Goal: Task Accomplishment & Management: Use online tool/utility

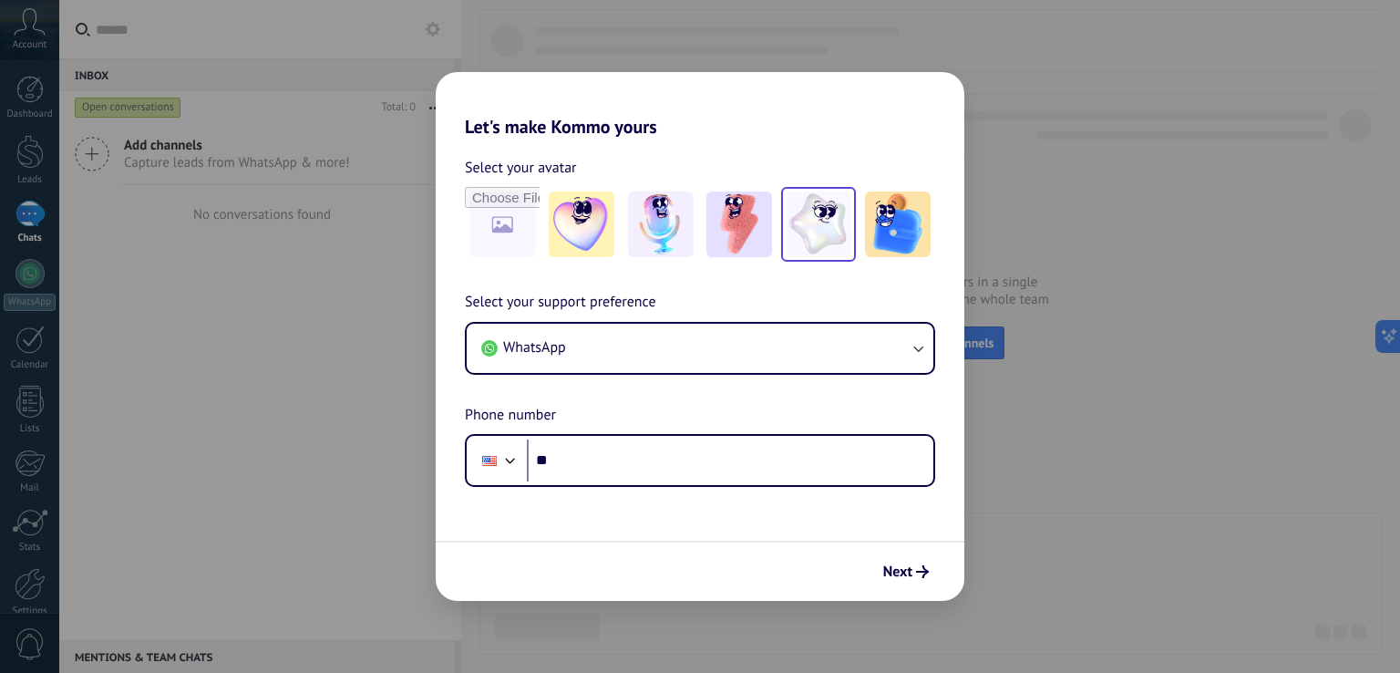
click at [837, 241] on img at bounding box center [819, 224] width 66 height 66
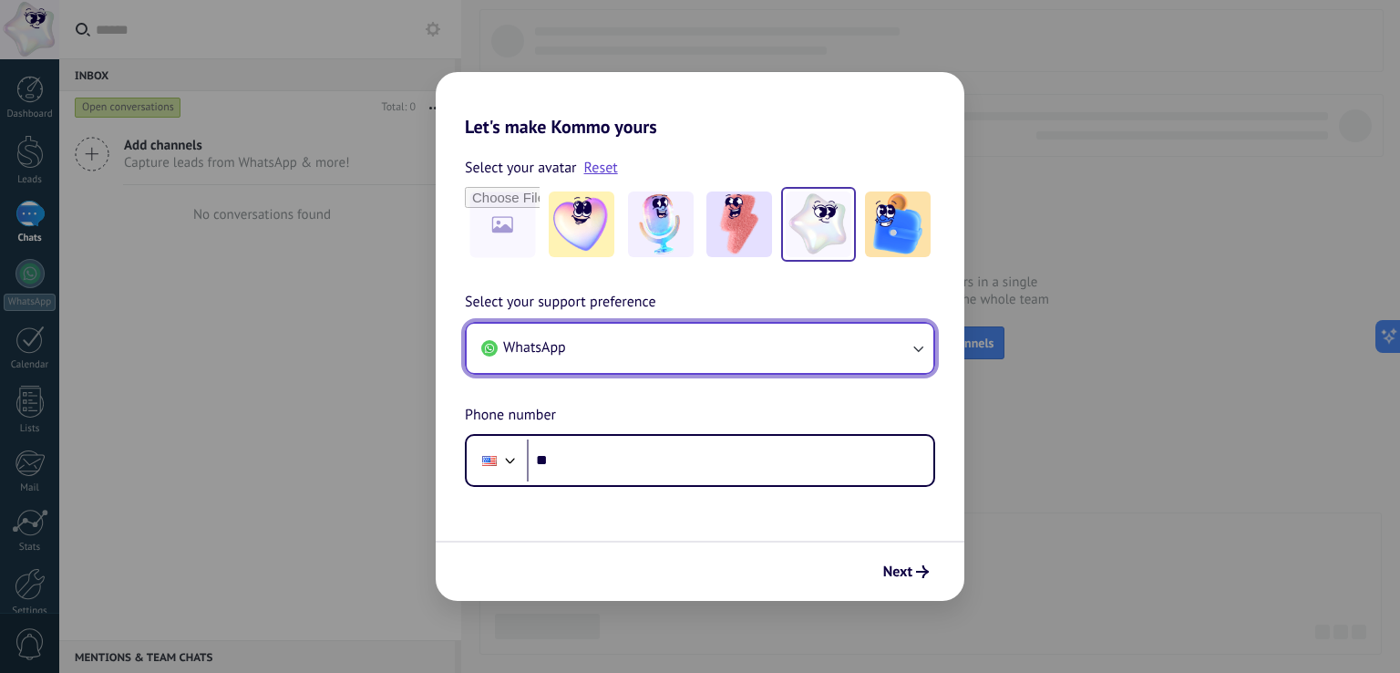
click at [656, 352] on button "WhatsApp" at bounding box center [700, 348] width 467 height 49
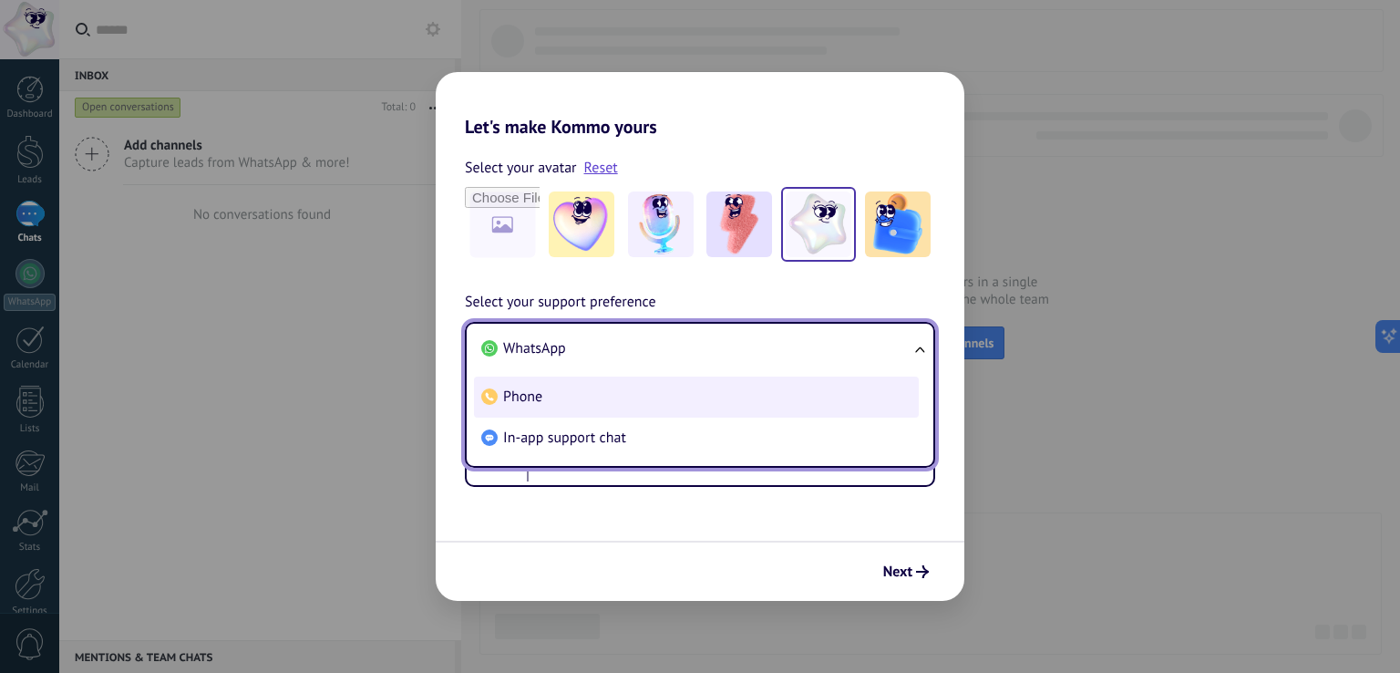
click at [710, 403] on li "Phone" at bounding box center [696, 396] width 445 height 41
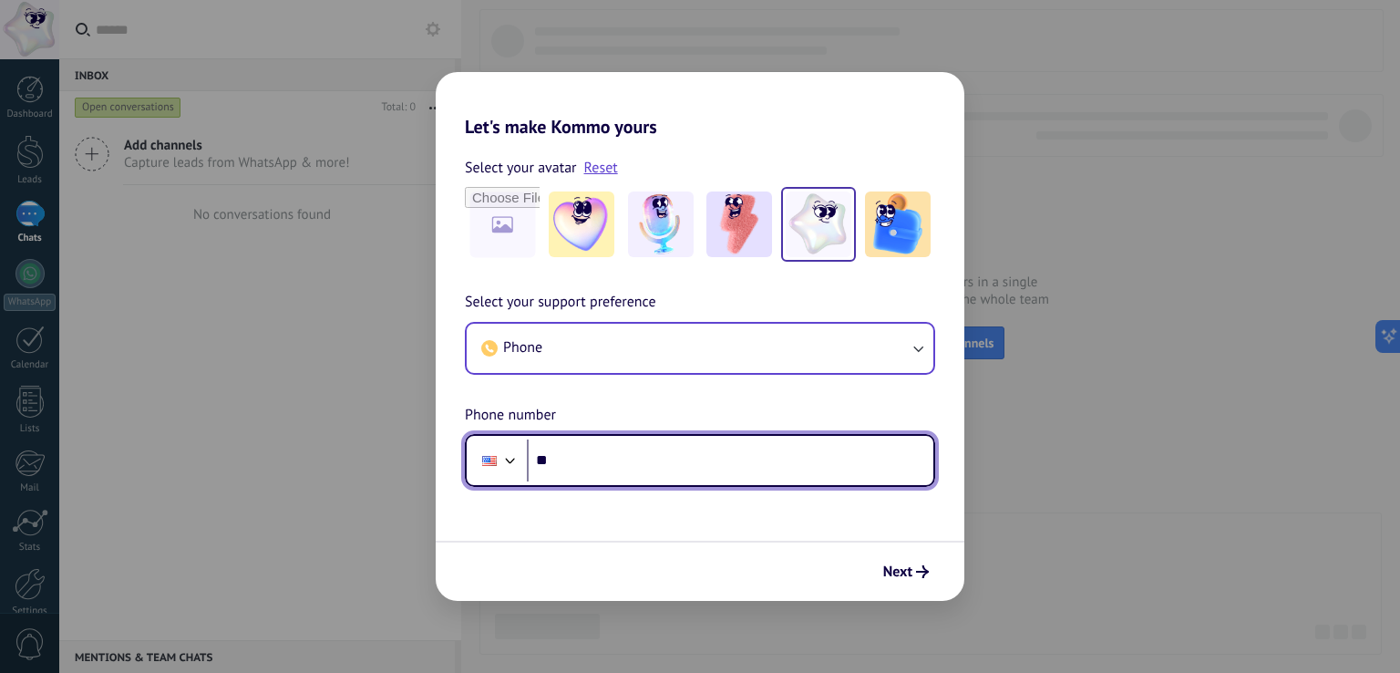
click at [494, 458] on div at bounding box center [489, 461] width 15 height 10
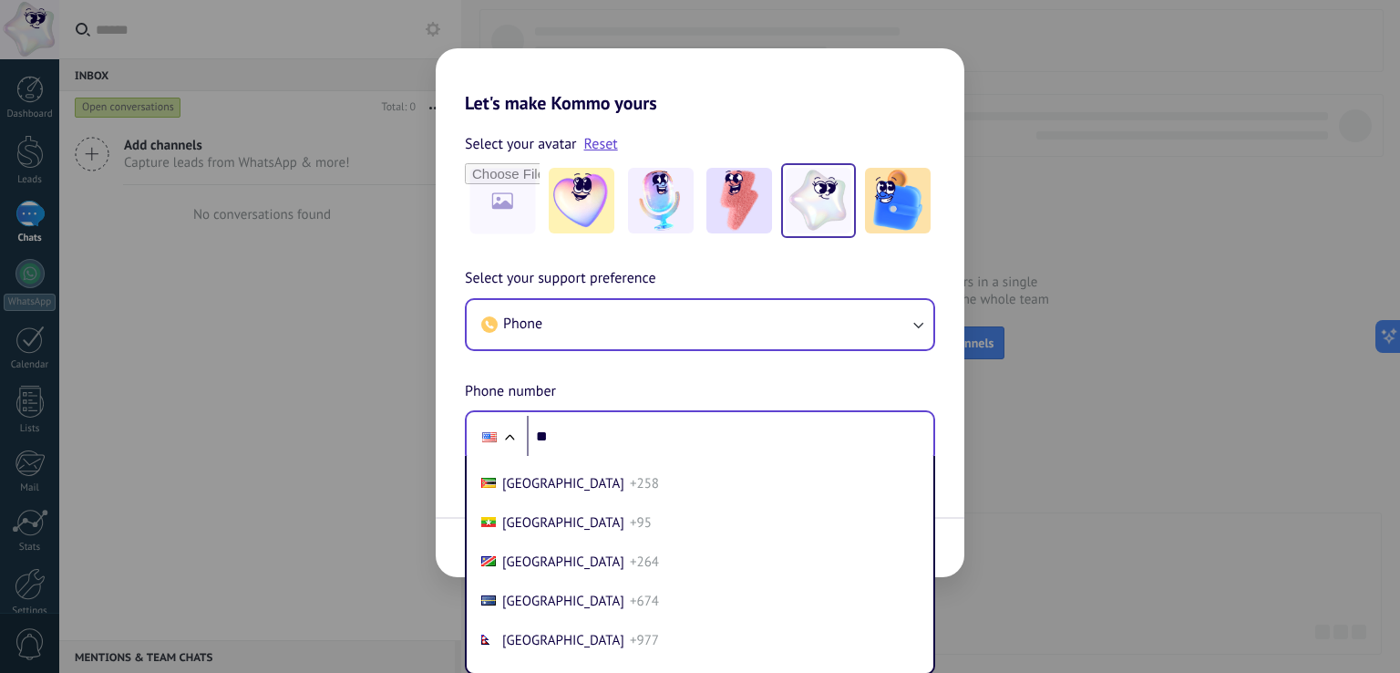
scroll to position [5005, 0]
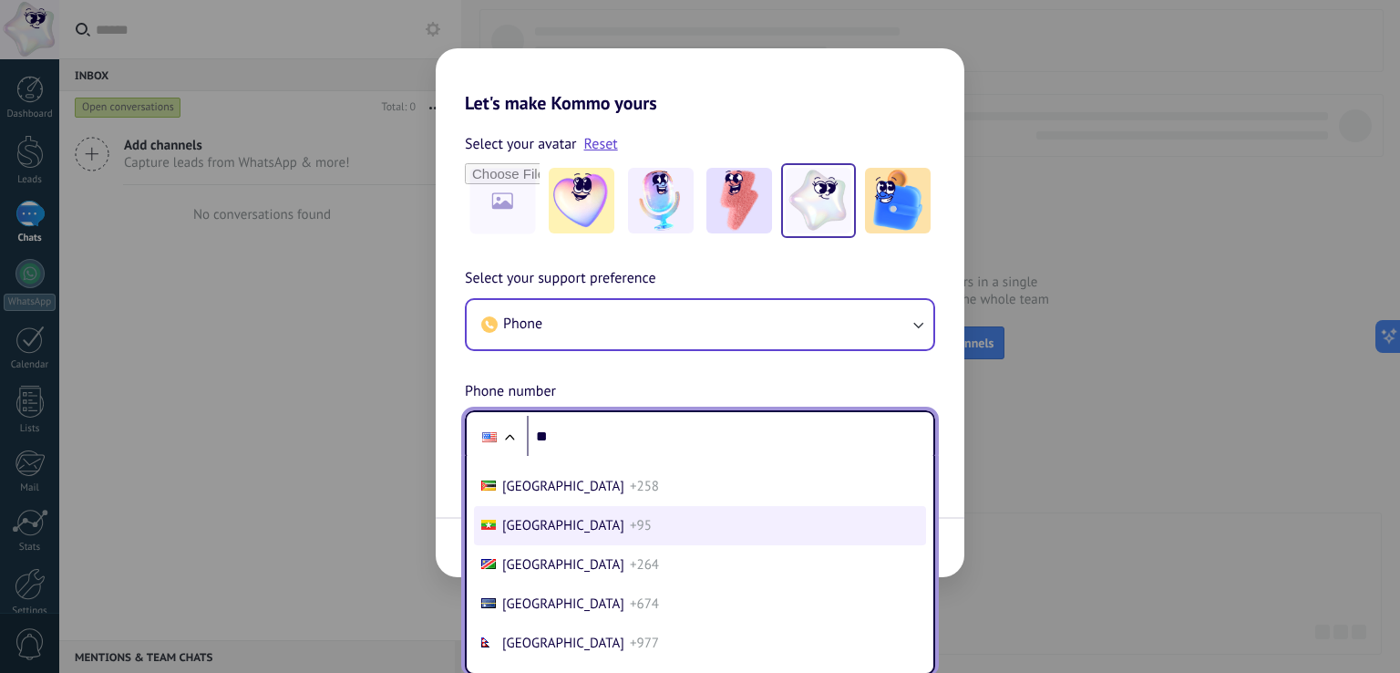
click at [591, 545] on li "Myanmar +95" at bounding box center [700, 525] width 452 height 39
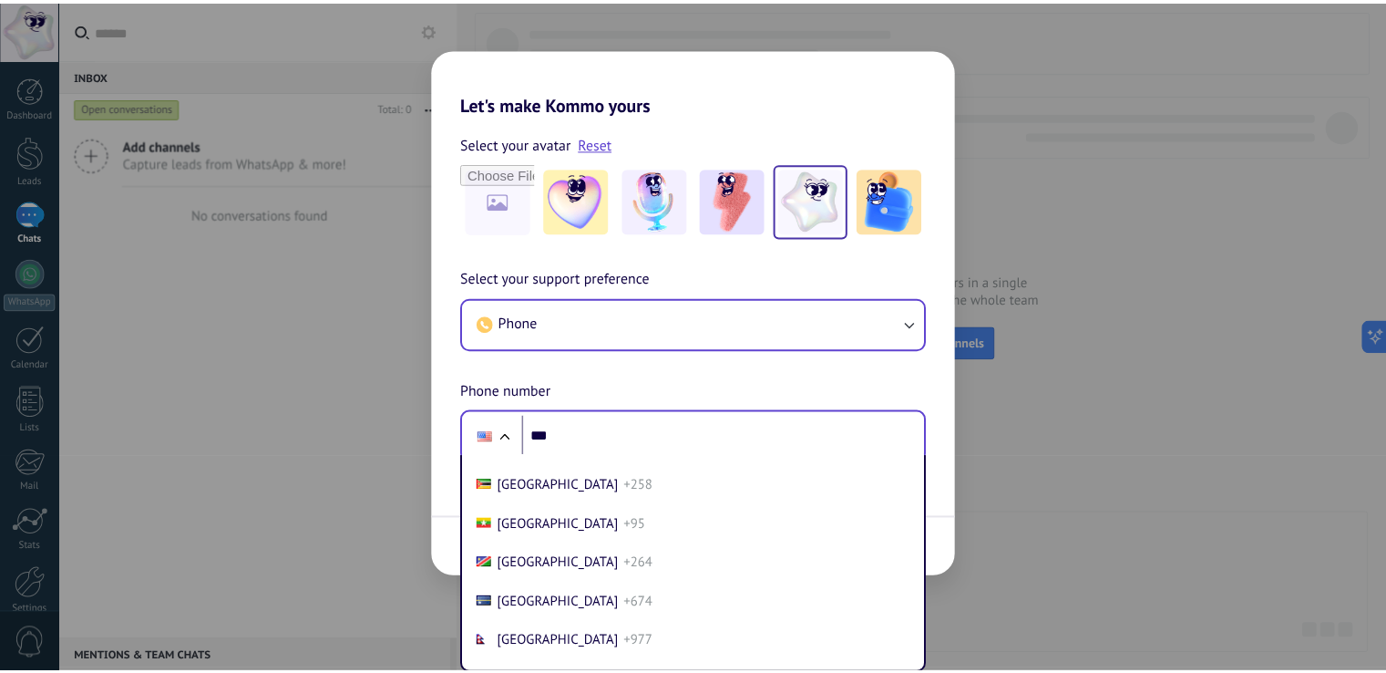
scroll to position [0, 0]
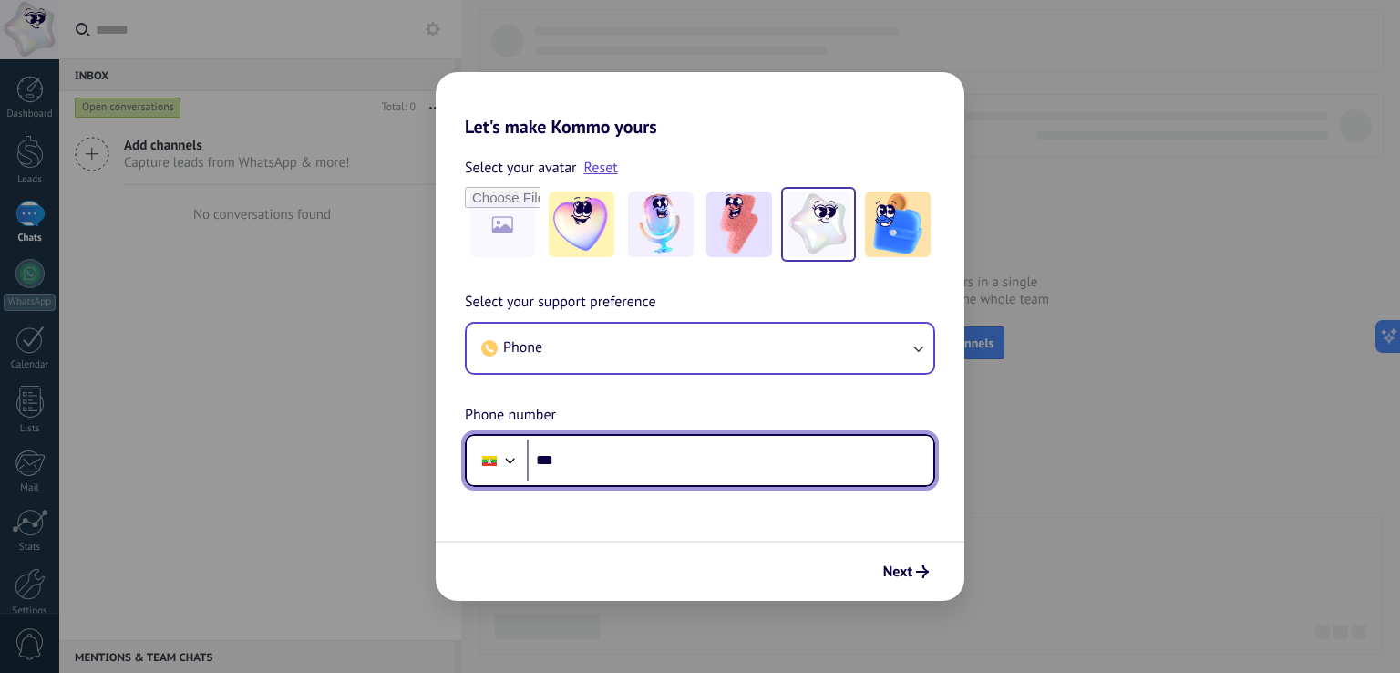
click at [616, 458] on input "***" at bounding box center [730, 460] width 406 height 42
type input "**********"
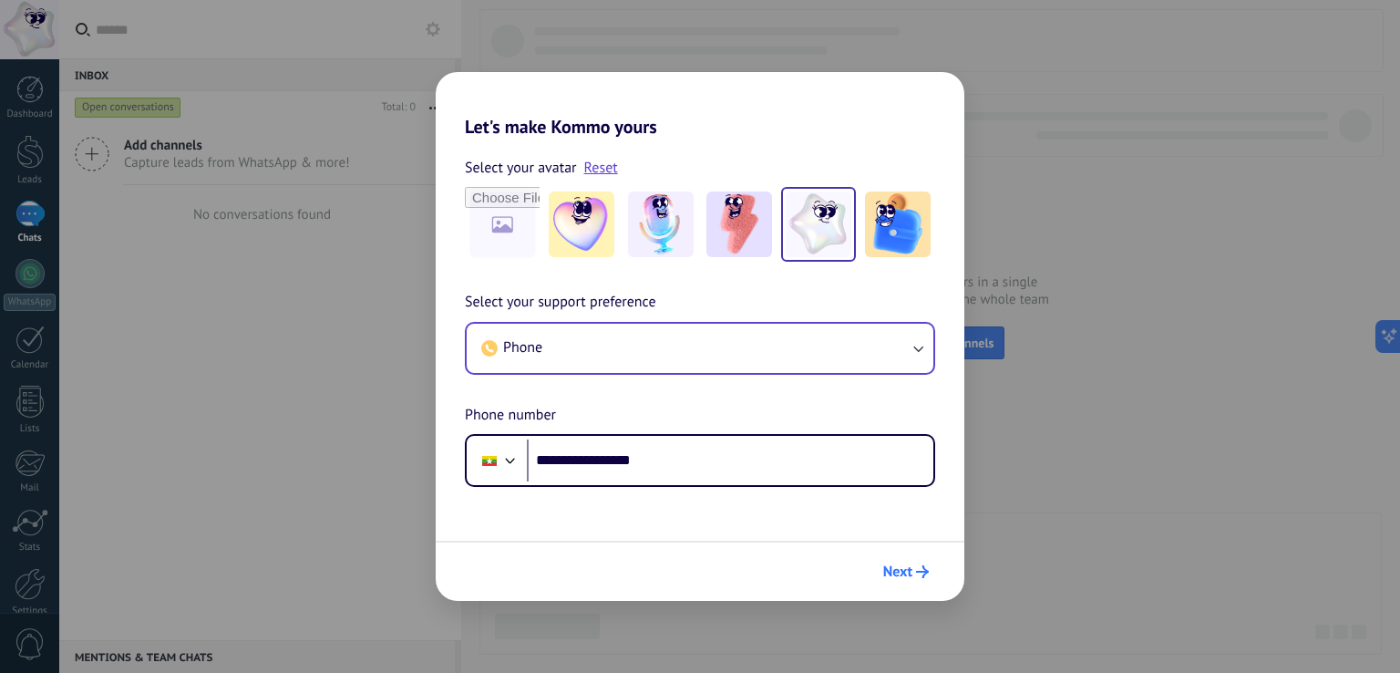
click at [896, 567] on span "Next" at bounding box center [897, 571] width 29 height 13
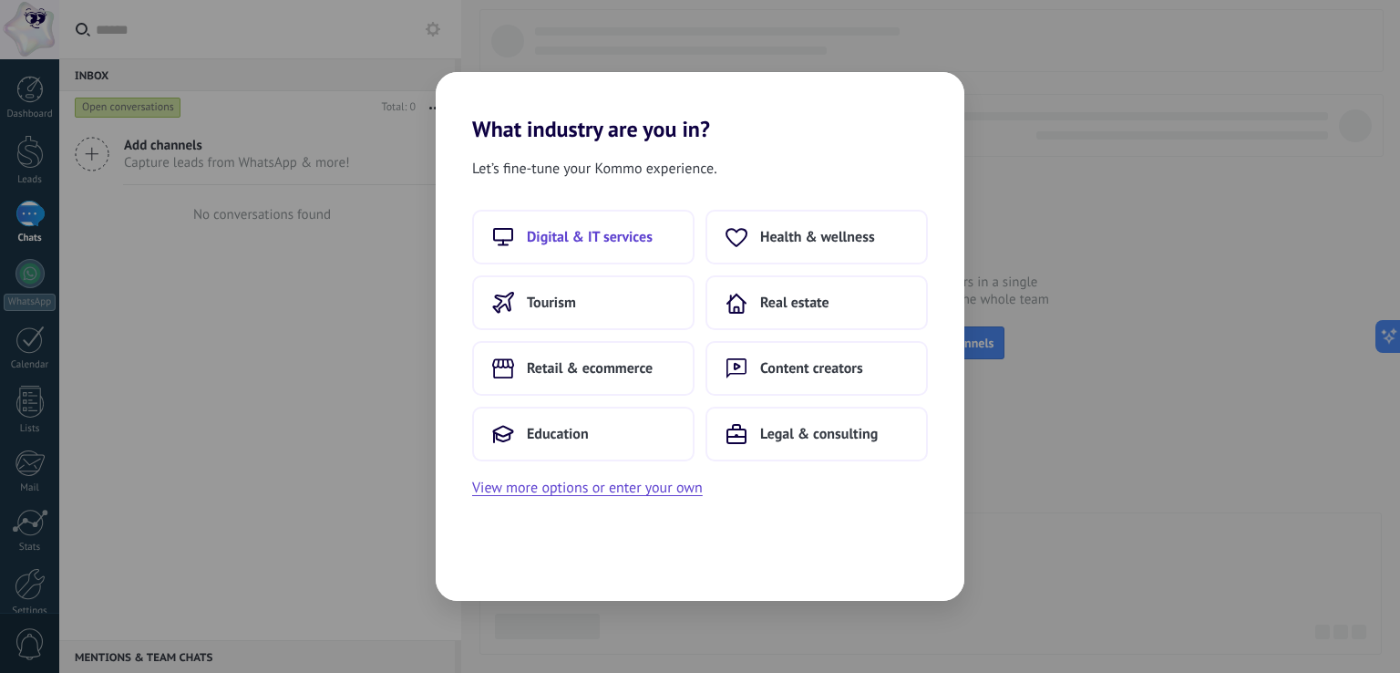
click at [588, 245] on button "Digital & IT services" at bounding box center [583, 237] width 222 height 55
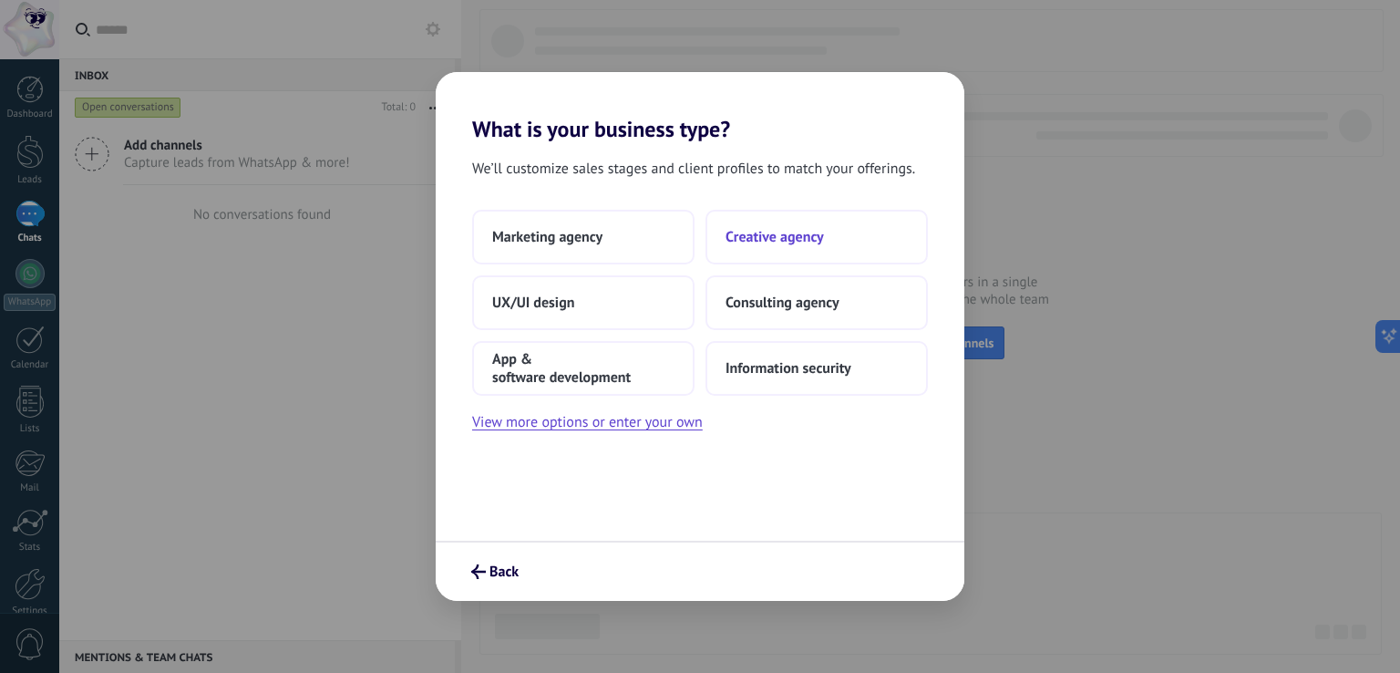
click at [746, 252] on button "Creative agency" at bounding box center [816, 237] width 222 height 55
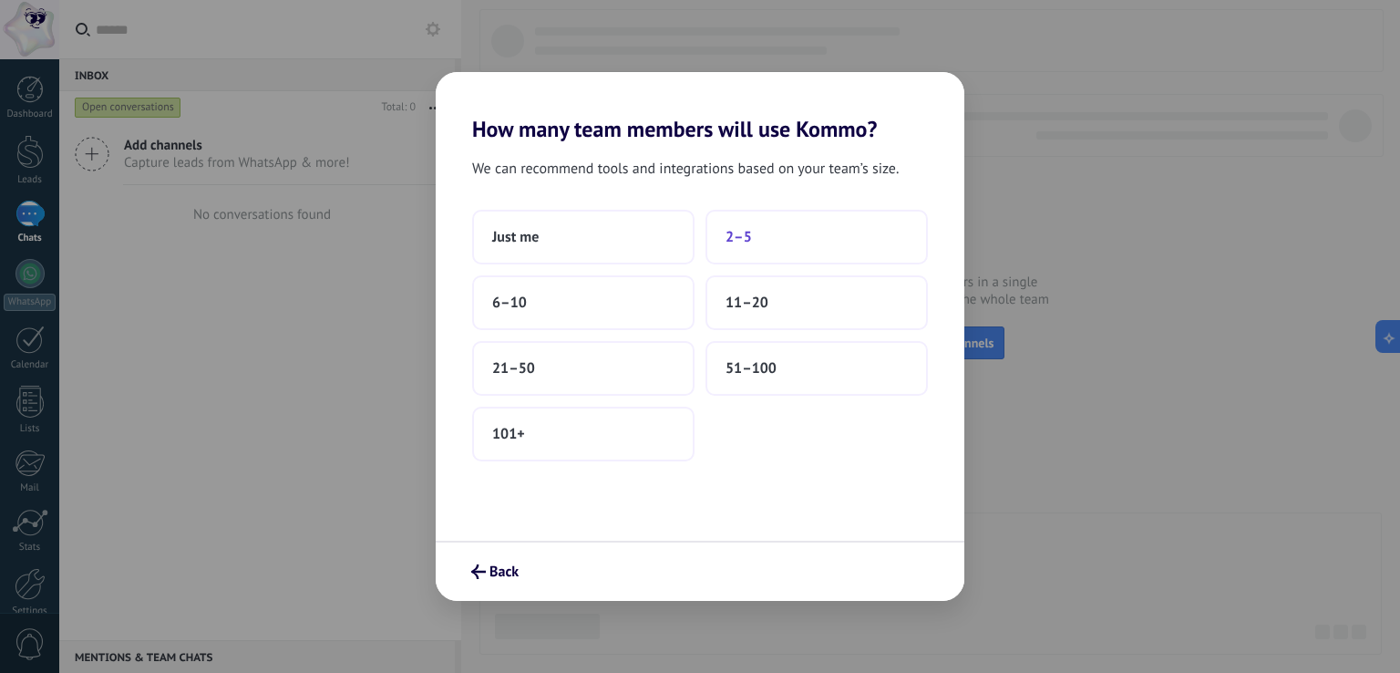
click at [776, 256] on button "2–5" at bounding box center [816, 237] width 222 height 55
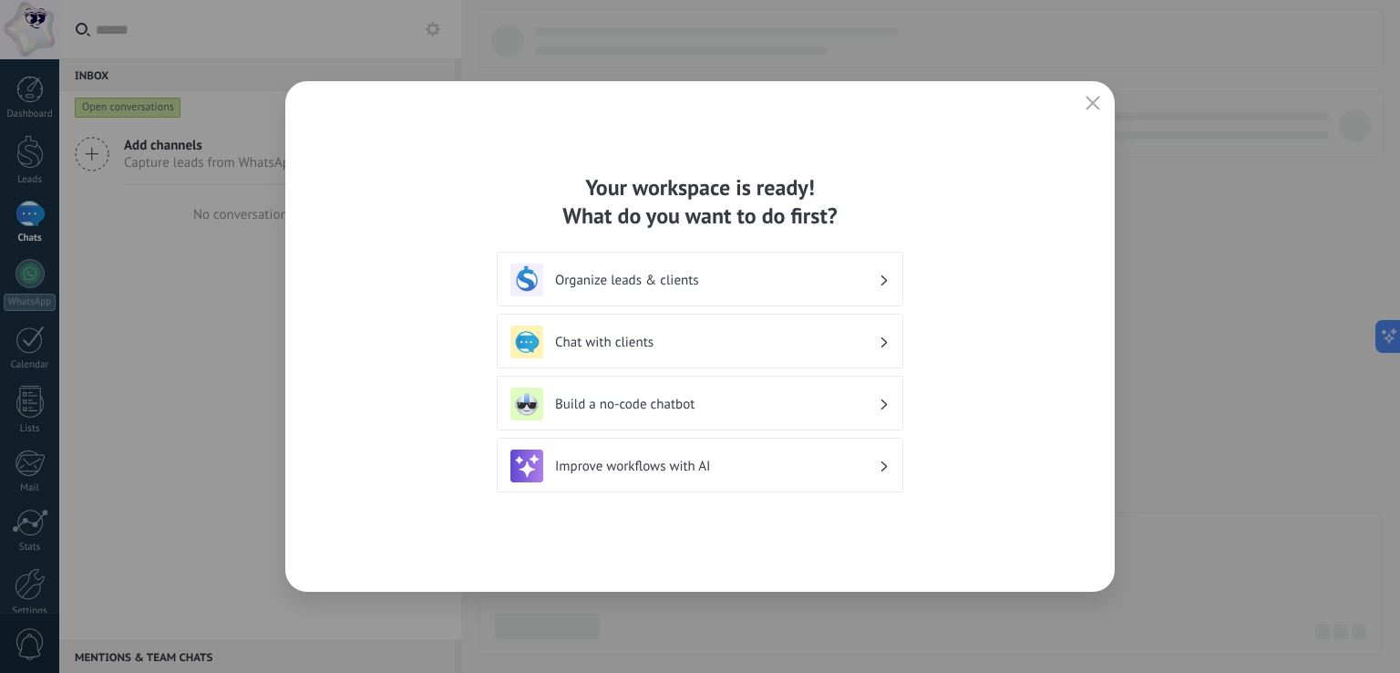
click at [794, 285] on h3 "Organize leads & clients" at bounding box center [717, 280] width 324 height 17
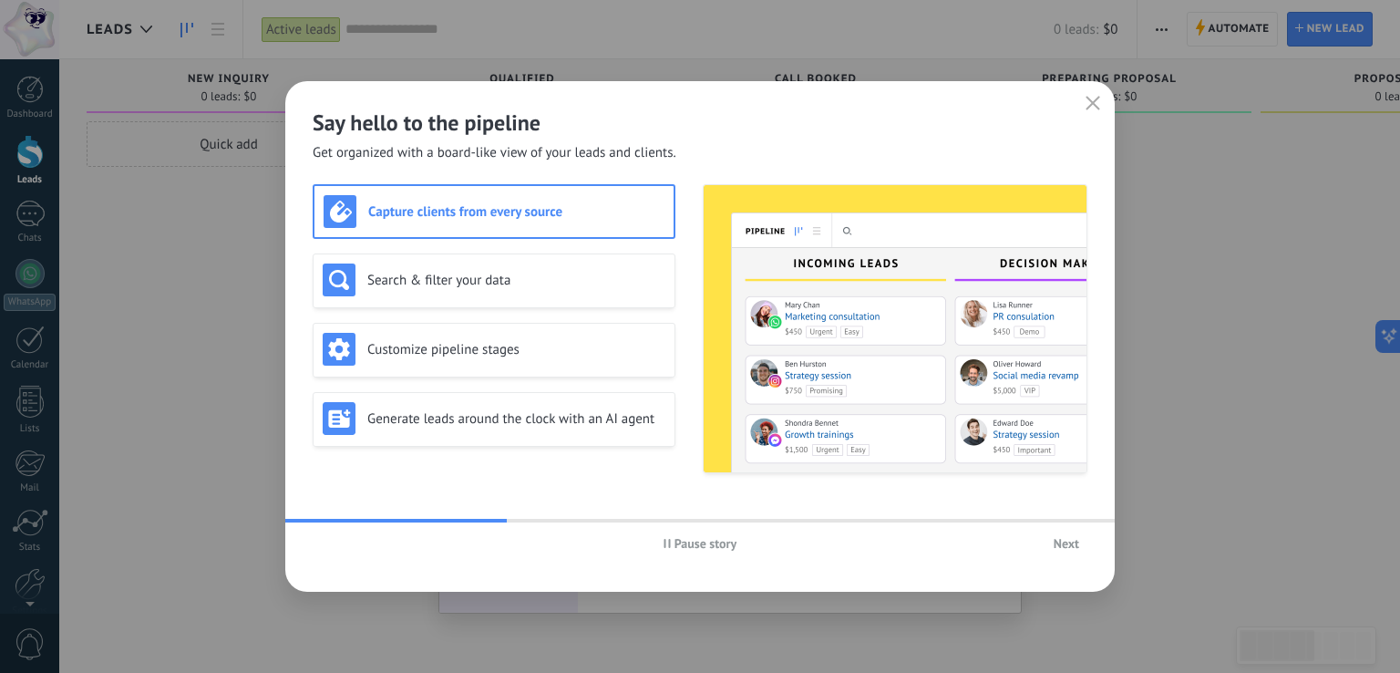
click at [1057, 543] on span "Next" at bounding box center [1067, 543] width 26 height 13
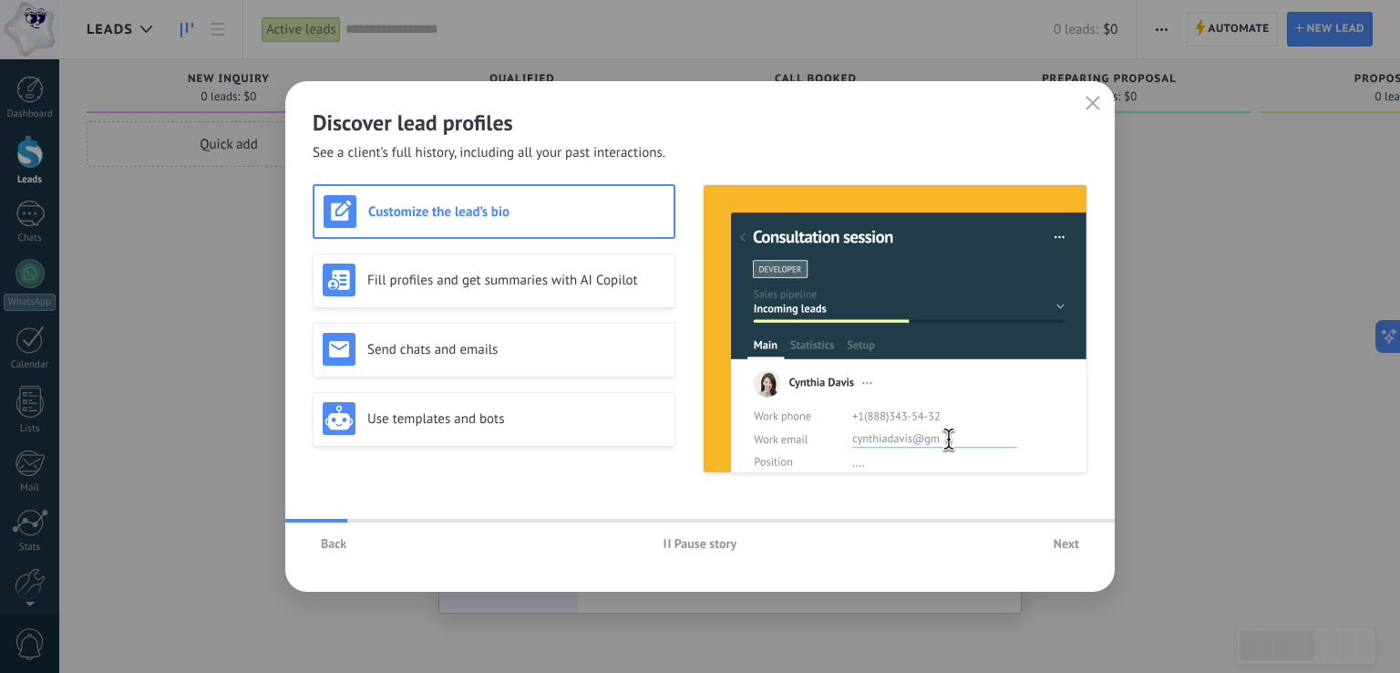
click at [1057, 543] on span "Next" at bounding box center [1067, 543] width 26 height 13
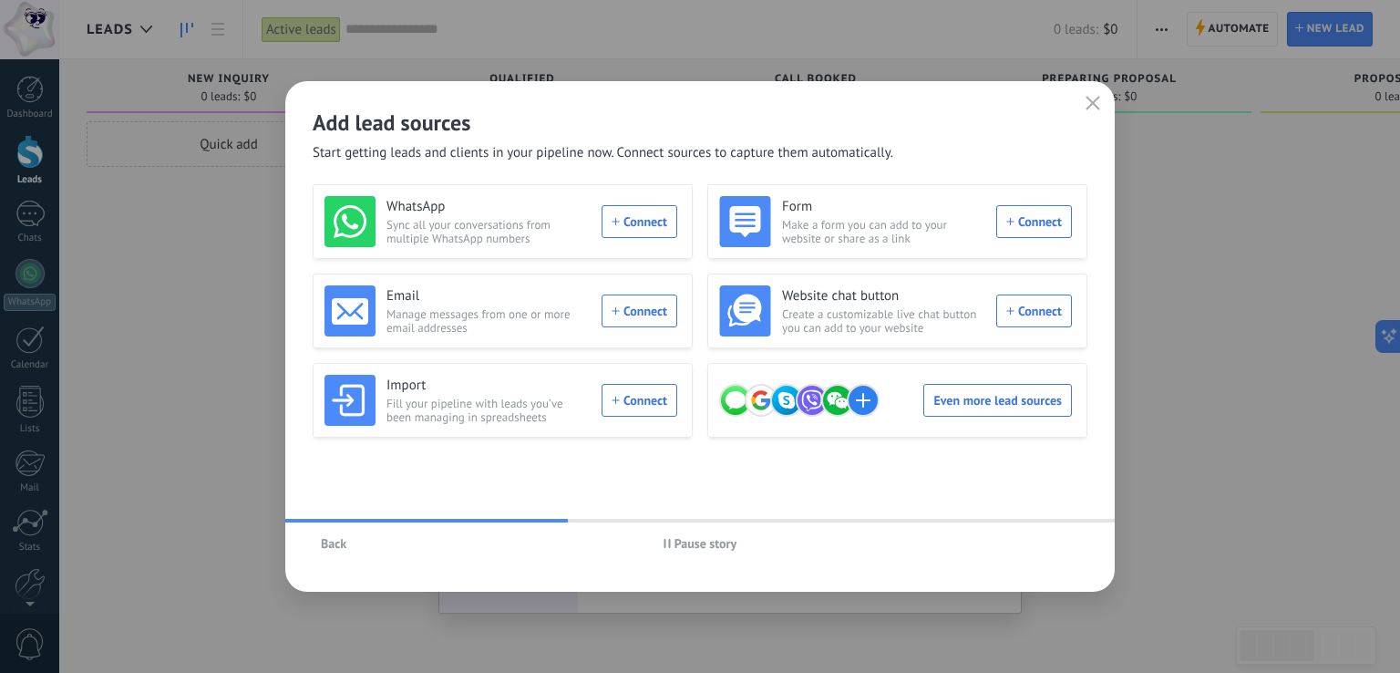
click at [1094, 103] on icon "button" at bounding box center [1092, 103] width 15 height 15
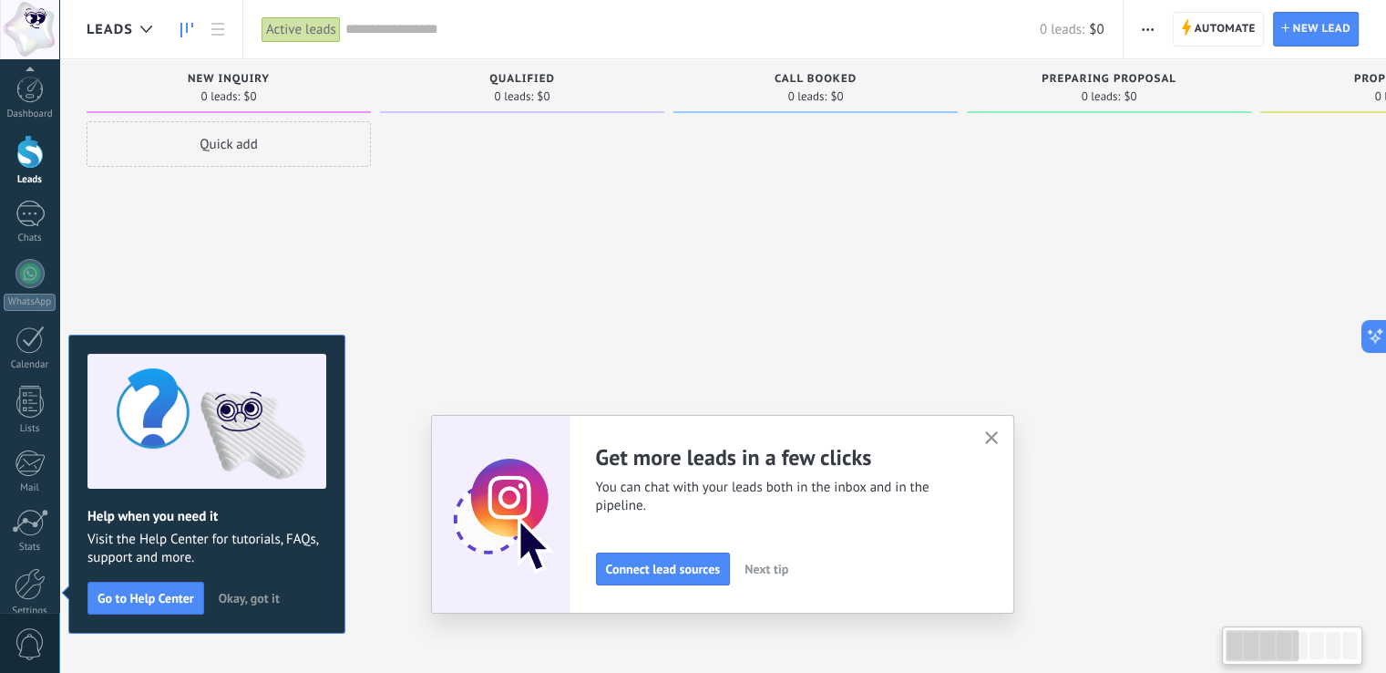
scroll to position [85, 0]
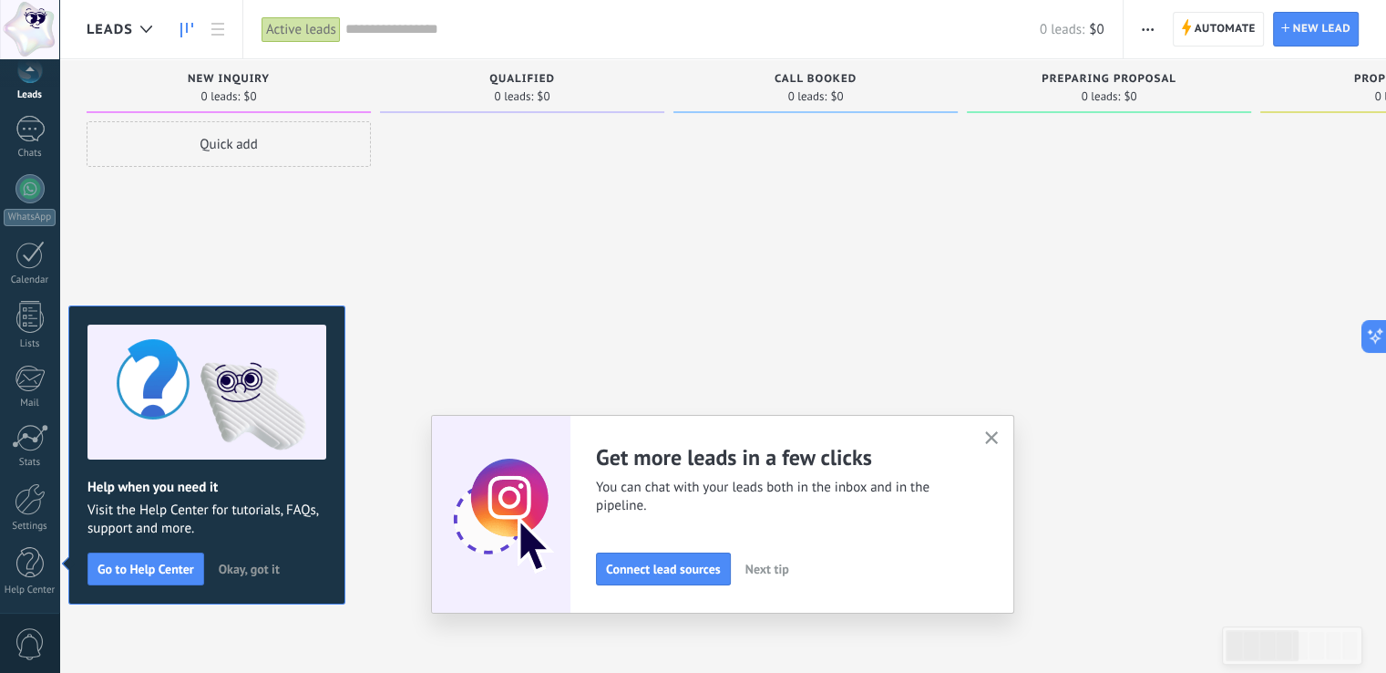
click at [999, 435] on use "button" at bounding box center [992, 438] width 14 height 14
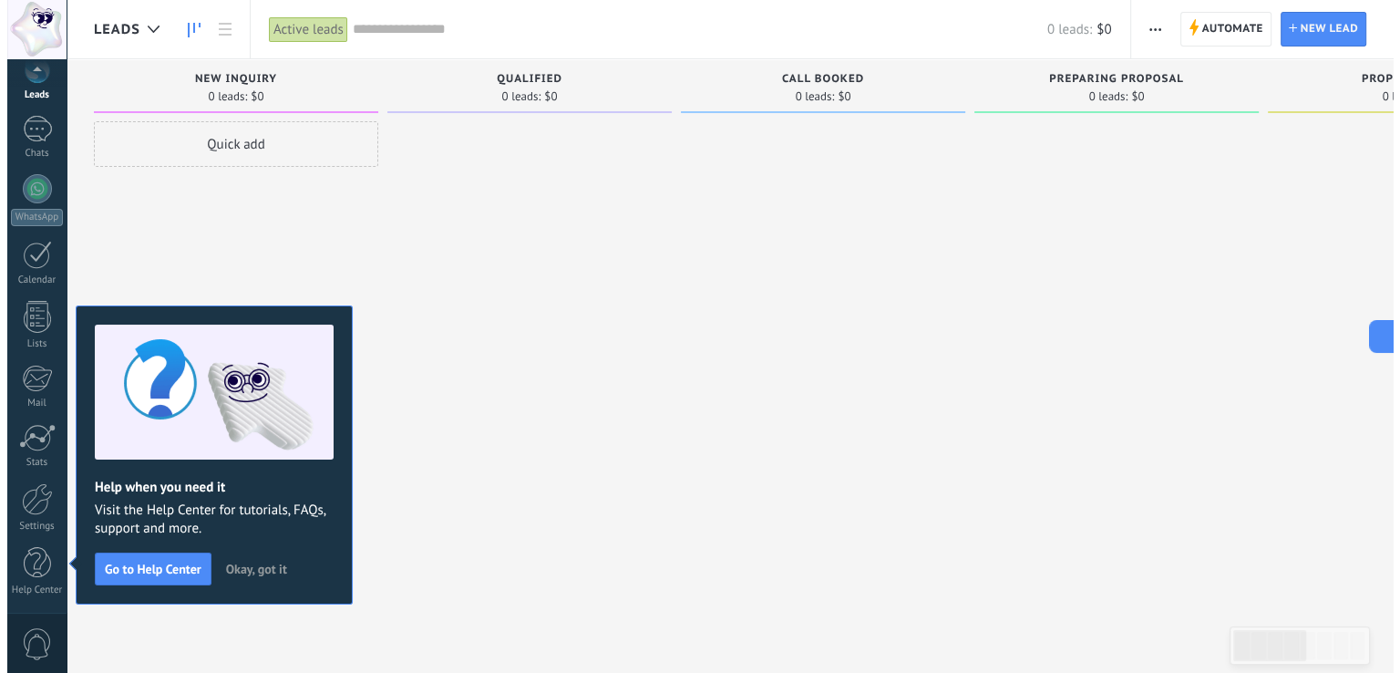
scroll to position [0, 0]
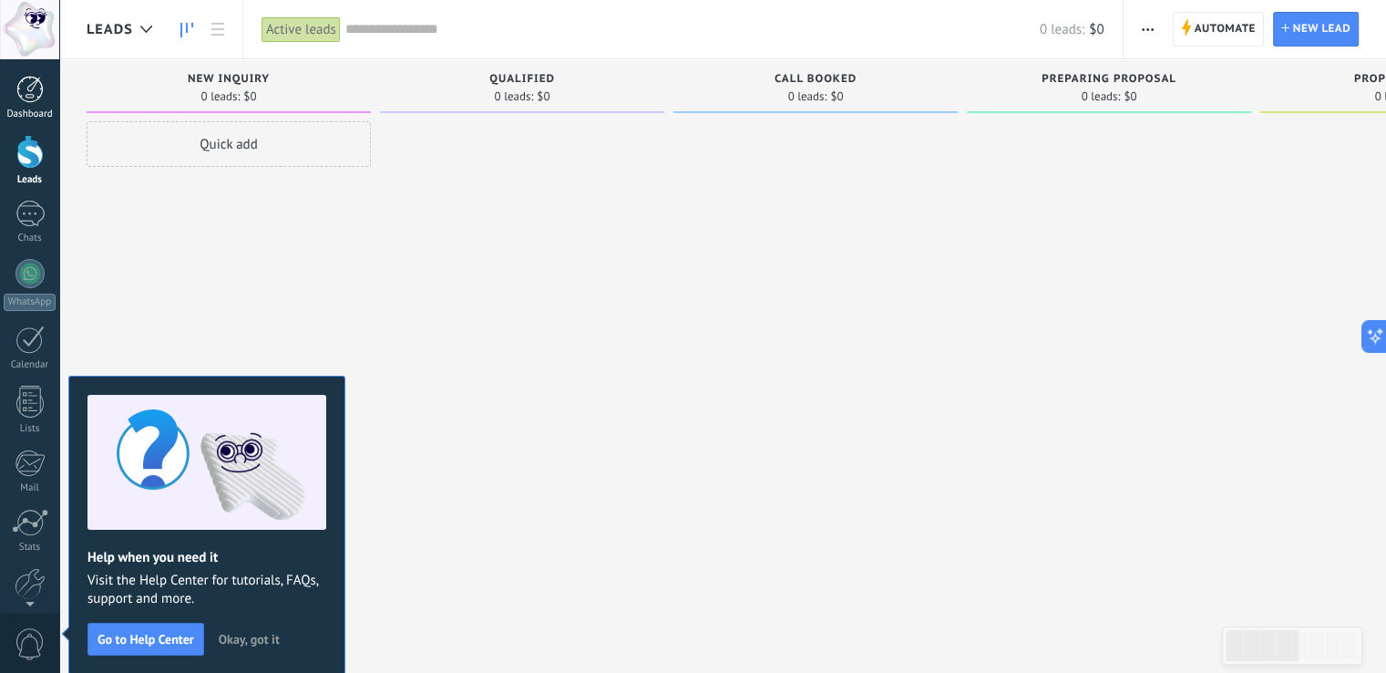
click at [27, 100] on div at bounding box center [29, 89] width 27 height 27
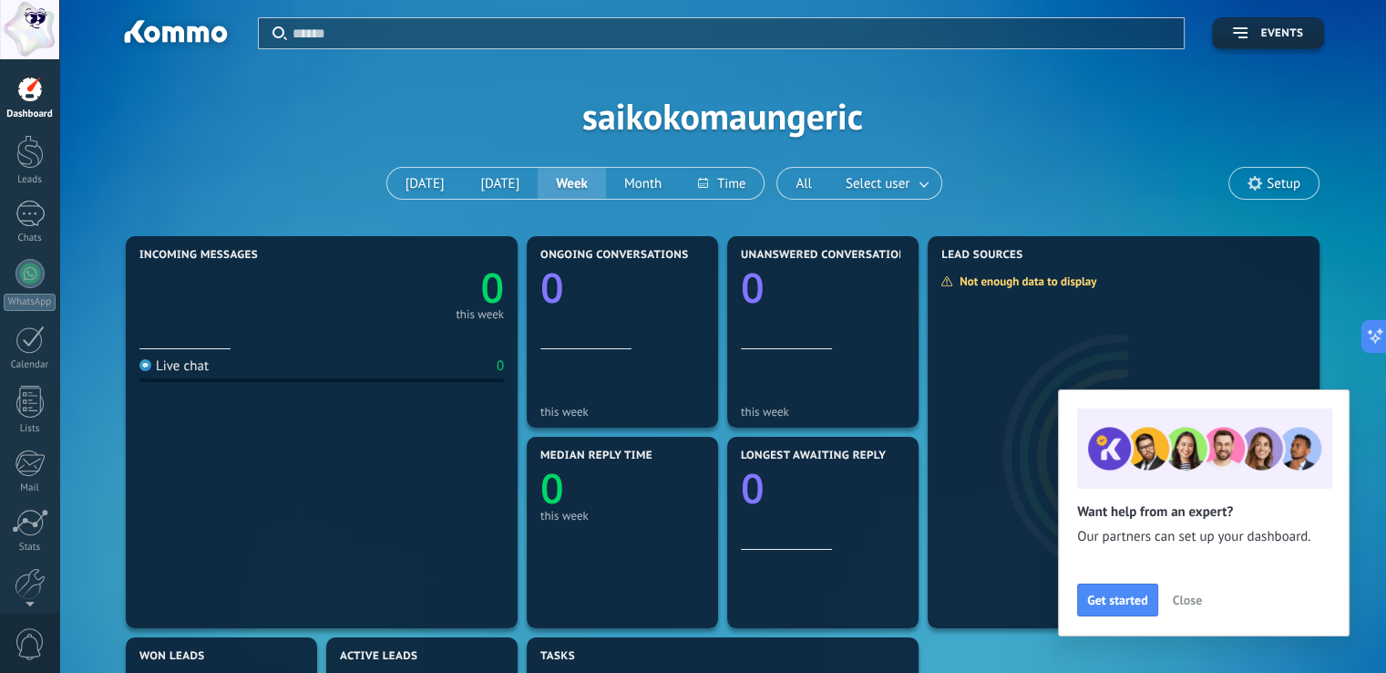
click at [1192, 602] on span "Close" at bounding box center [1187, 599] width 29 height 13
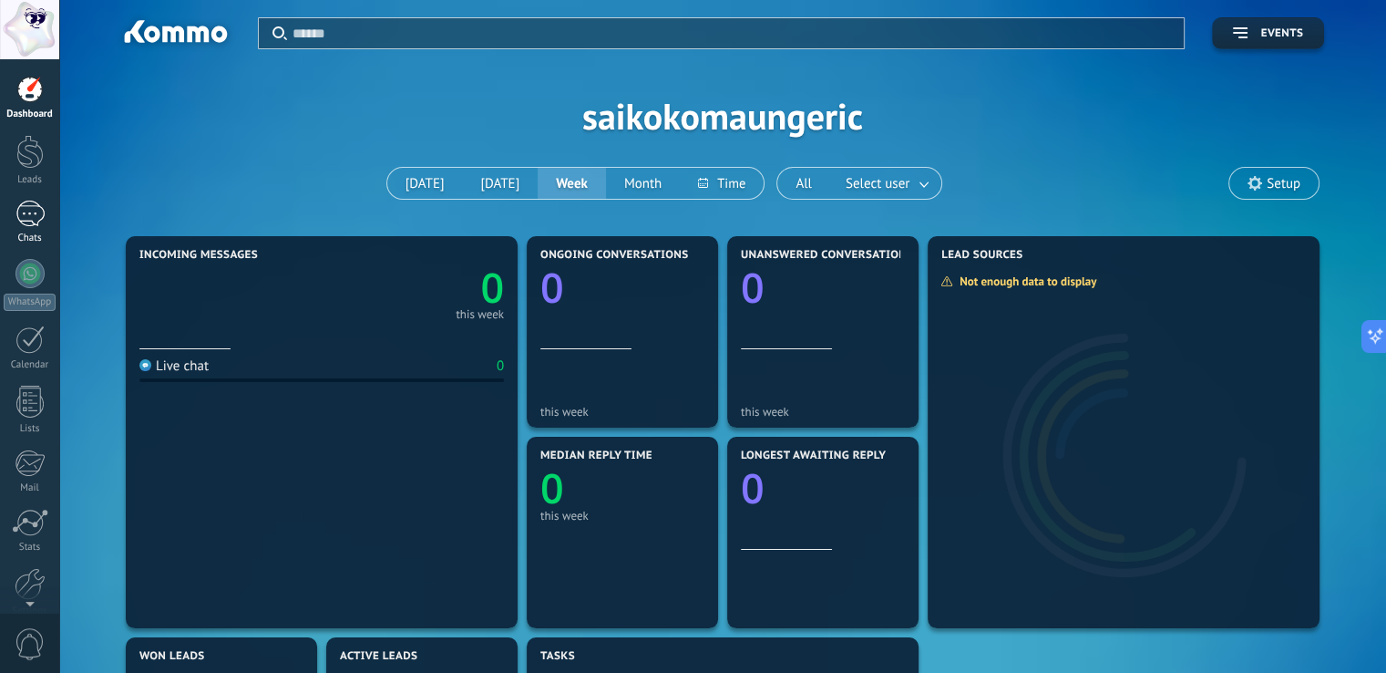
click at [32, 223] on div at bounding box center [29, 214] width 29 height 26
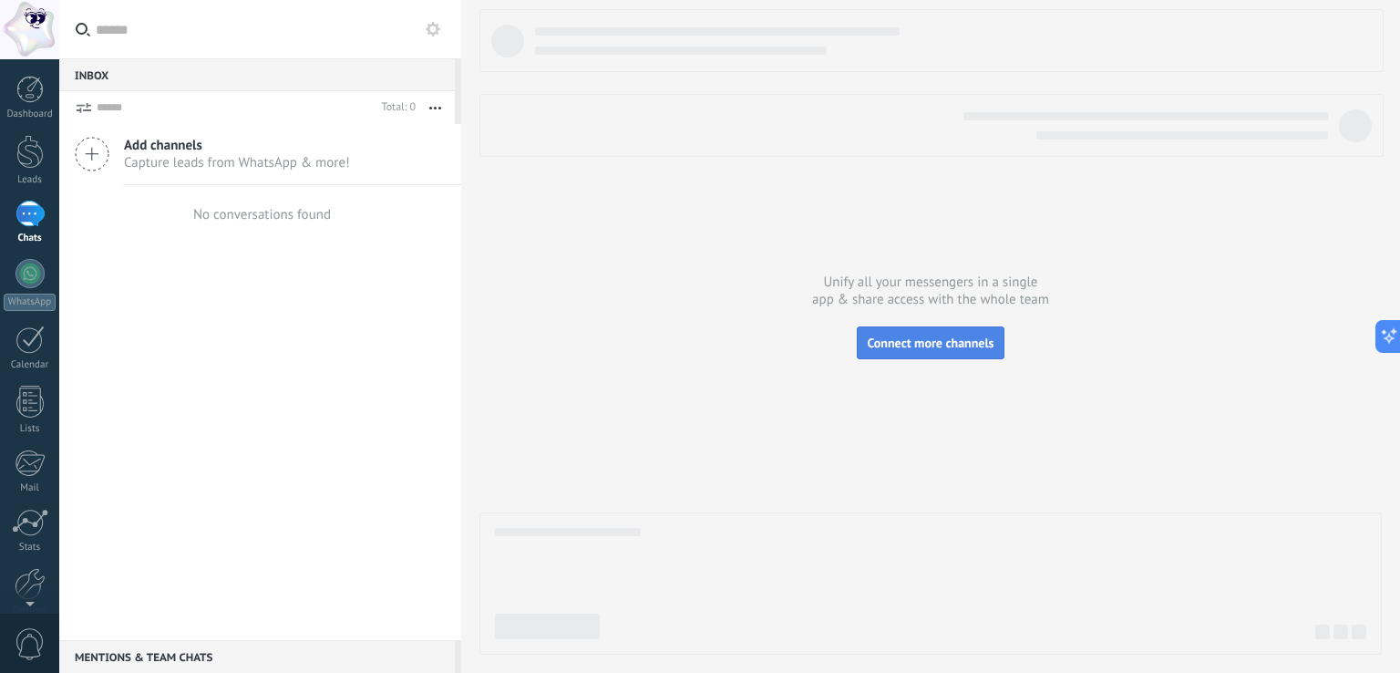
click at [951, 351] on button "Connect more channels" at bounding box center [930, 342] width 147 height 33
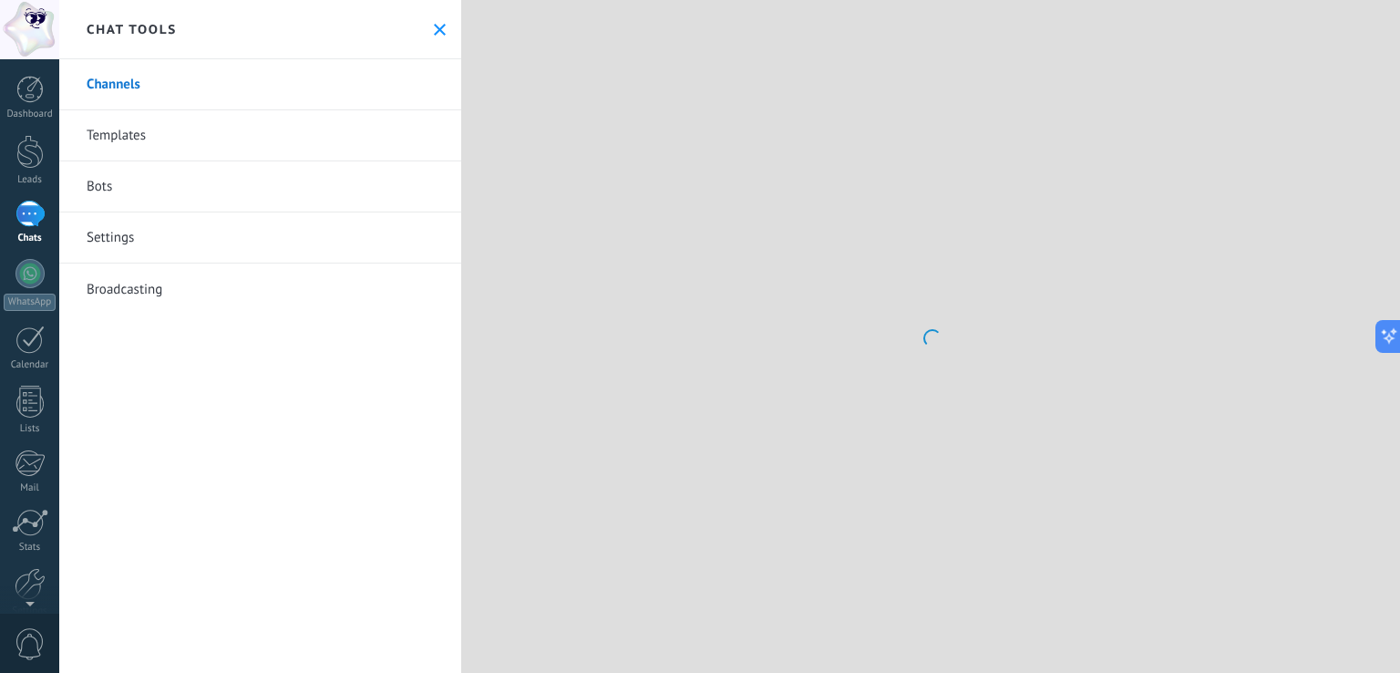
click at [190, 166] on link "Bots" at bounding box center [260, 186] width 402 height 51
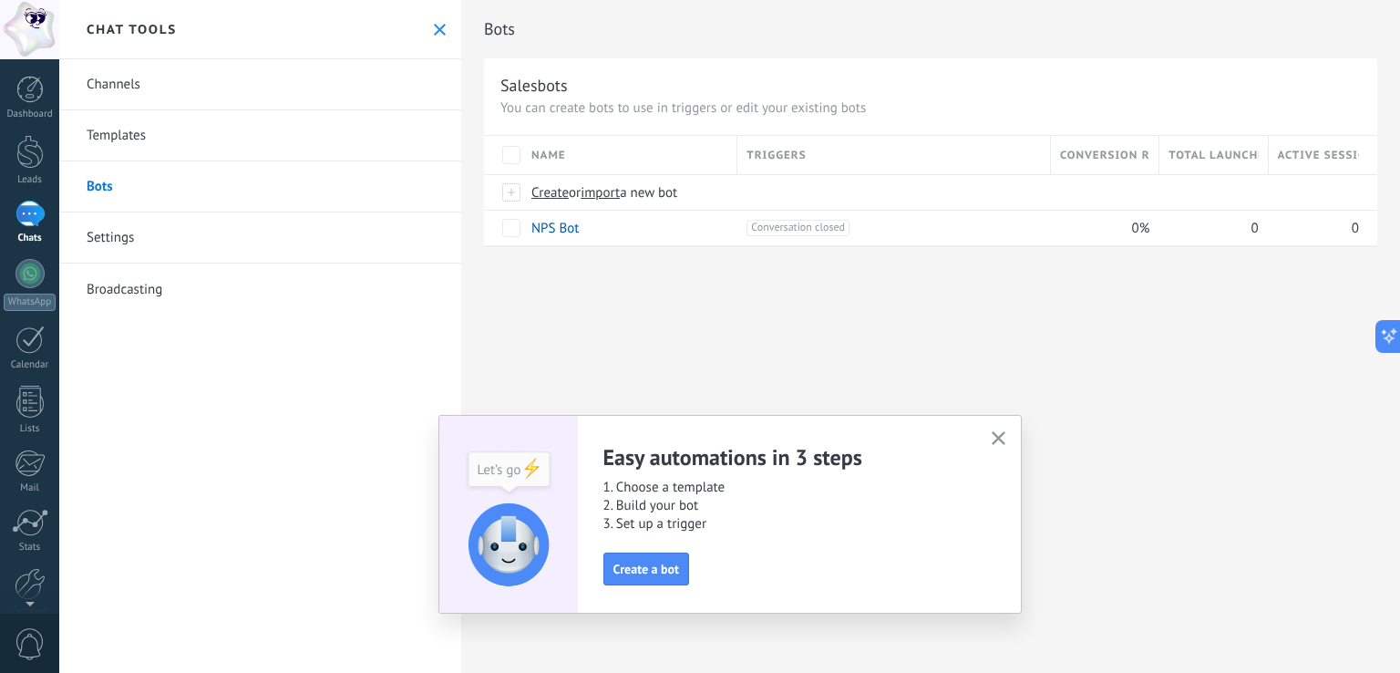
click at [999, 437] on use "button" at bounding box center [999, 438] width 14 height 14
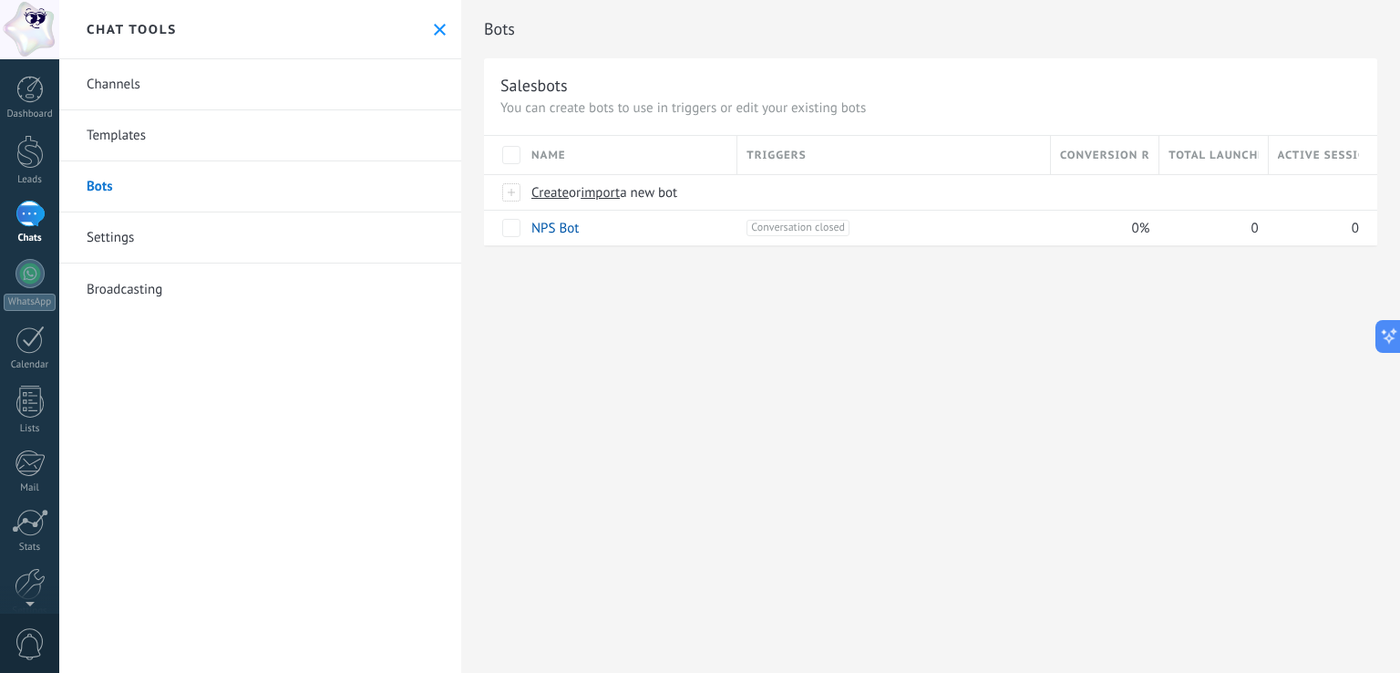
click at [138, 88] on link "Channels" at bounding box center [260, 84] width 402 height 51
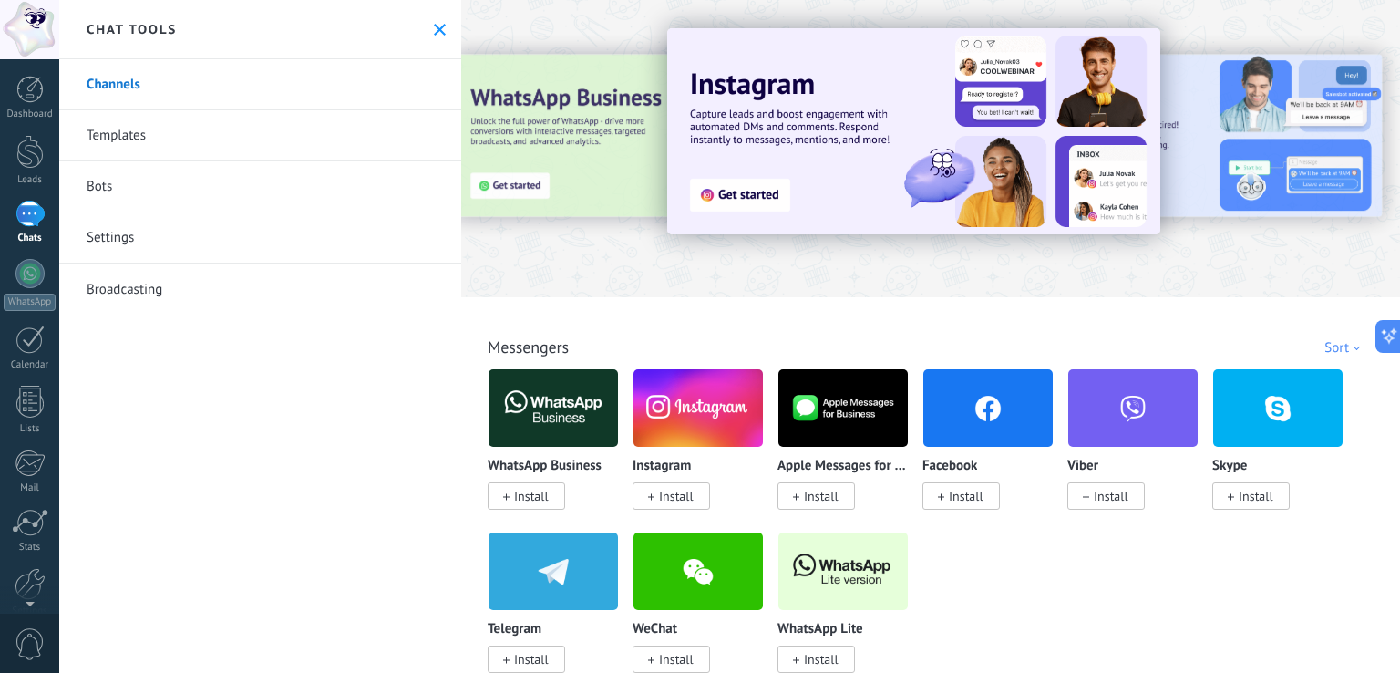
click at [1147, 270] on div at bounding box center [930, 144] width 939 height 262
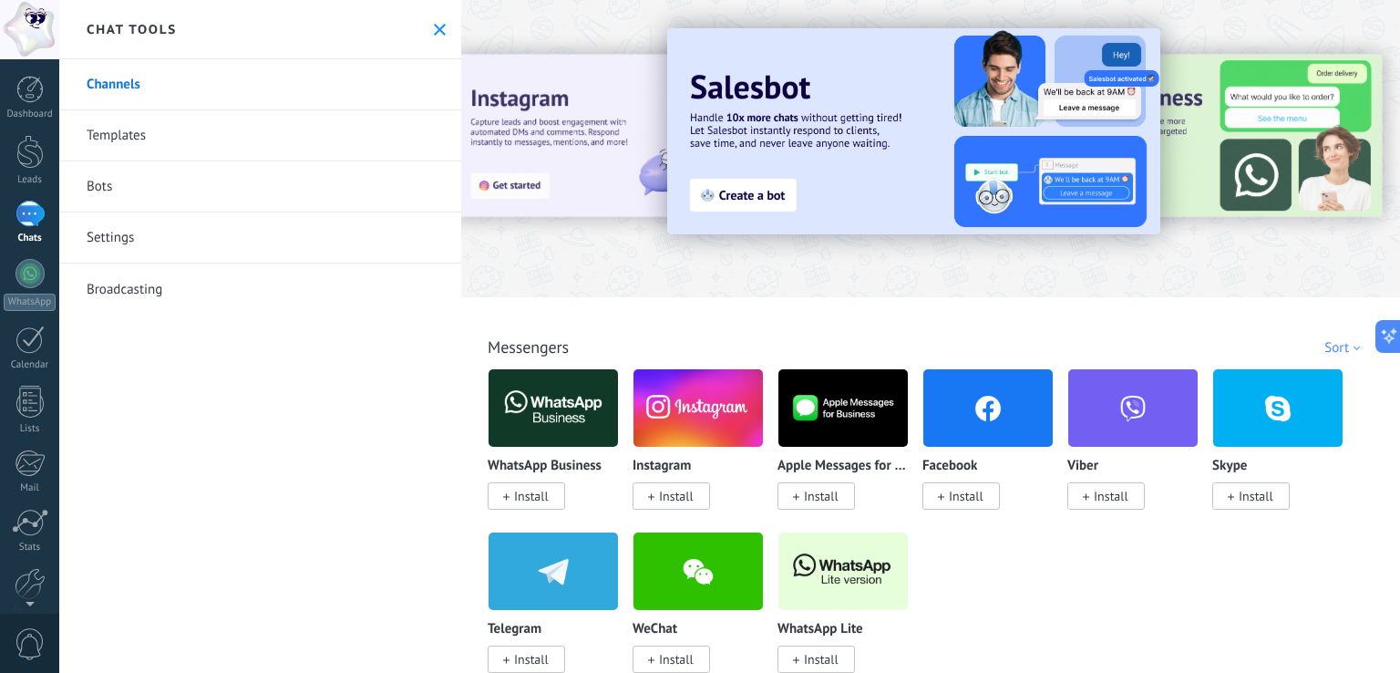
click at [974, 499] on span "Install" at bounding box center [966, 496] width 35 height 16
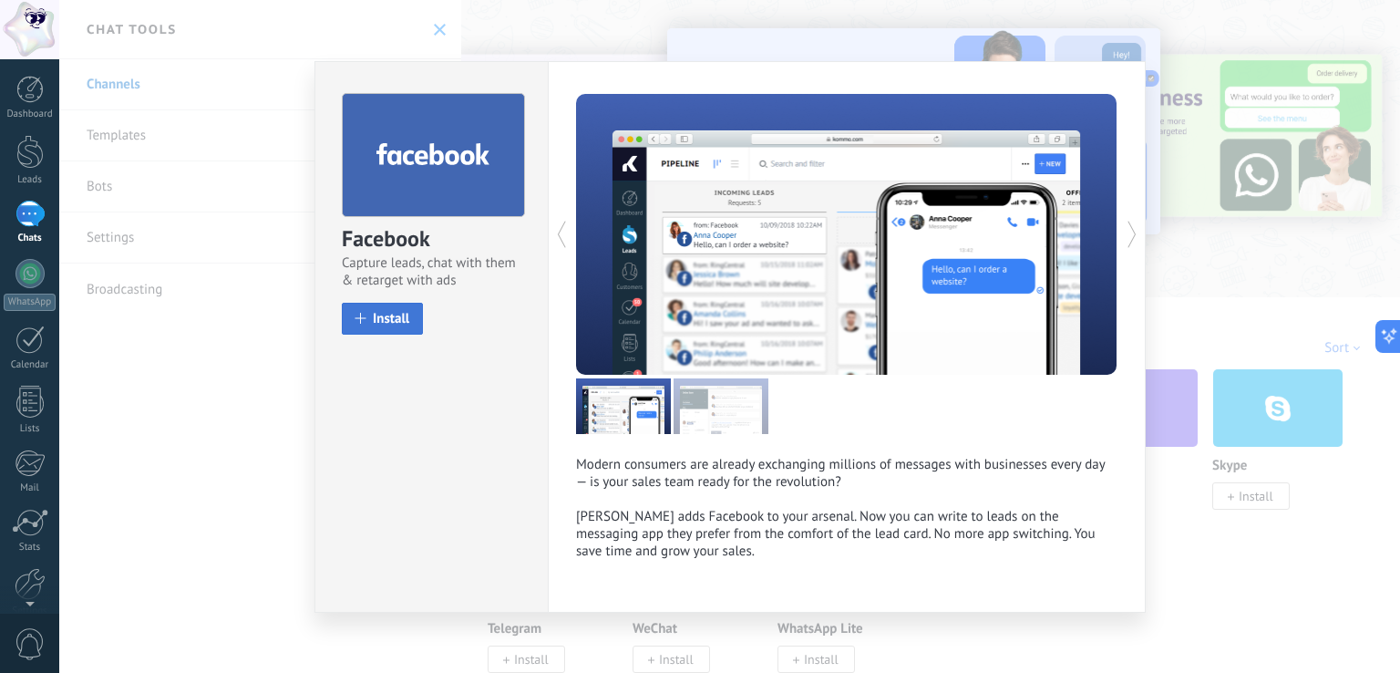
click at [390, 315] on span "Install" at bounding box center [391, 319] width 36 height 14
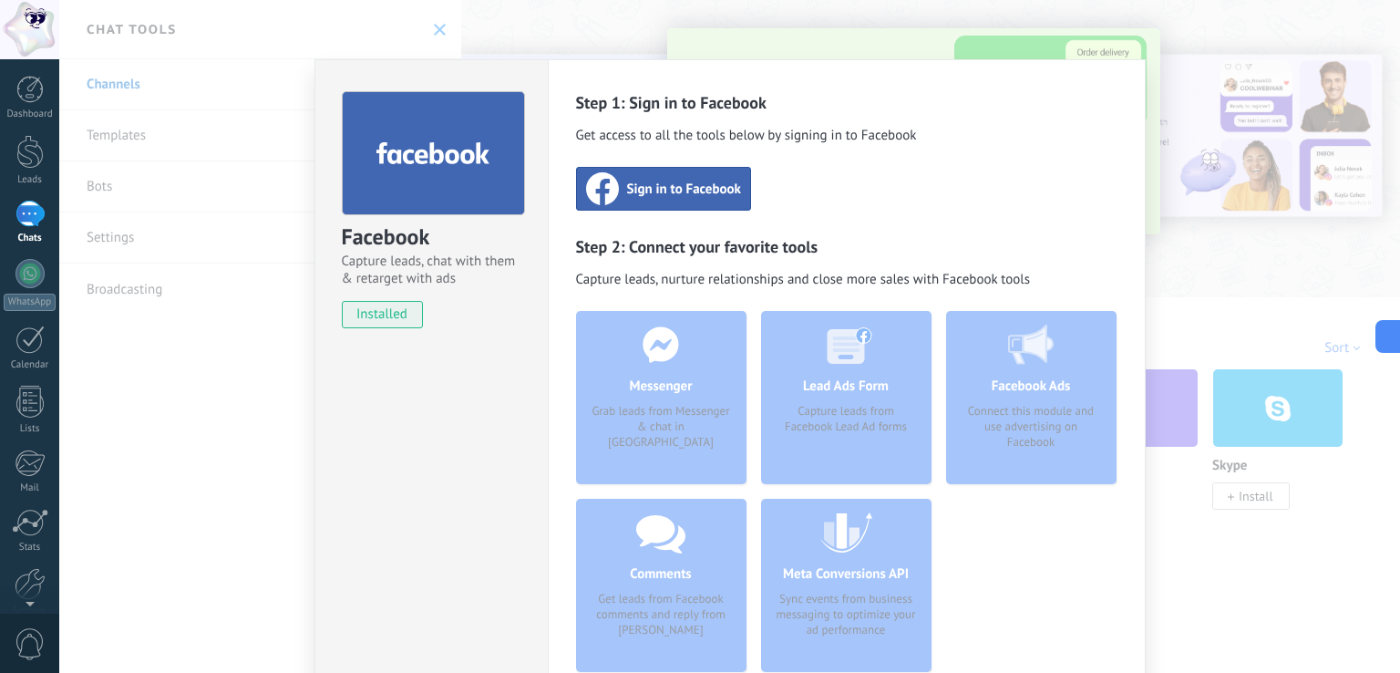
click at [480, 429] on div "Facebook Capture leads, chat with them & retarget with ads installed Uninstall" at bounding box center [430, 399] width 233 height 680
click at [1006, 36] on div "Facebook Capture leads, chat with them & retarget with ads installed Uninstall …" at bounding box center [729, 336] width 1341 height 673
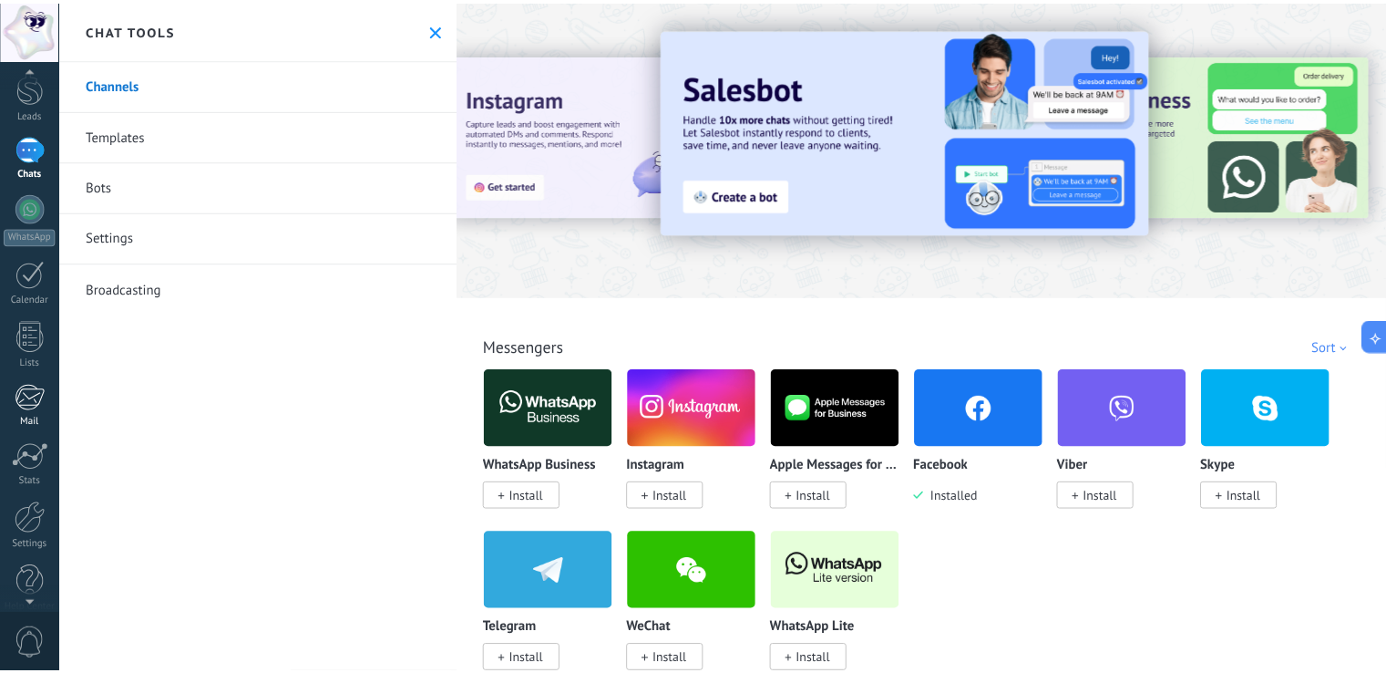
scroll to position [85, 0]
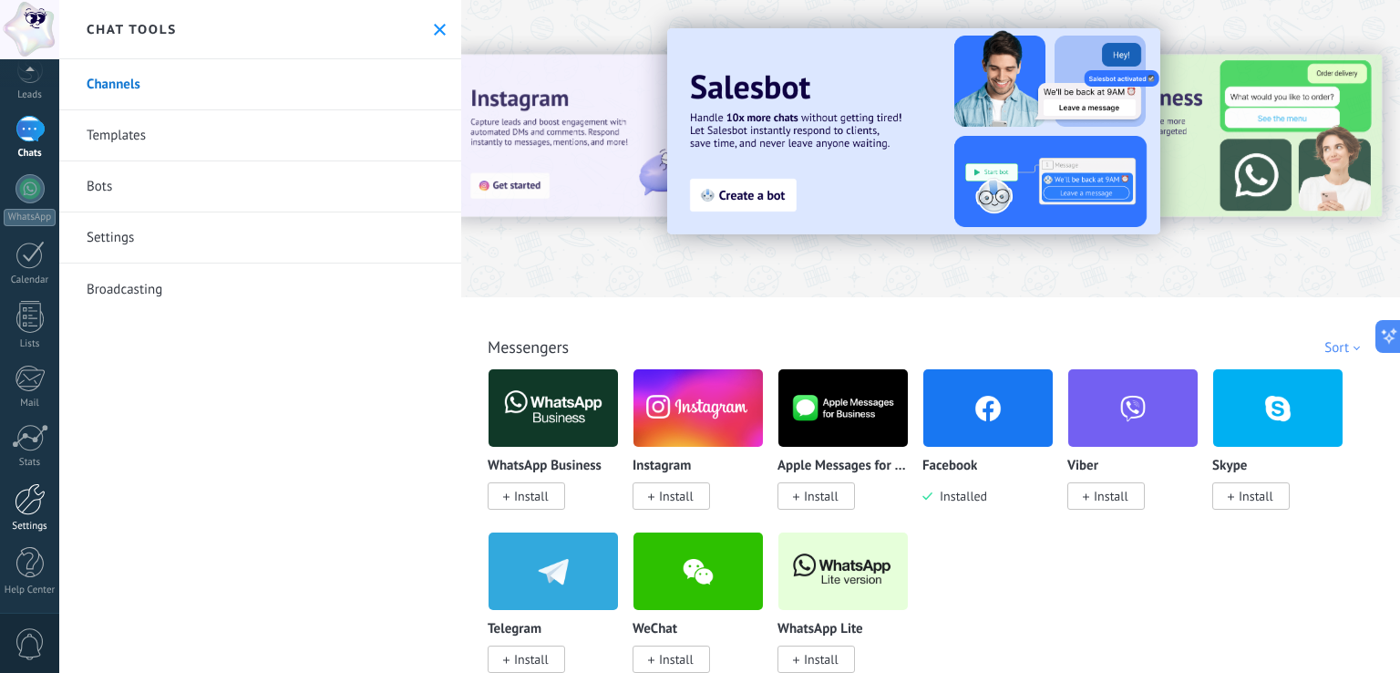
click at [33, 506] on div at bounding box center [30, 499] width 31 height 32
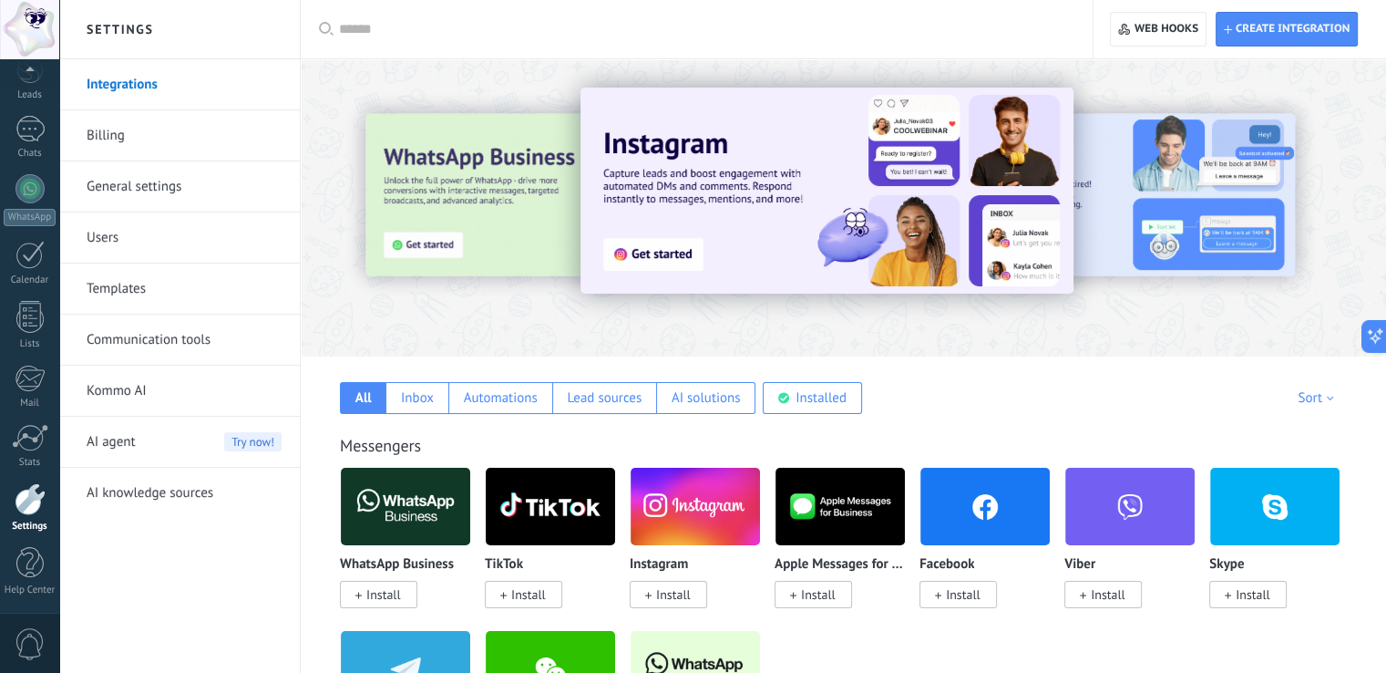
click at [114, 129] on link "Billing" at bounding box center [184, 135] width 195 height 51
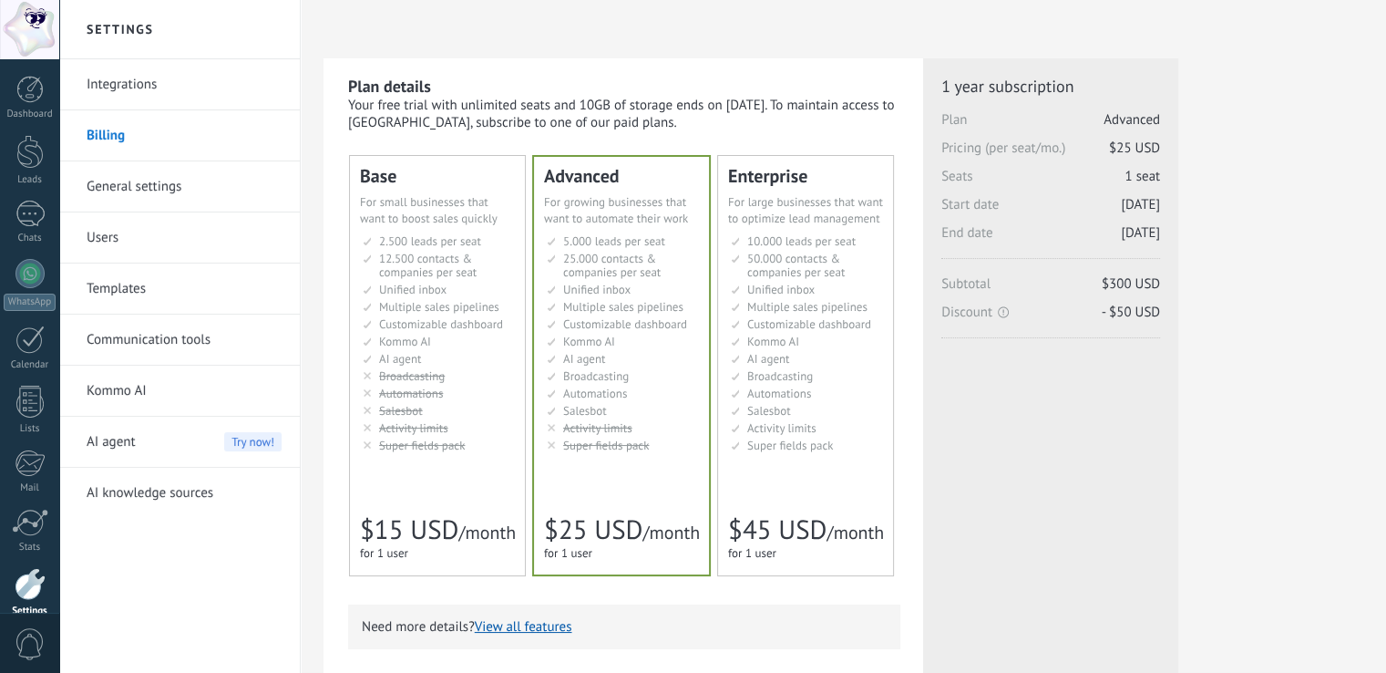
click at [413, 460] on div "Base Для увеличения продаж в малом бизнесе For small businesses that want to bo…" at bounding box center [437, 365] width 175 height 419
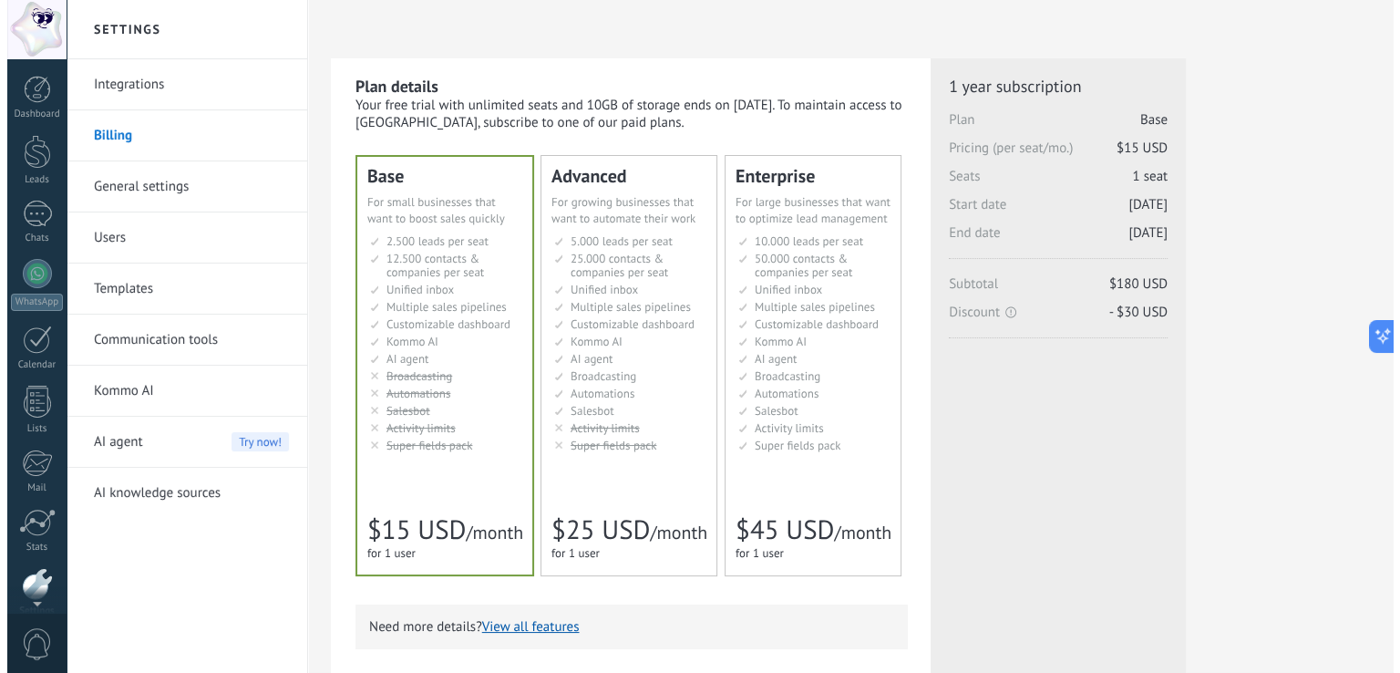
scroll to position [85, 0]
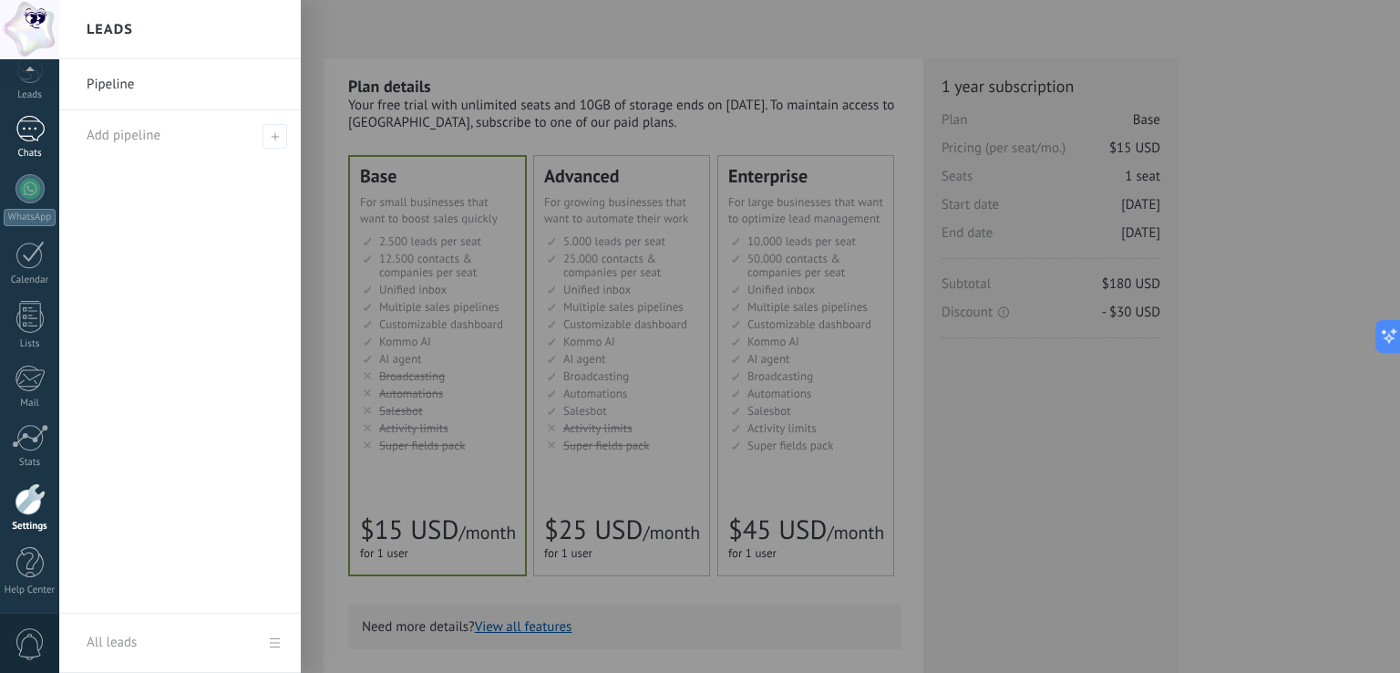
click at [37, 131] on div at bounding box center [29, 129] width 29 height 26
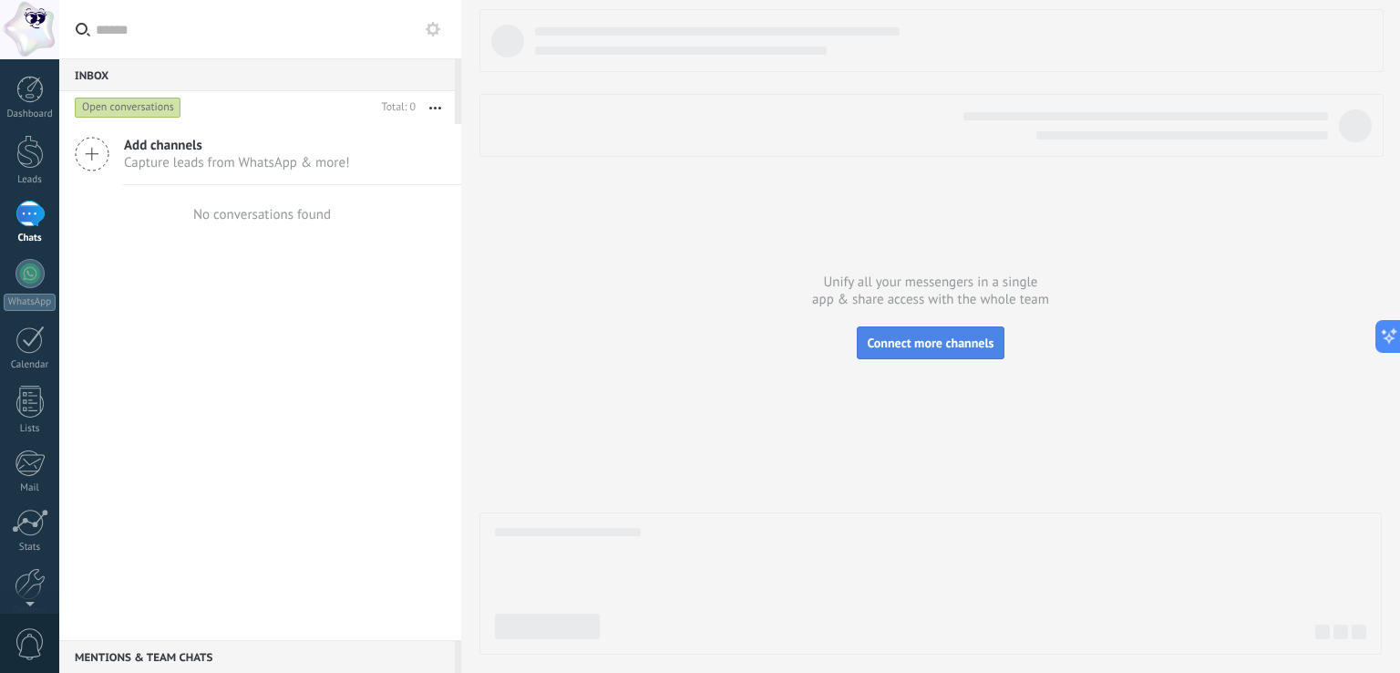
click at [903, 345] on span "Connect more channels" at bounding box center [930, 342] width 127 height 16
click at [0, 0] on link "Bots" at bounding box center [0, 0] width 0 height 0
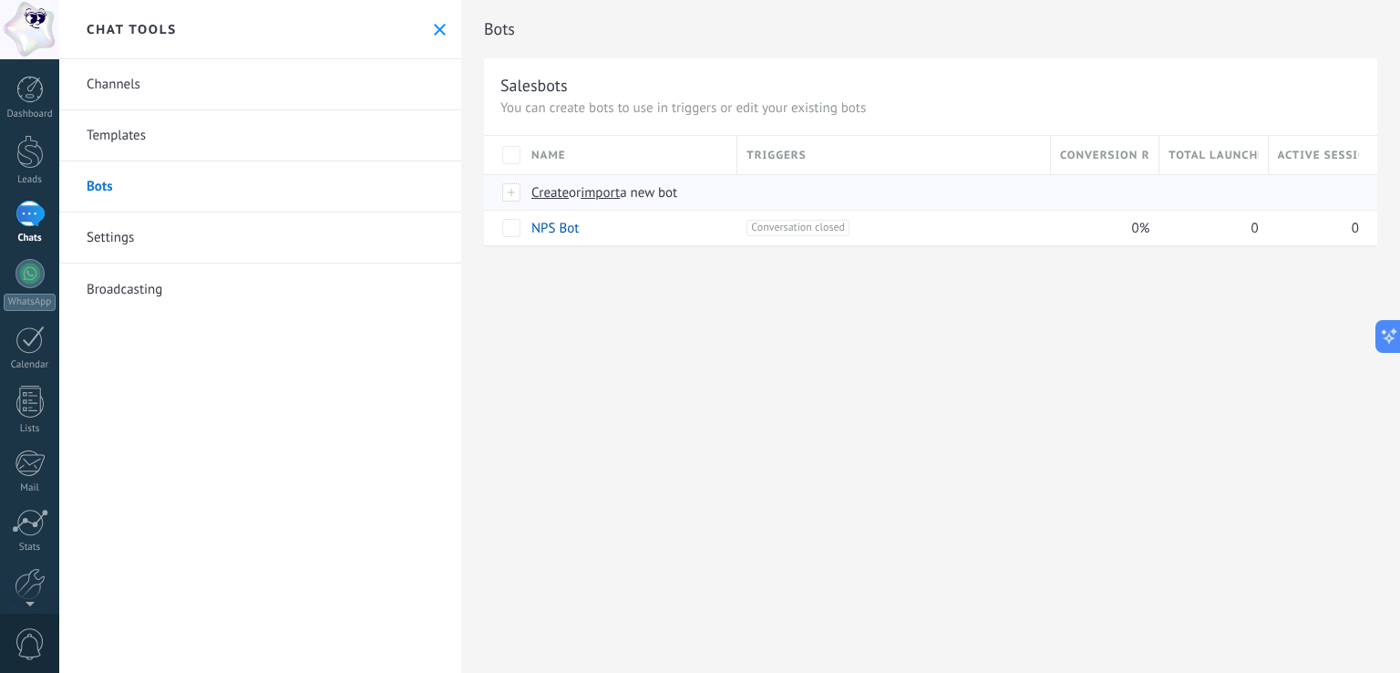
click at [615, 195] on span "import" at bounding box center [600, 192] width 39 height 17
click at [0, 0] on input "import a new bot" at bounding box center [0, 0] width 0 height 0
click at [904, 156] on div "Triggers" at bounding box center [893, 155] width 313 height 38
click at [102, 85] on link "Channels" at bounding box center [260, 84] width 402 height 51
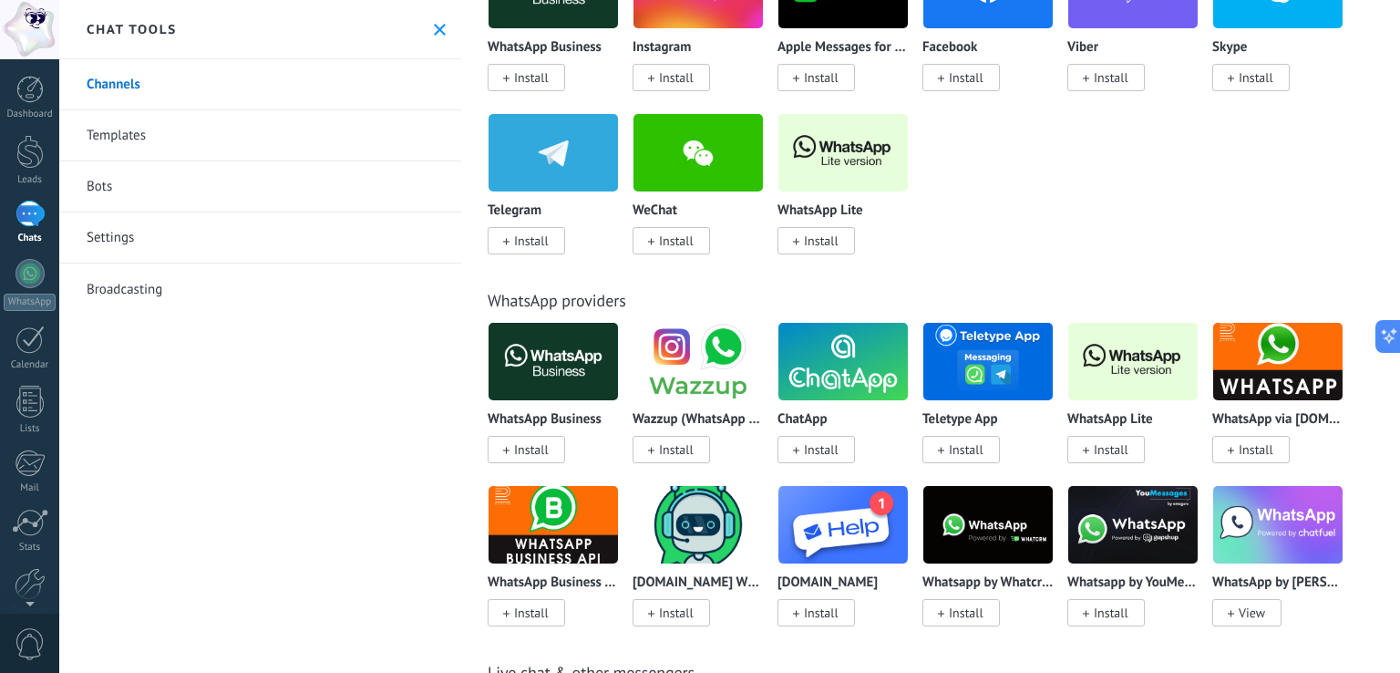
scroll to position [54, 0]
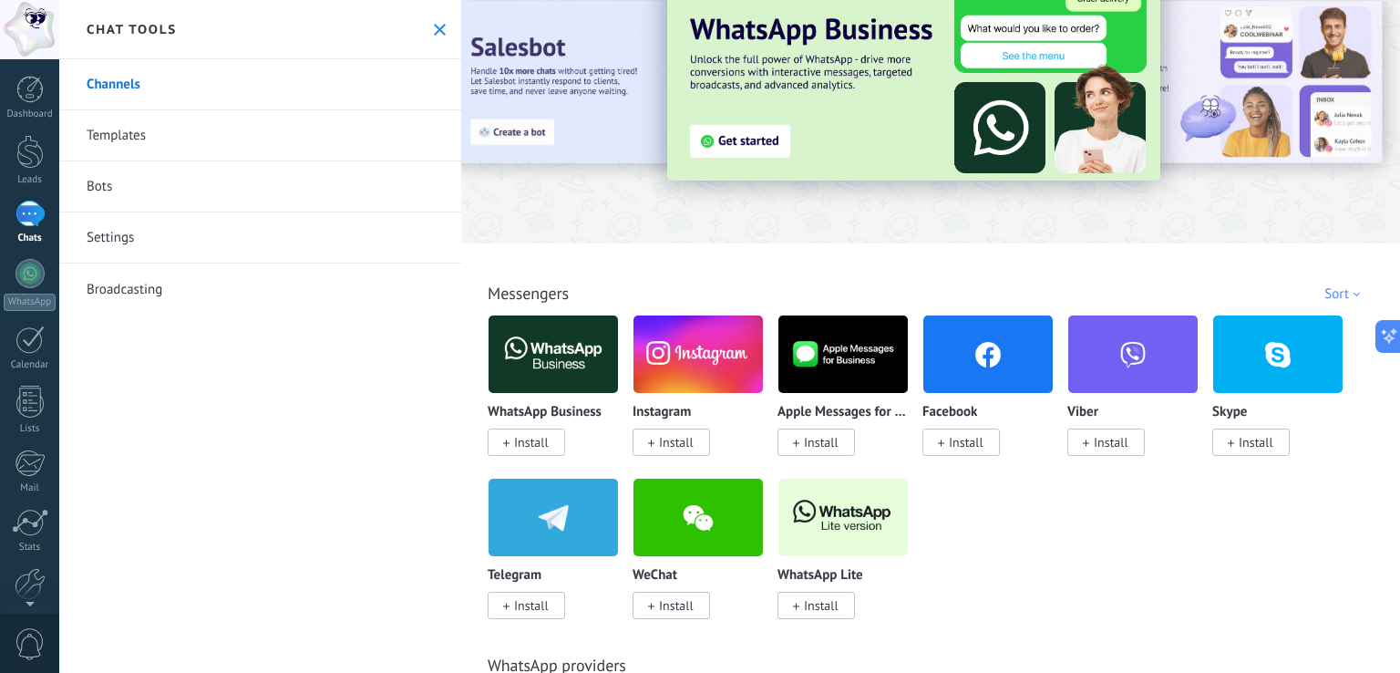
click at [968, 439] on span "Install" at bounding box center [966, 442] width 35 height 16
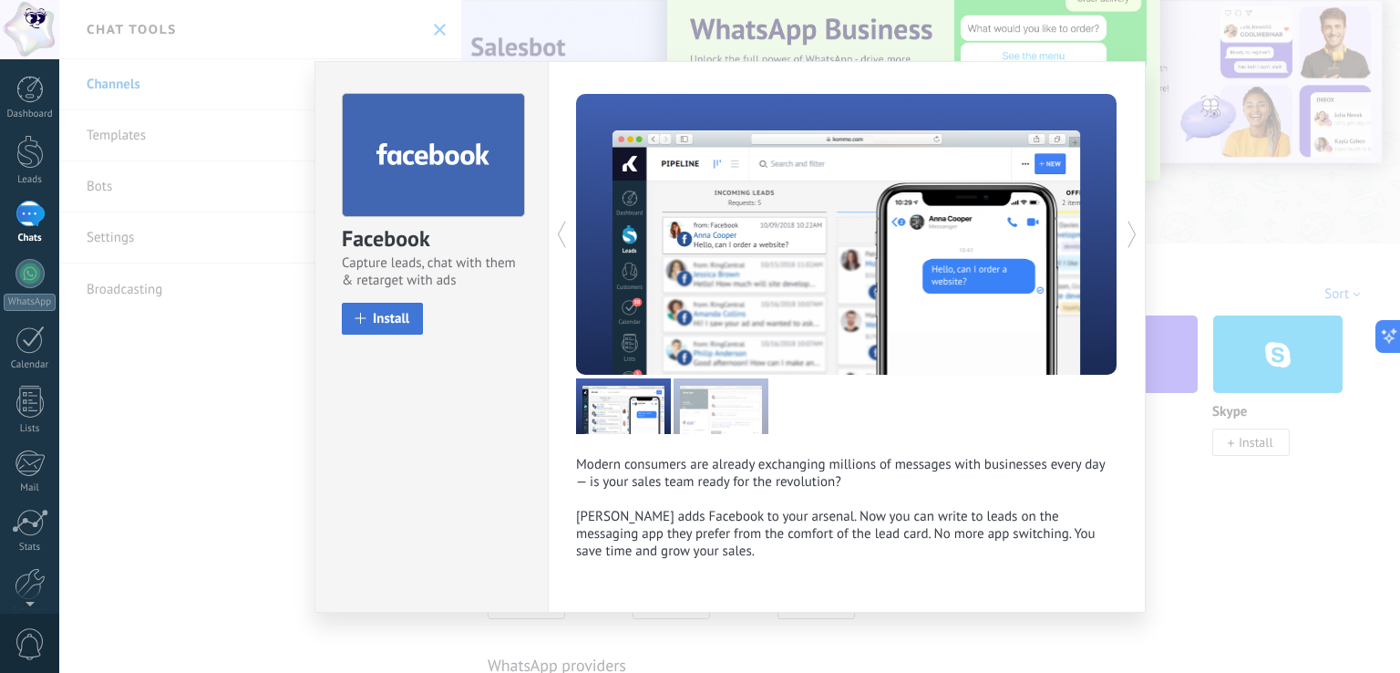
click at [367, 318] on button "Install" at bounding box center [382, 319] width 81 height 32
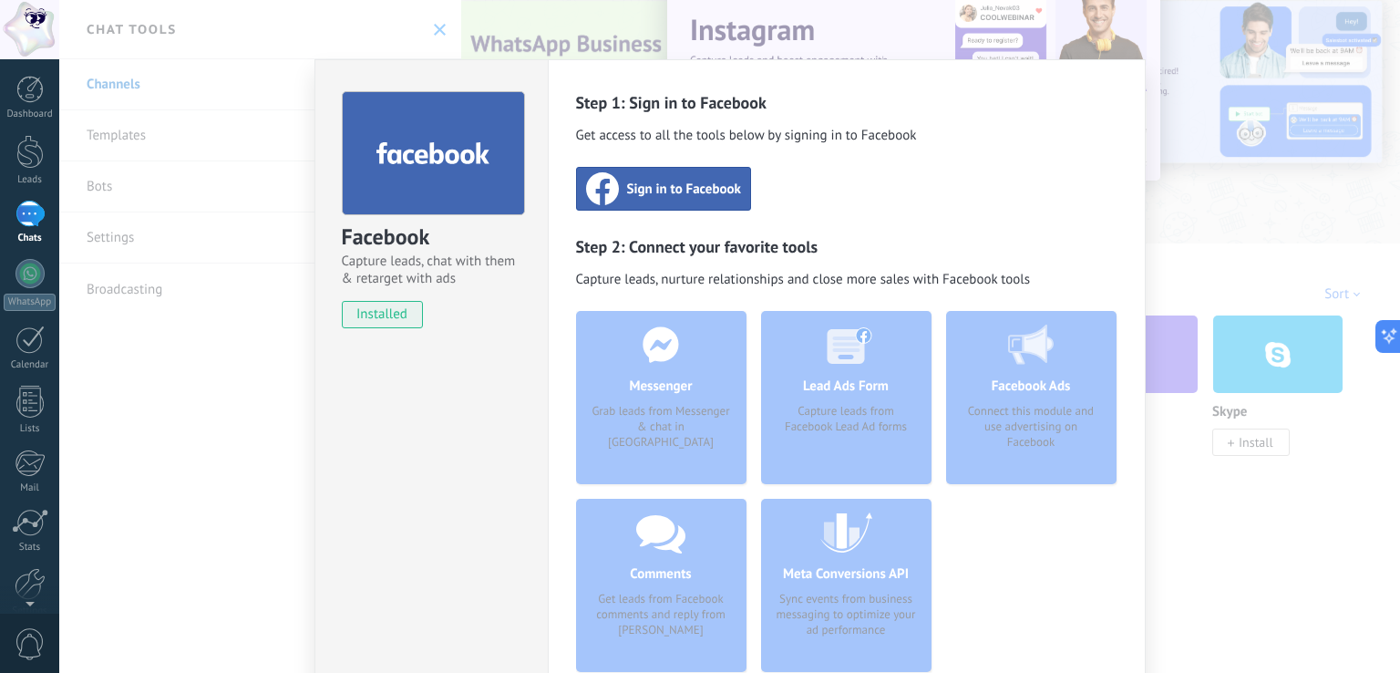
click at [1208, 274] on div "Facebook Capture leads, chat with them & retarget with ads installed Uninstall …" at bounding box center [729, 336] width 1341 height 673
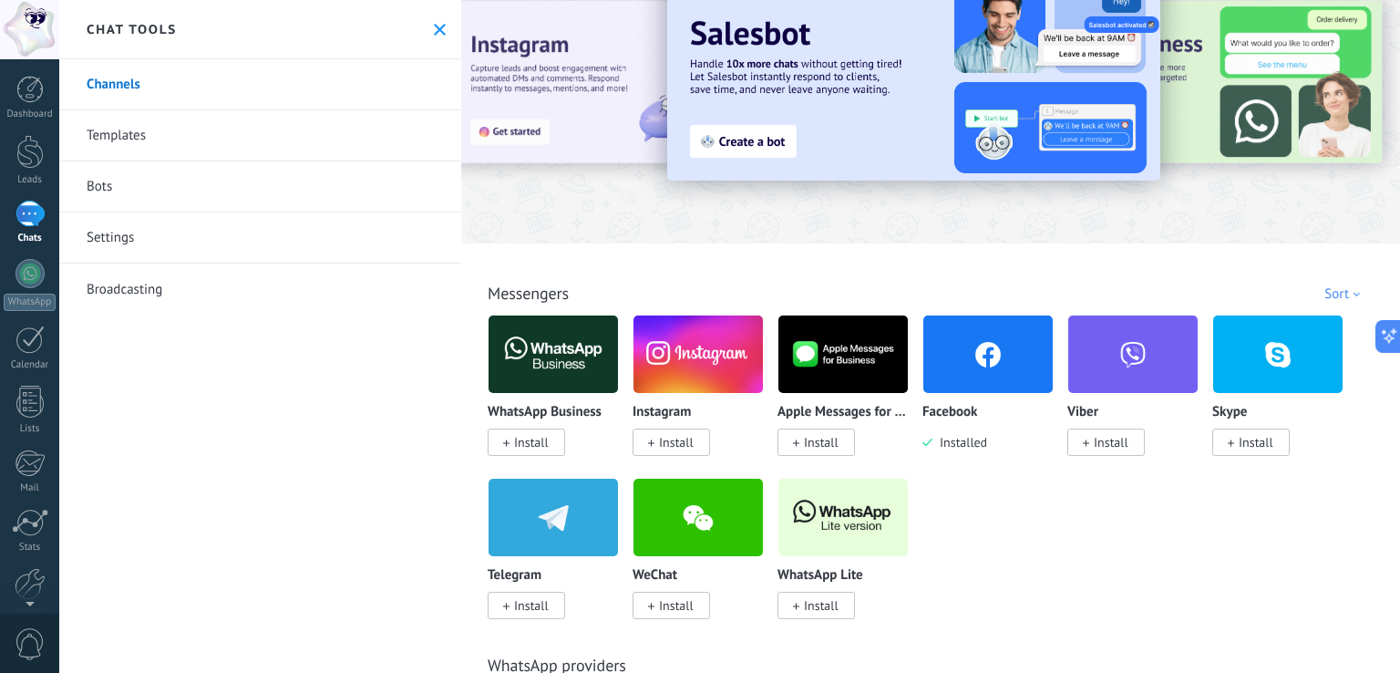
click at [521, 603] on span "Install" at bounding box center [531, 605] width 35 height 16
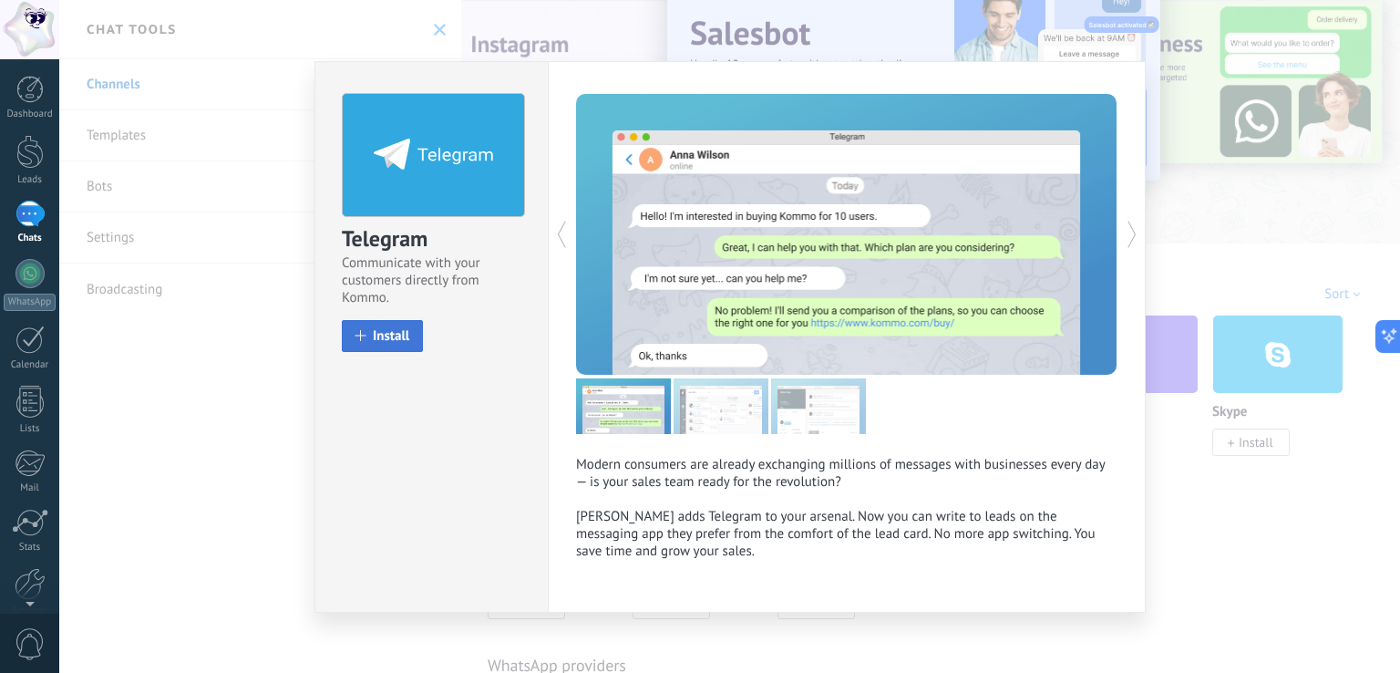
click at [367, 325] on button "Install" at bounding box center [382, 336] width 81 height 32
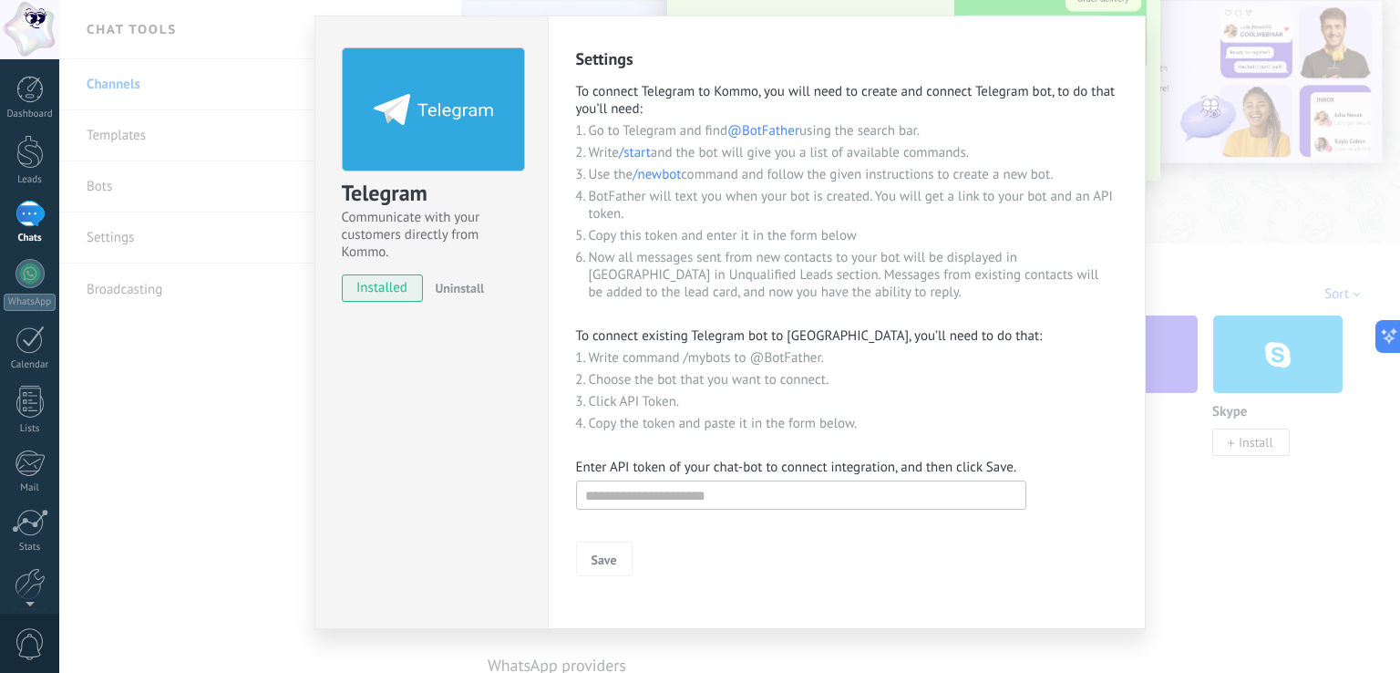
scroll to position [68, 0]
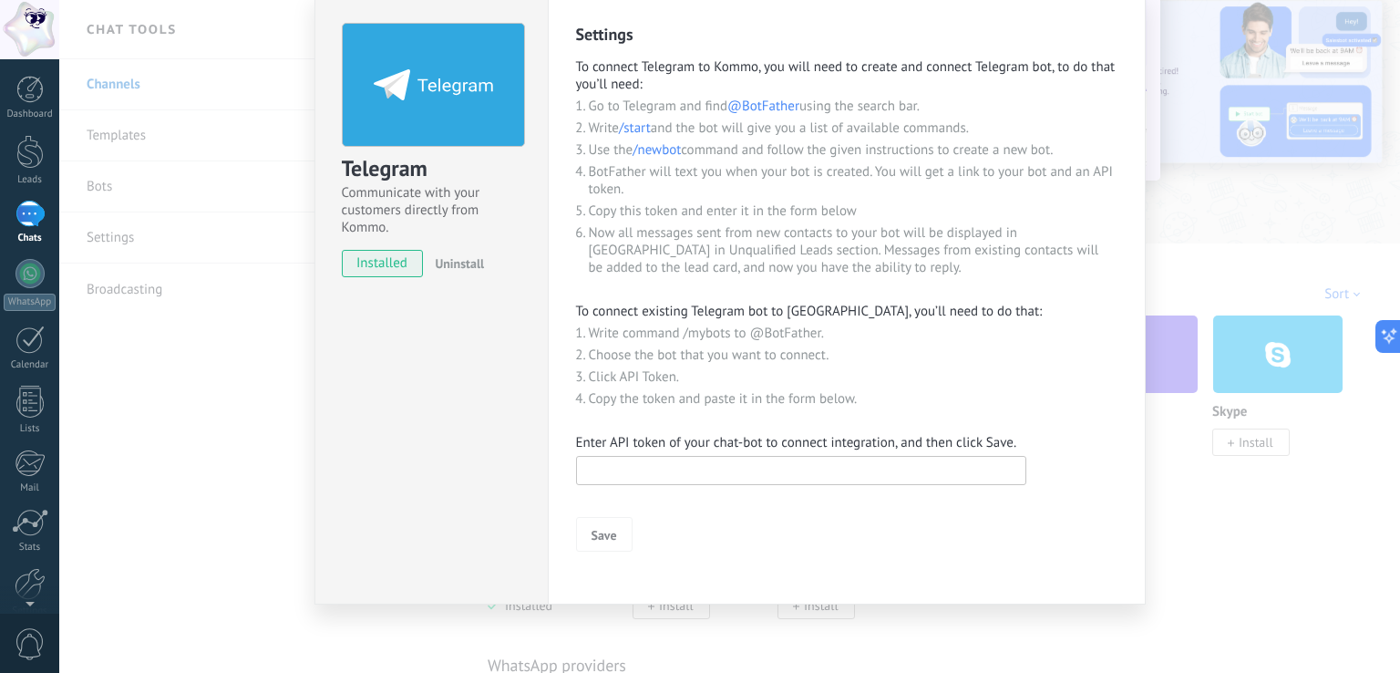
click at [632, 473] on input "text" at bounding box center [801, 470] width 450 height 29
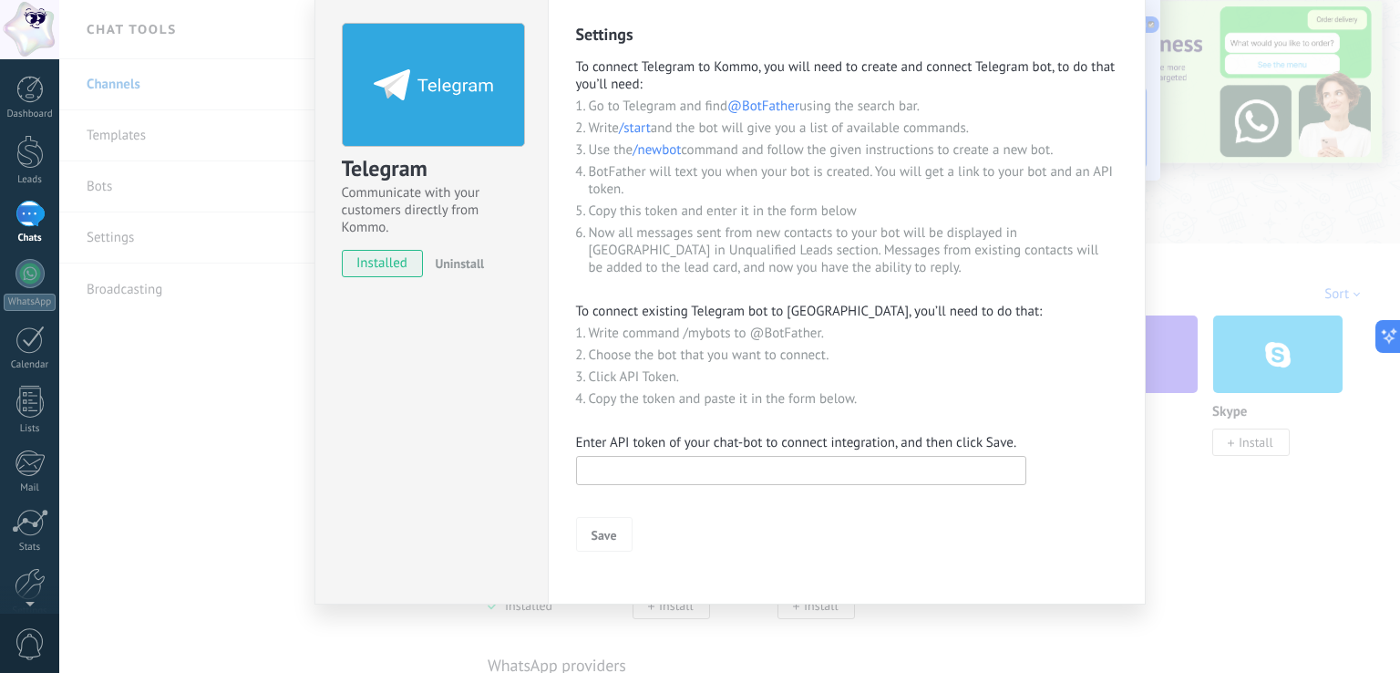
click at [621, 480] on input "text" at bounding box center [801, 470] width 450 height 29
paste input "**********"
type input "**********"
click at [604, 541] on span "Save" at bounding box center [604, 535] width 26 height 13
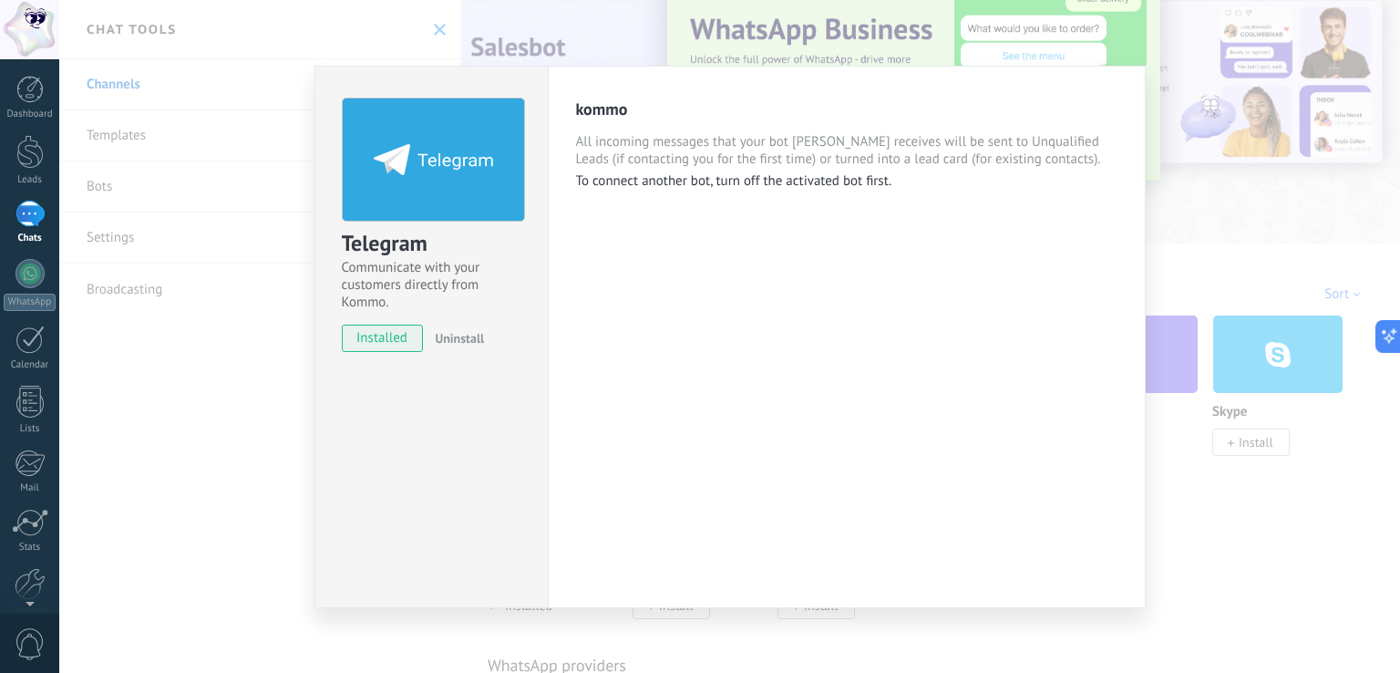
scroll to position [0, 0]
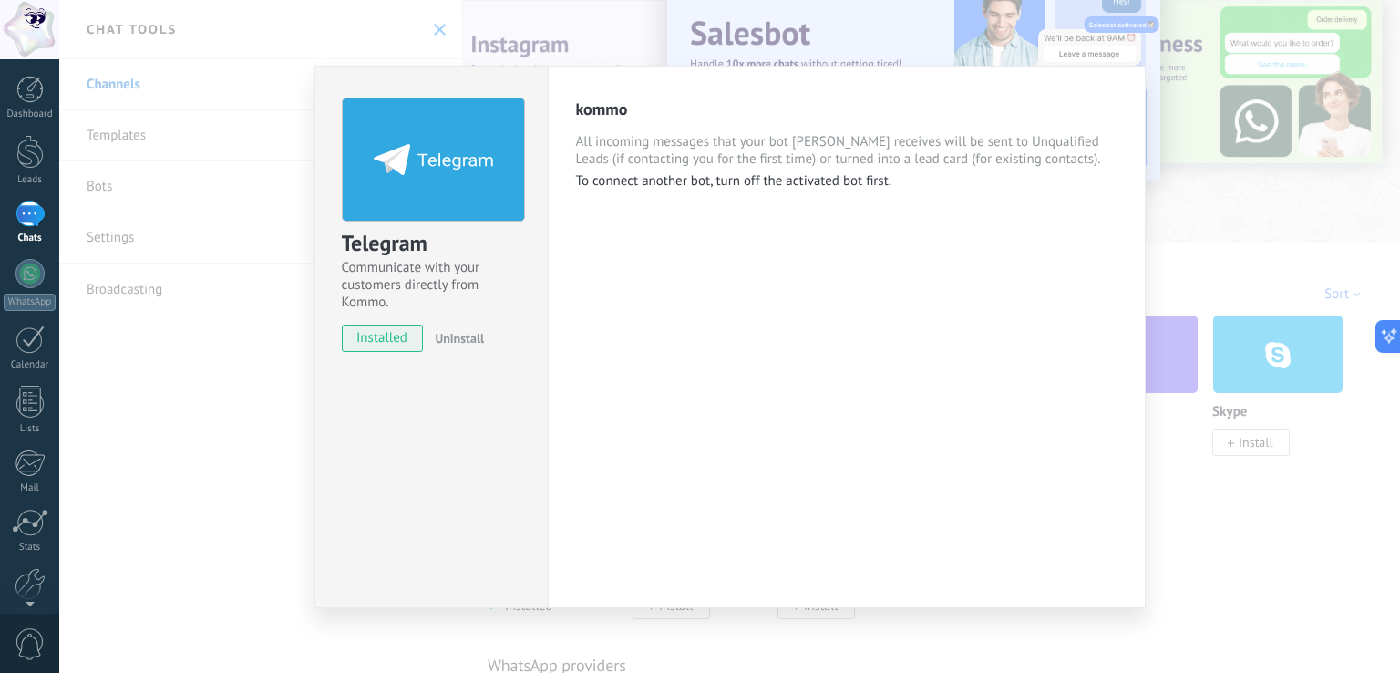
click at [386, 334] on span "installed" at bounding box center [383, 337] width 80 height 27
click at [1215, 259] on div "Telegram Communicate with your customers directly from Kommo. installed Uninsta…" at bounding box center [729, 336] width 1341 height 673
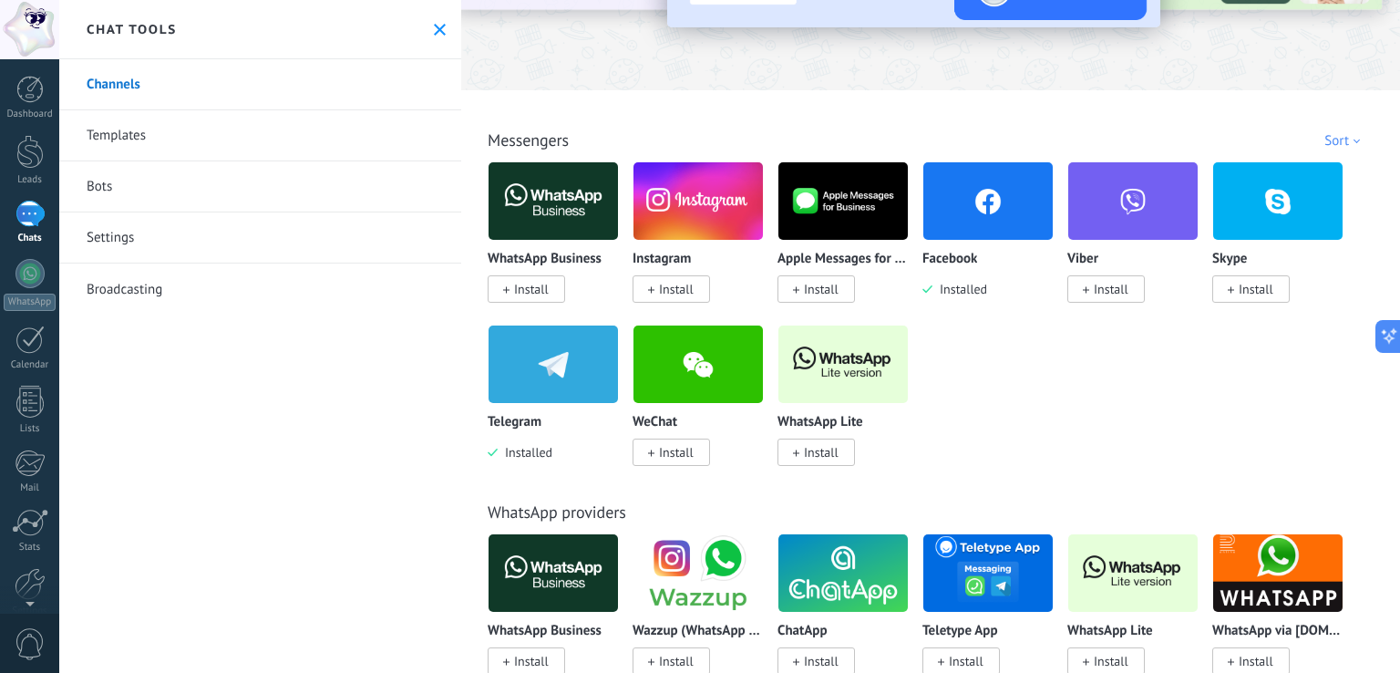
scroll to position [236, 0]
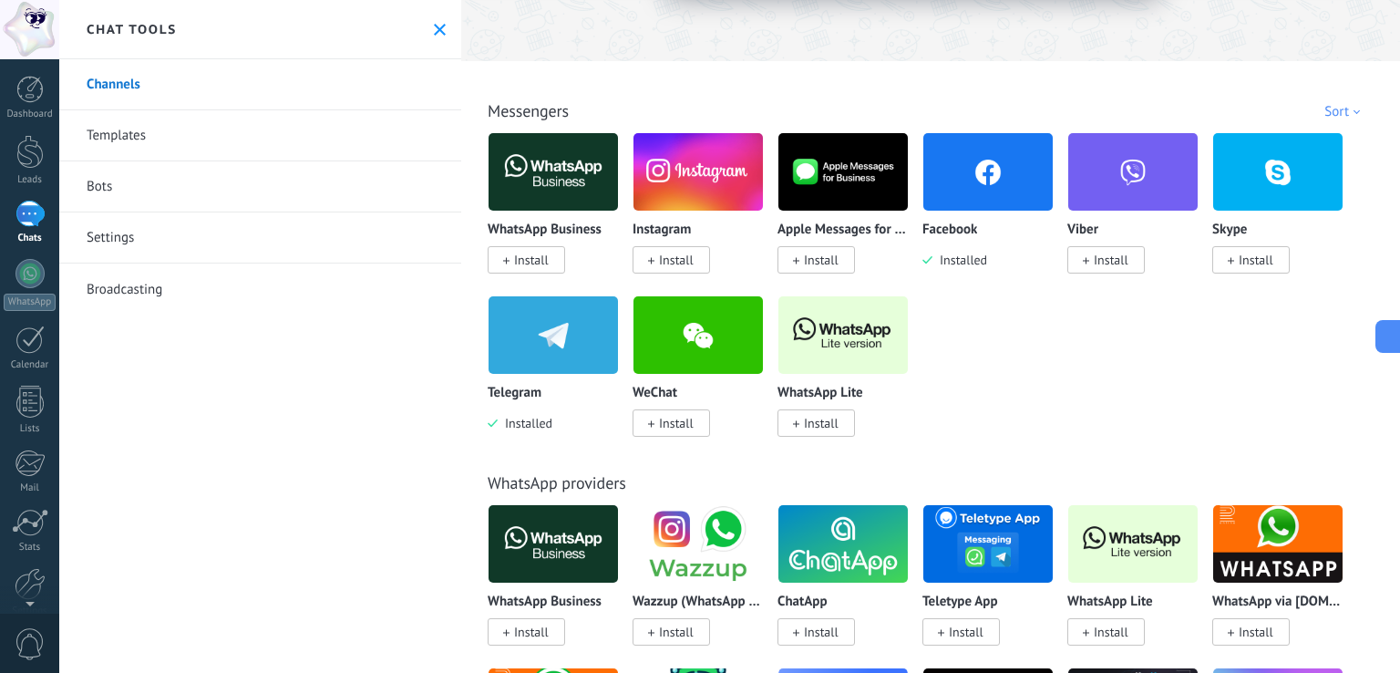
click at [550, 362] on img at bounding box center [553, 335] width 129 height 88
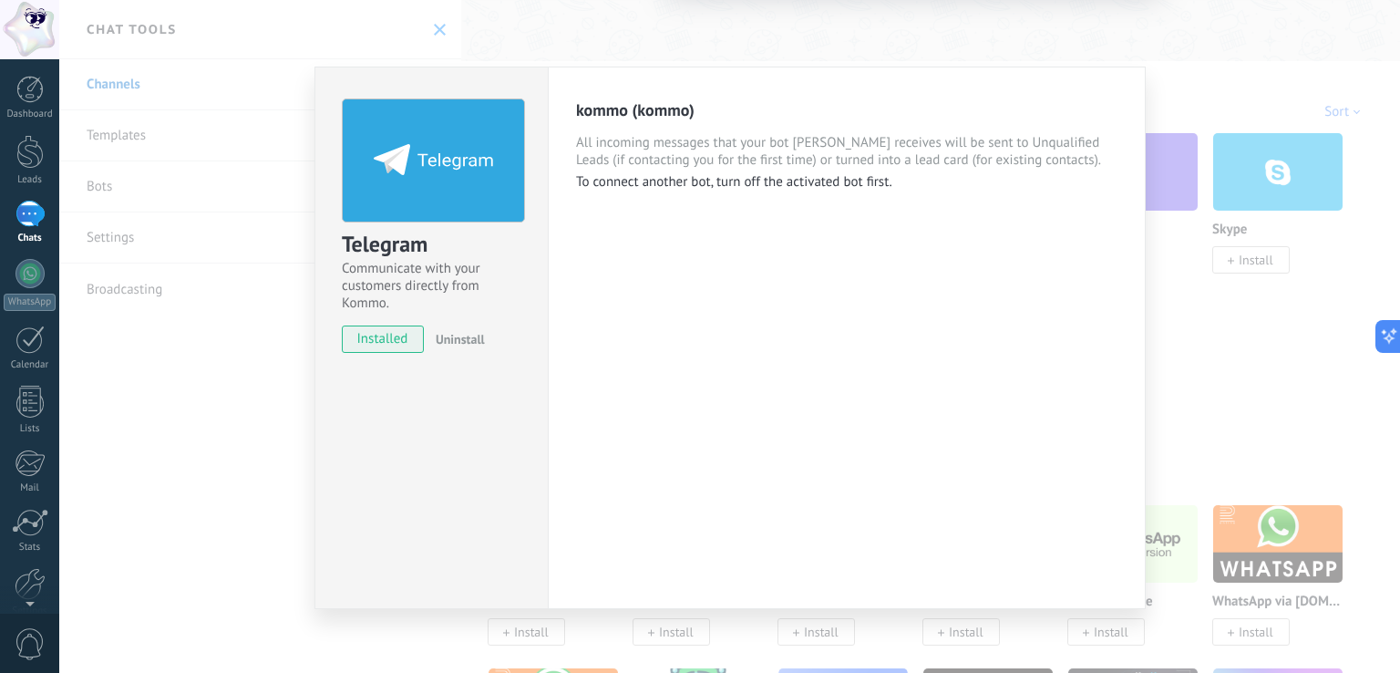
click at [1211, 261] on div "Telegram Communicate with your customers directly from Kommo. installed Uninsta…" at bounding box center [729, 336] width 1341 height 673
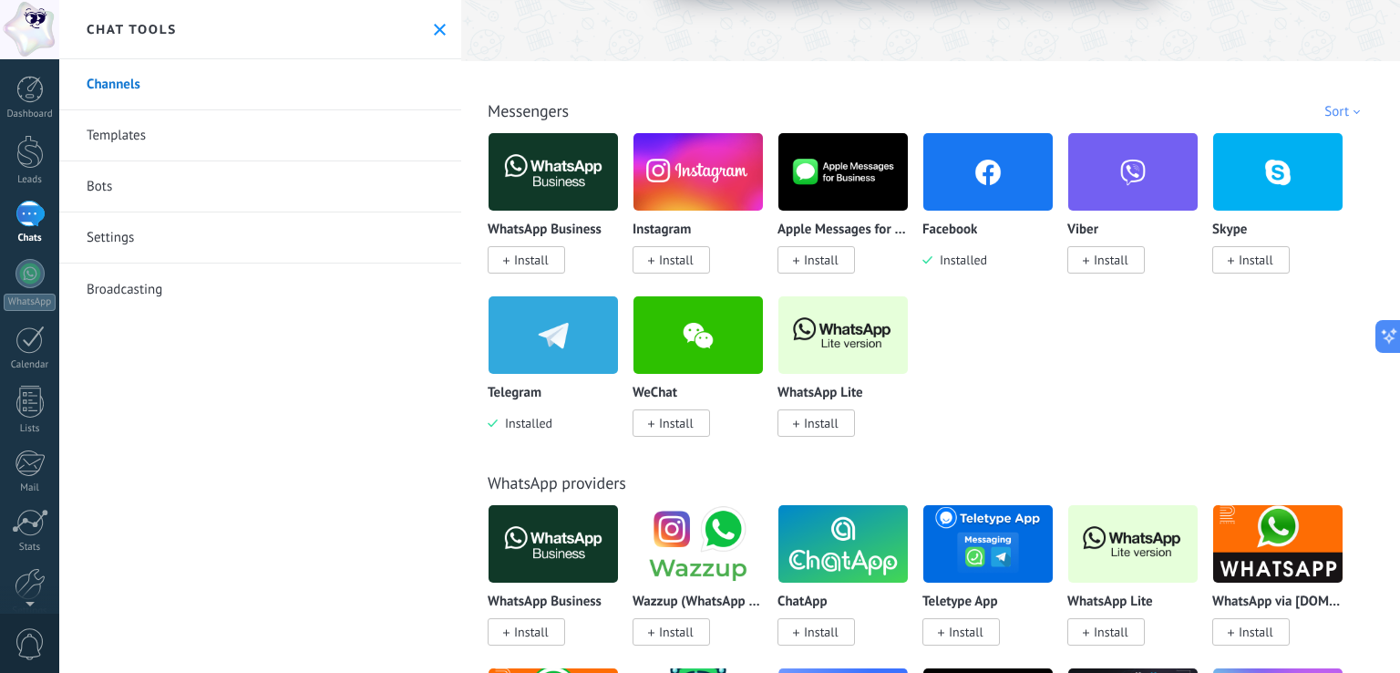
click at [29, 216] on div at bounding box center [29, 214] width 29 height 26
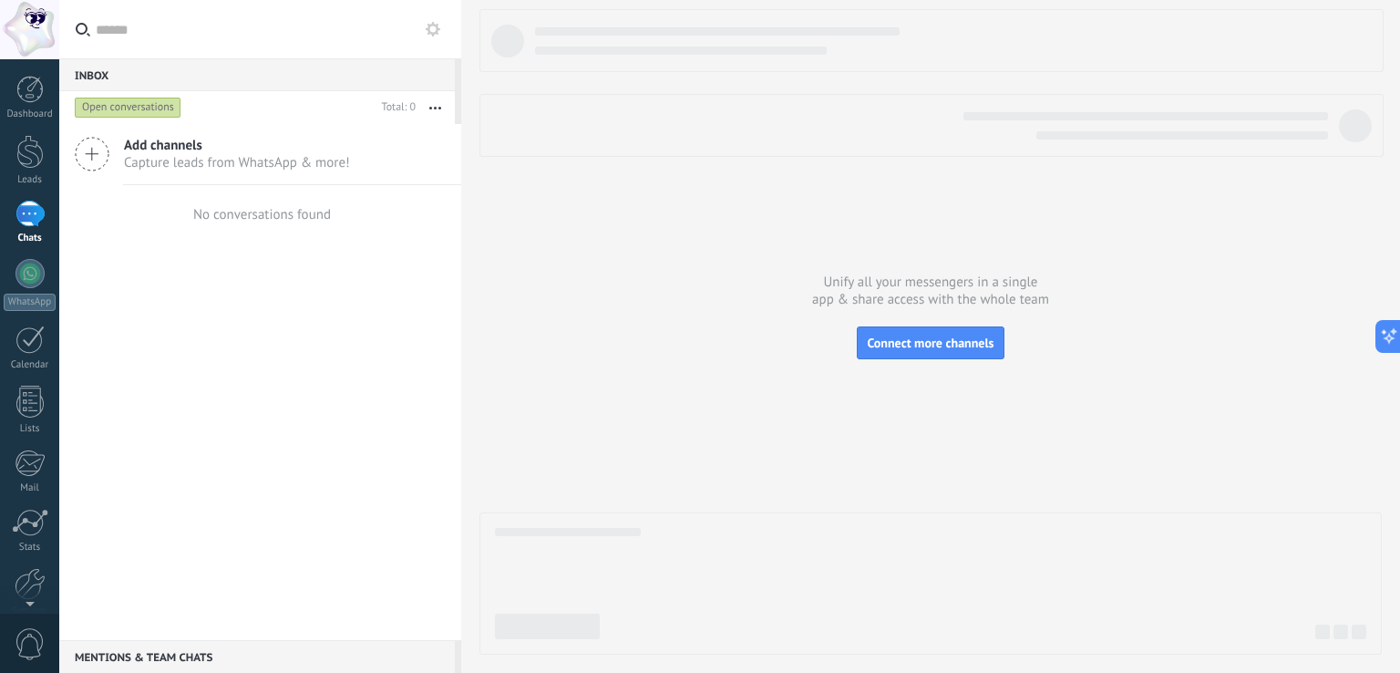
click at [186, 165] on span "Capture leads from WhatsApp & more!" at bounding box center [237, 162] width 226 height 17
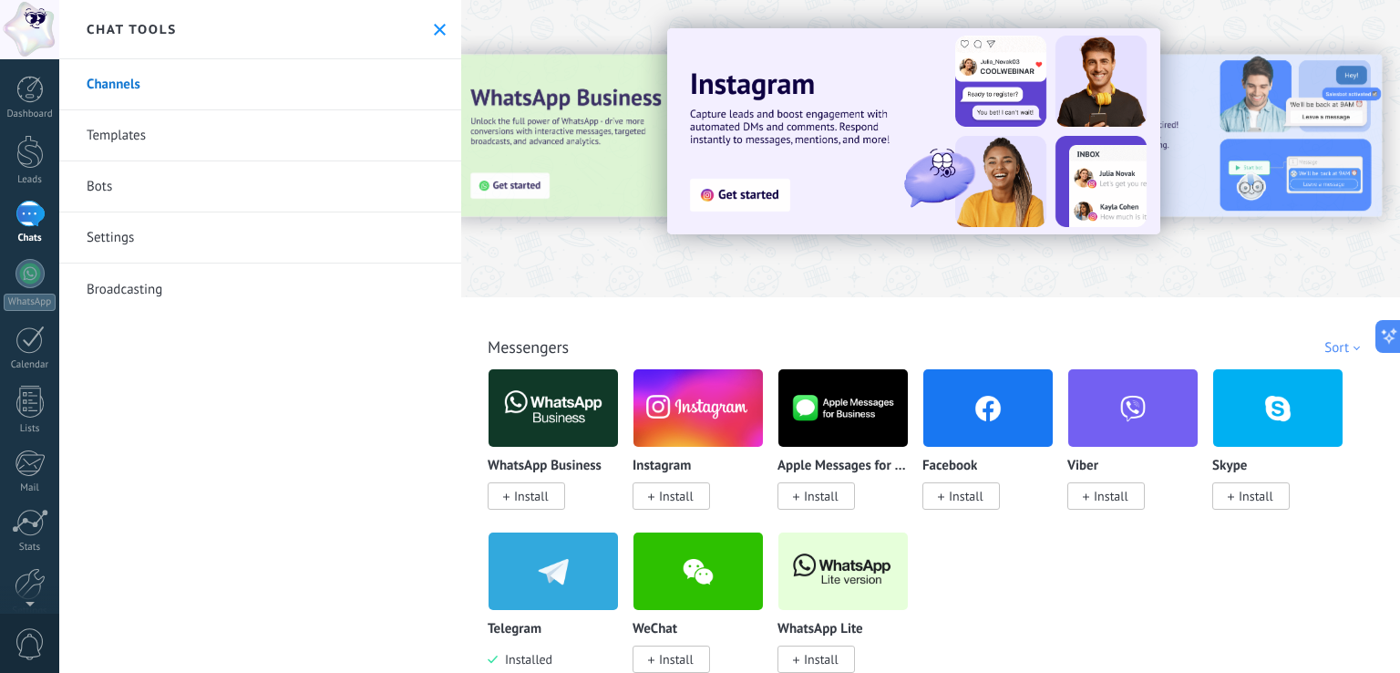
scroll to position [182, 0]
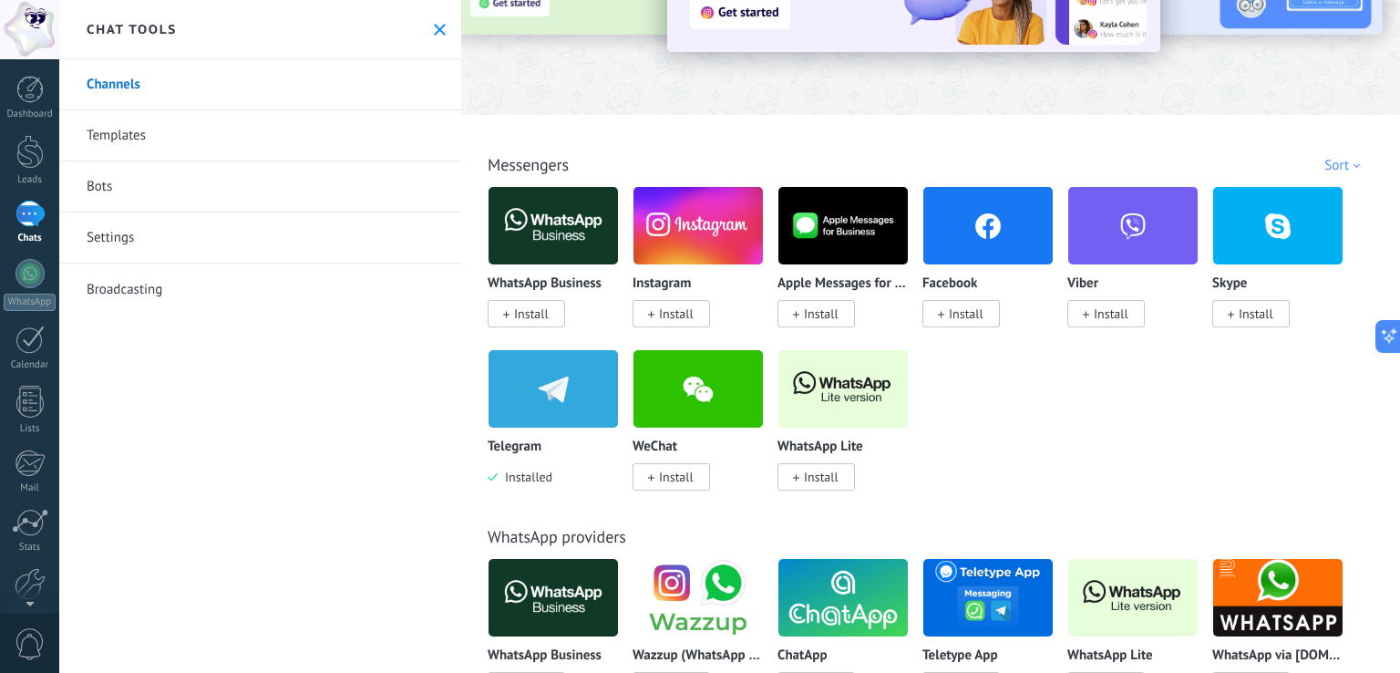
click at [107, 136] on link "Templates" at bounding box center [260, 135] width 402 height 51
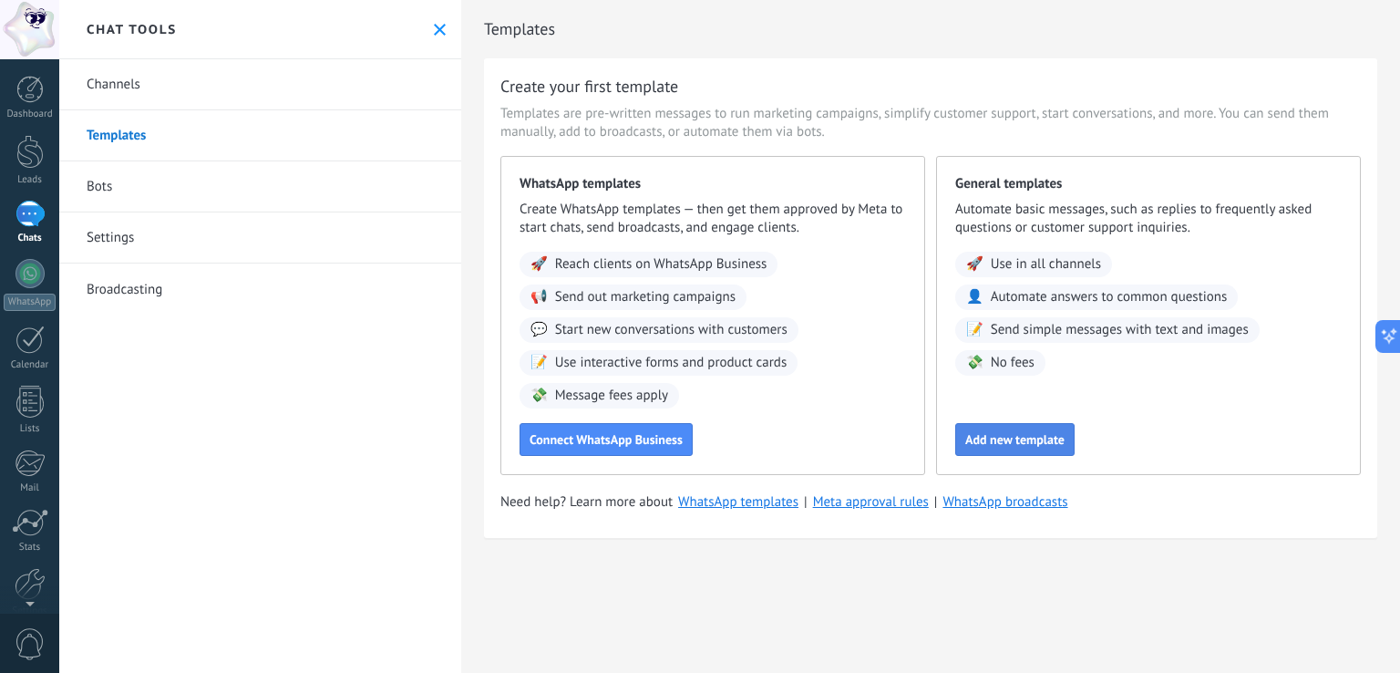
click at [1039, 449] on button "Add new template" at bounding box center [1014, 439] width 119 height 33
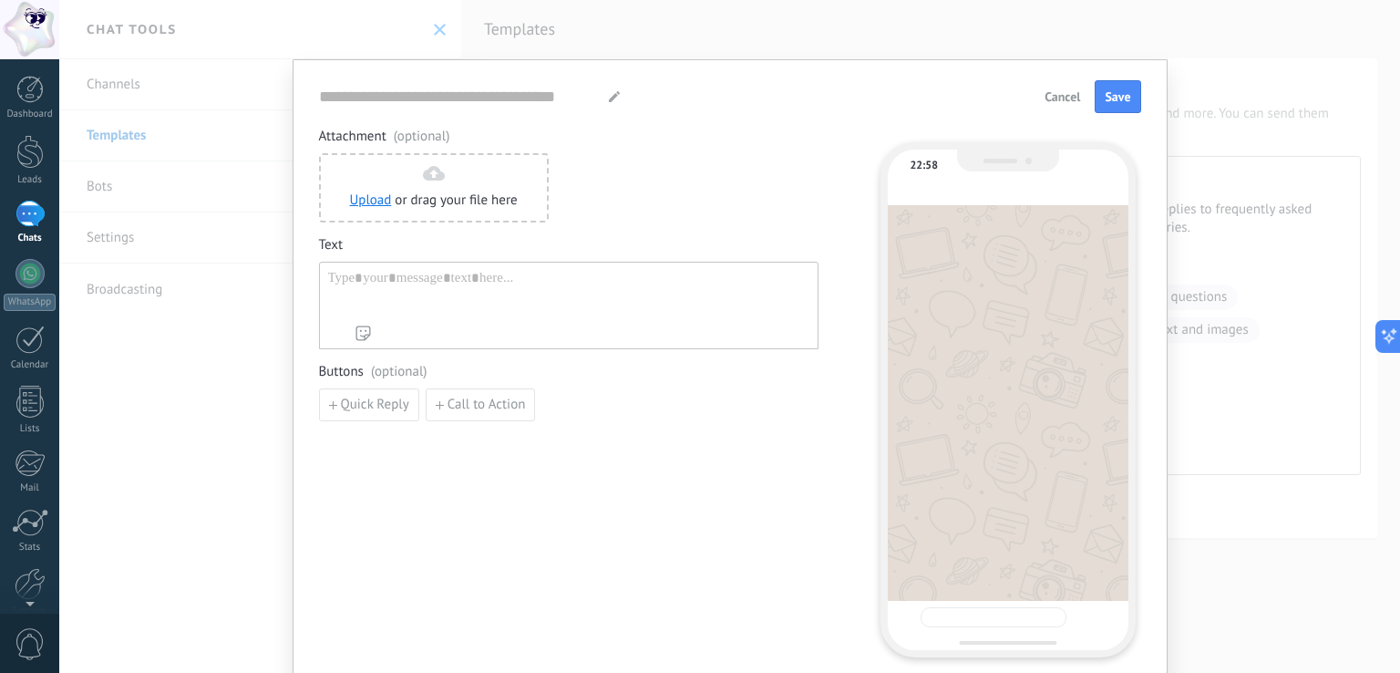
type input "**********"
click at [378, 279] on div at bounding box center [568, 293] width 481 height 46
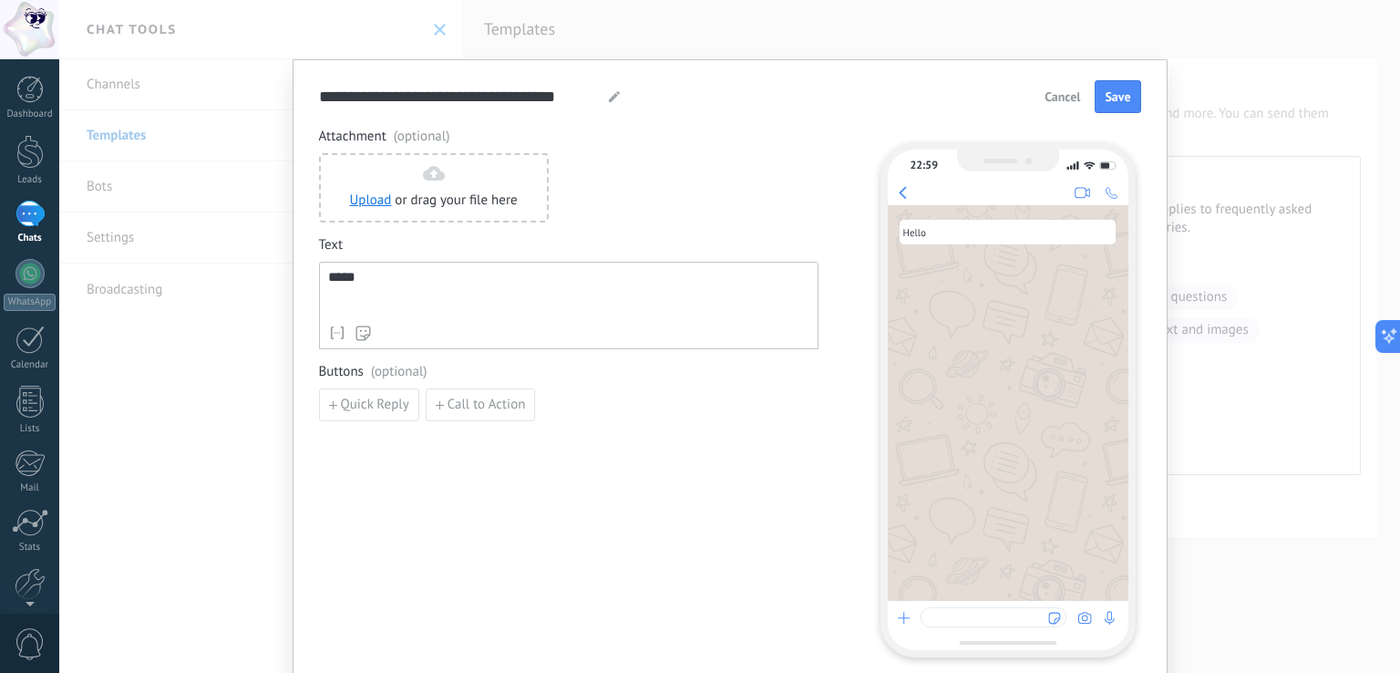
click at [649, 520] on div "Attachment (optional) Upload or drag your file here Drag it here Text ***** Con…" at bounding box center [568, 392] width 499 height 529
click at [483, 412] on button "Call to Action" at bounding box center [481, 404] width 110 height 33
click at [409, 402] on input at bounding box center [417, 403] width 194 height 29
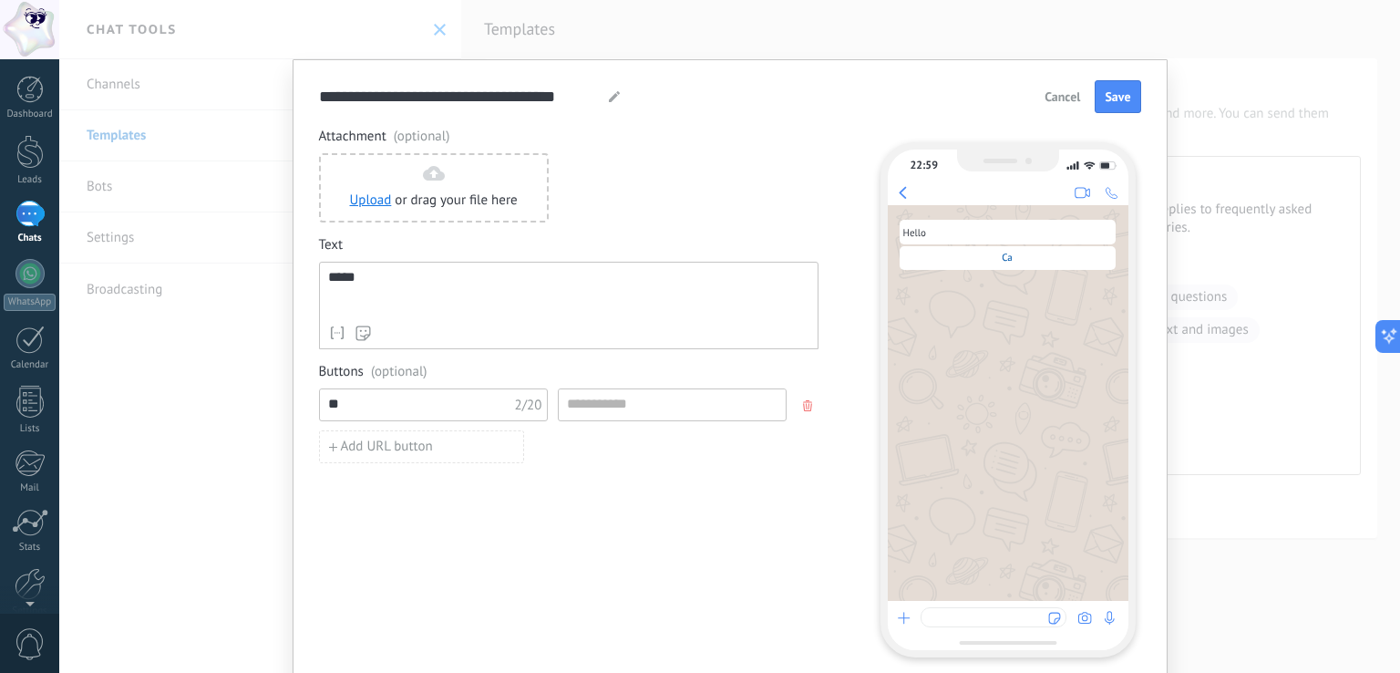
type input "*"
type input "**********"
click at [669, 403] on input at bounding box center [672, 403] width 227 height 29
type input "**********"
click at [616, 517] on div "Attachment (optional) Upload or drag your file here Drag it here Text ***** Con…" at bounding box center [568, 392] width 499 height 529
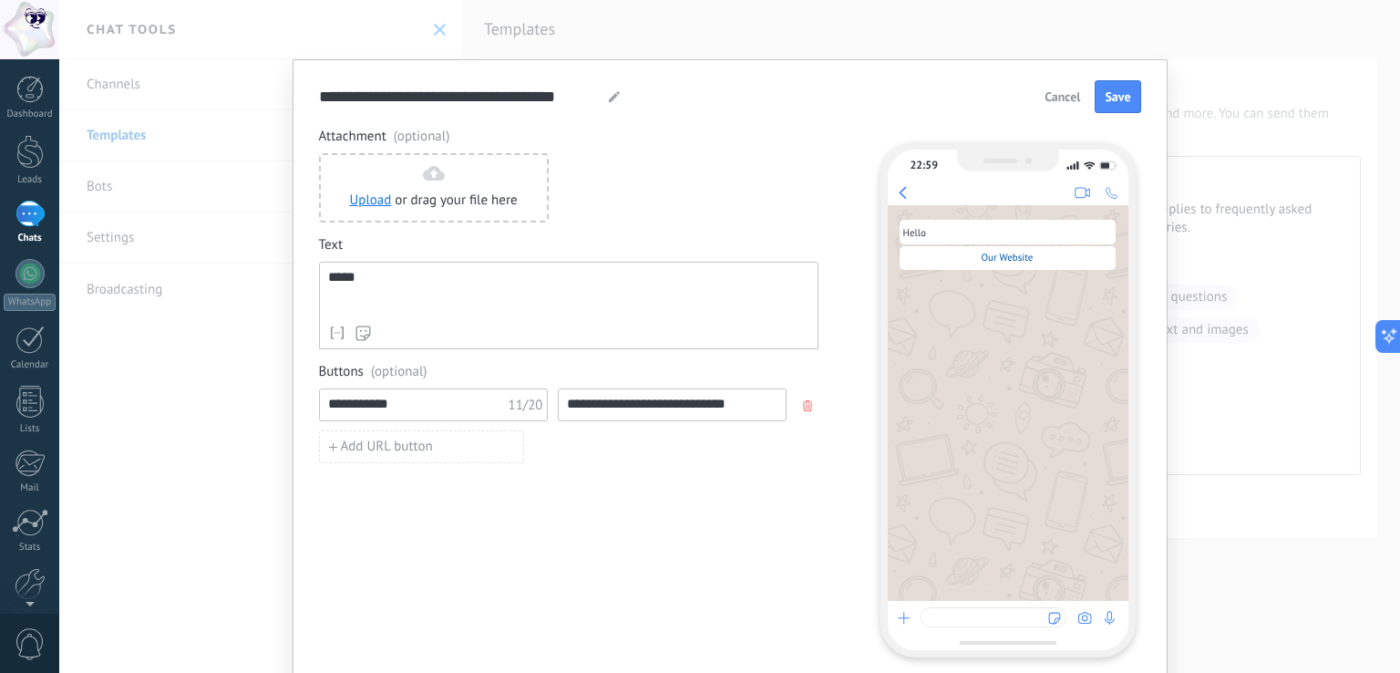
click at [613, 98] on icon at bounding box center [614, 96] width 11 height 11
drag, startPoint x: 592, startPoint y: 95, endPoint x: 118, endPoint y: 77, distance: 475.2
click at [118, 77] on div "**********" at bounding box center [729, 336] width 1341 height 673
type input "*****"
click at [1121, 101] on span "Save" at bounding box center [1118, 96] width 26 height 13
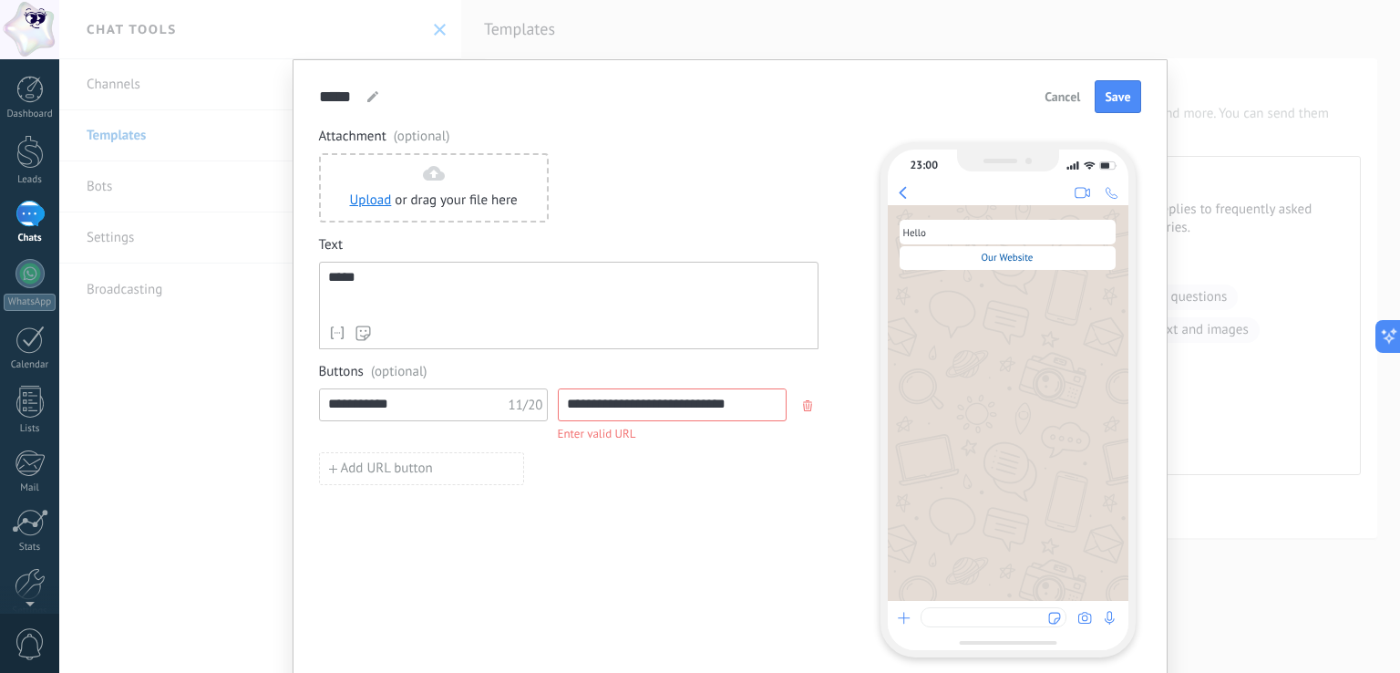
drag, startPoint x: 762, startPoint y: 405, endPoint x: 408, endPoint y: 379, distance: 354.5
click at [408, 379] on div "**********" at bounding box center [568, 424] width 499 height 122
paste input "*********"
type input "**********"
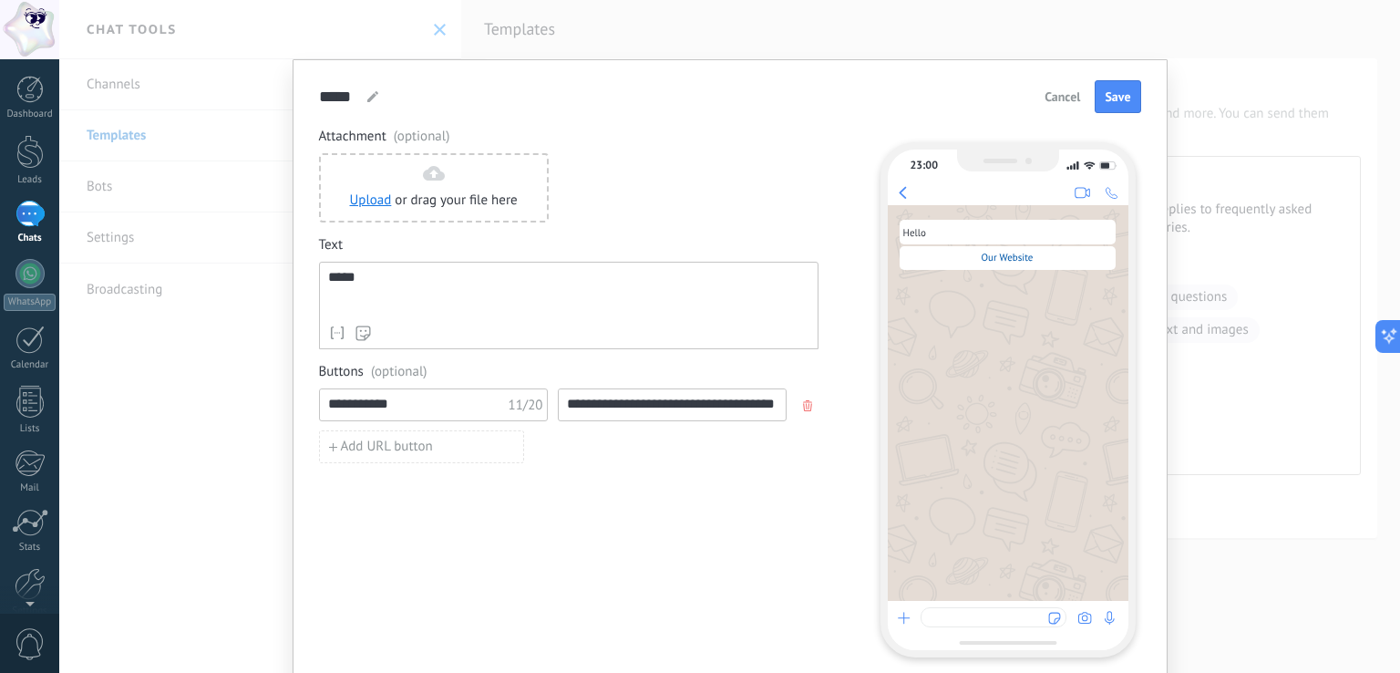
scroll to position [0, 0]
click at [561, 544] on div "Attachment (optional) Upload or drag your file here Drag it here Text ***** Con…" at bounding box center [568, 392] width 499 height 529
click at [1116, 101] on span "Save" at bounding box center [1118, 96] width 26 height 13
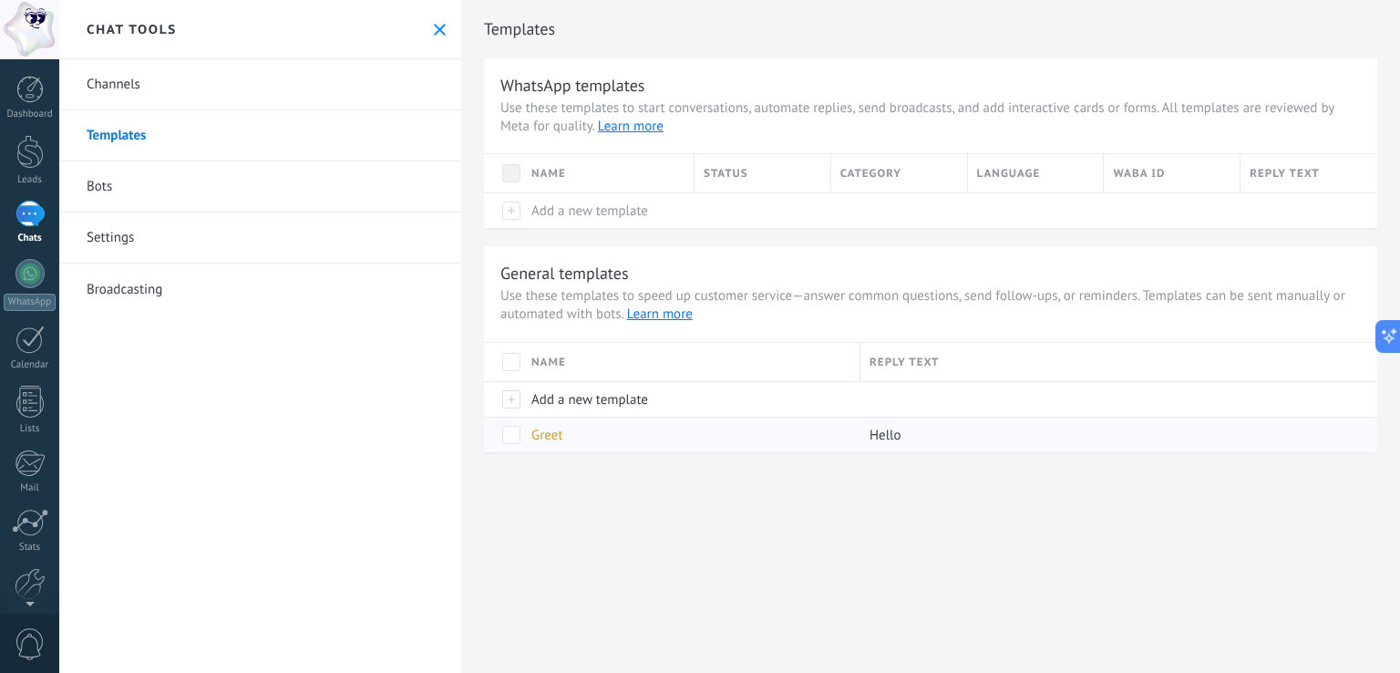
click at [507, 434] on span at bounding box center [511, 435] width 18 height 18
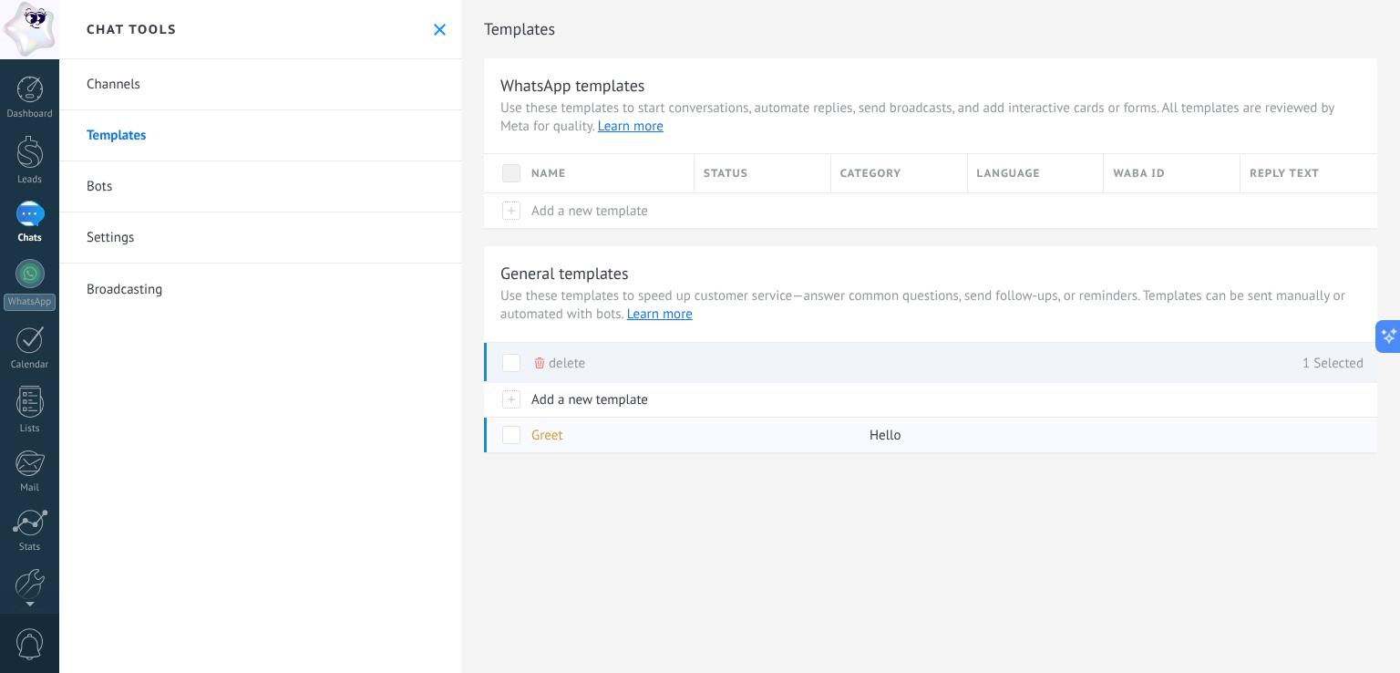
click at [507, 434] on span at bounding box center [511, 435] width 18 height 18
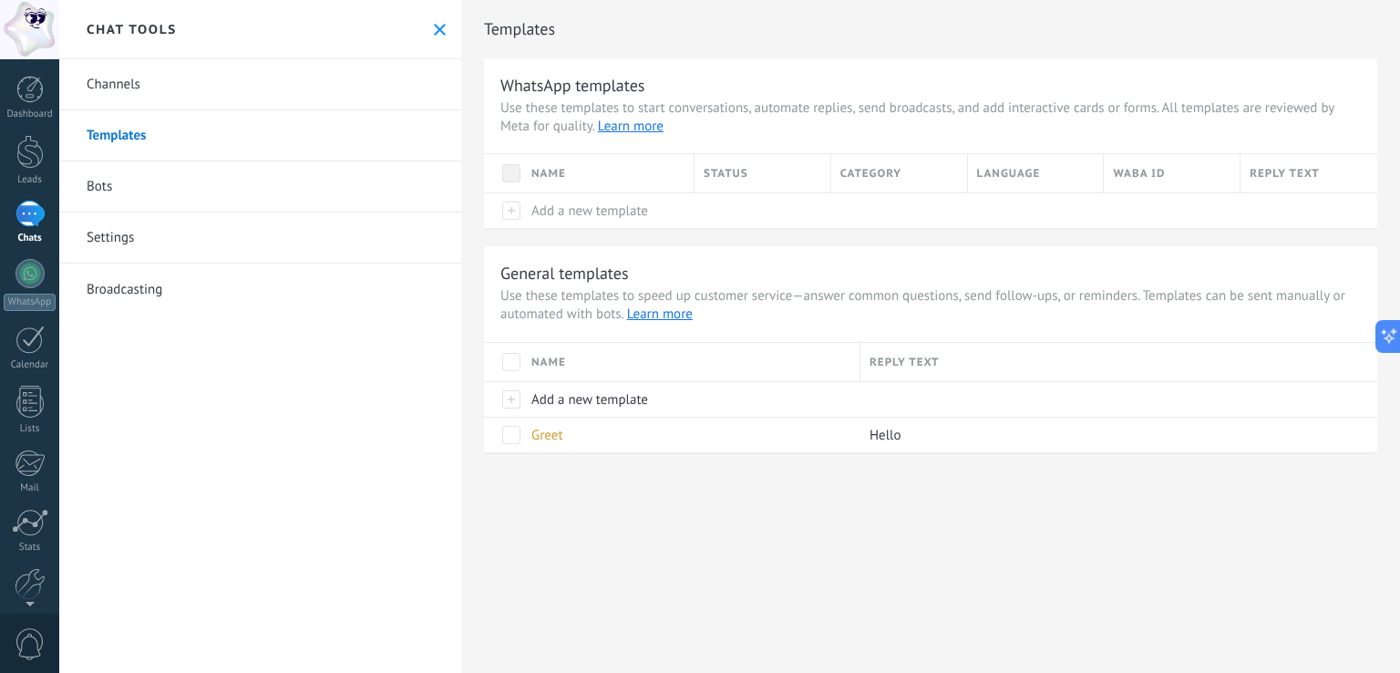
click at [130, 82] on link "Channels" at bounding box center [260, 84] width 402 height 51
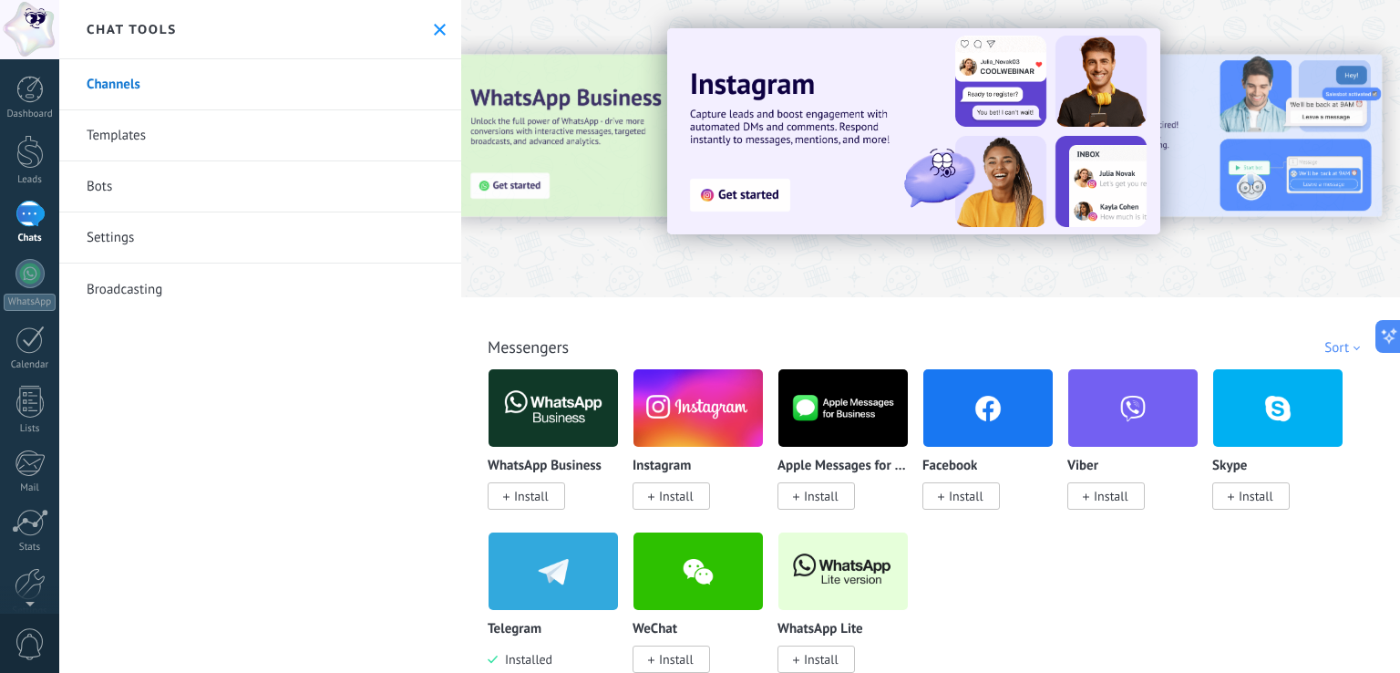
click at [571, 606] on img at bounding box center [553, 571] width 129 height 88
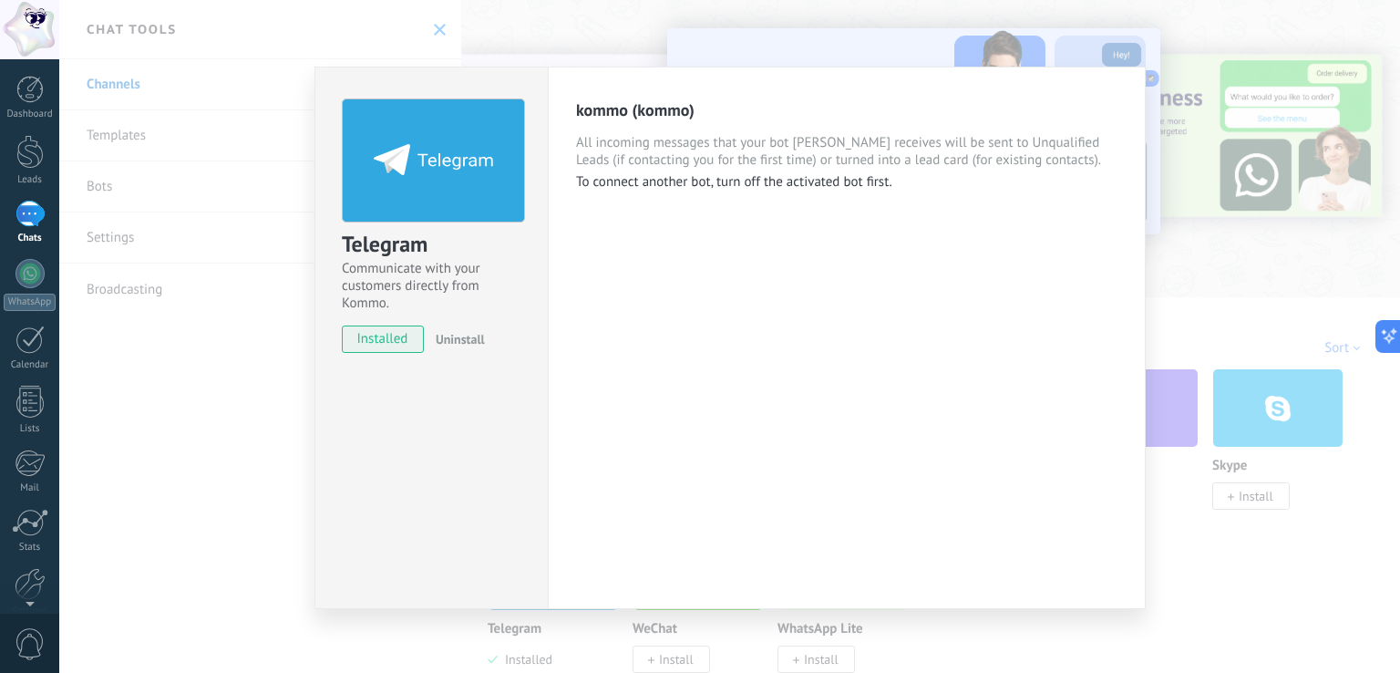
click at [886, 31] on div "Telegram Communicate with your customers directly from Kommo. installed Uninsta…" at bounding box center [729, 336] width 1341 height 673
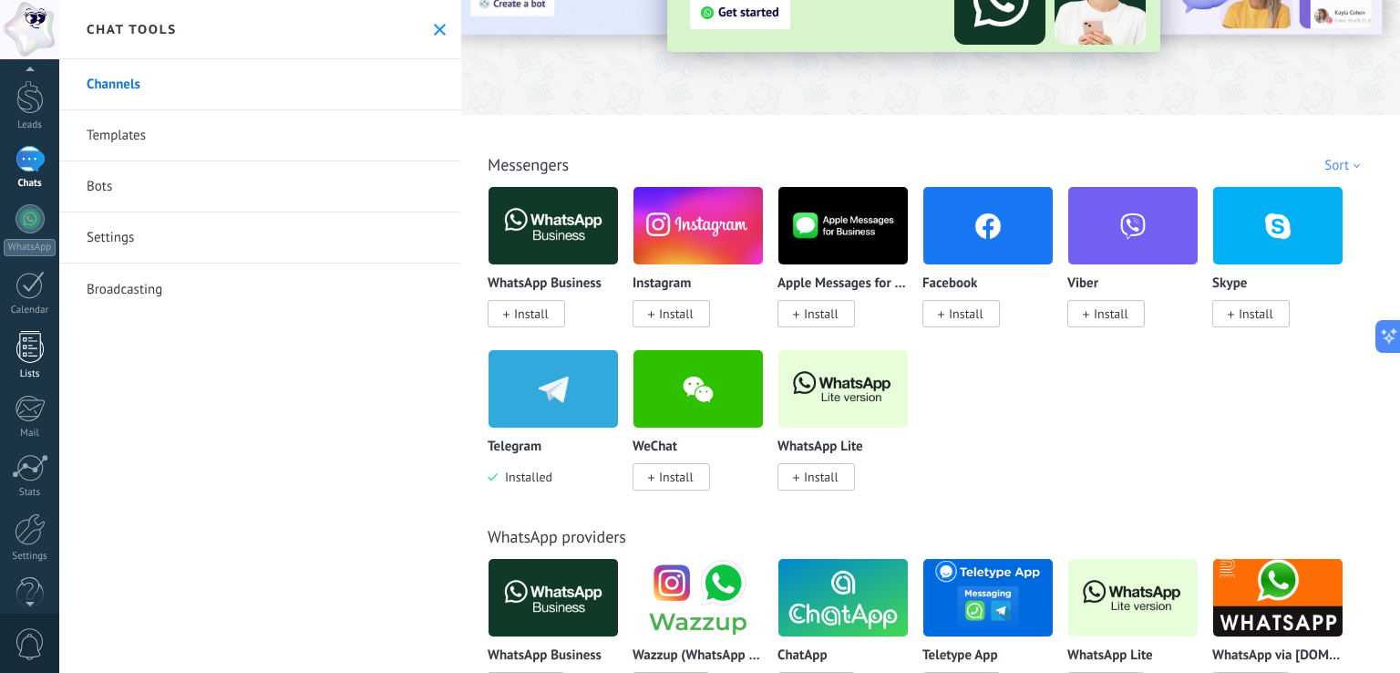
scroll to position [85, 0]
click at [30, 376] on div at bounding box center [30, 378] width 30 height 27
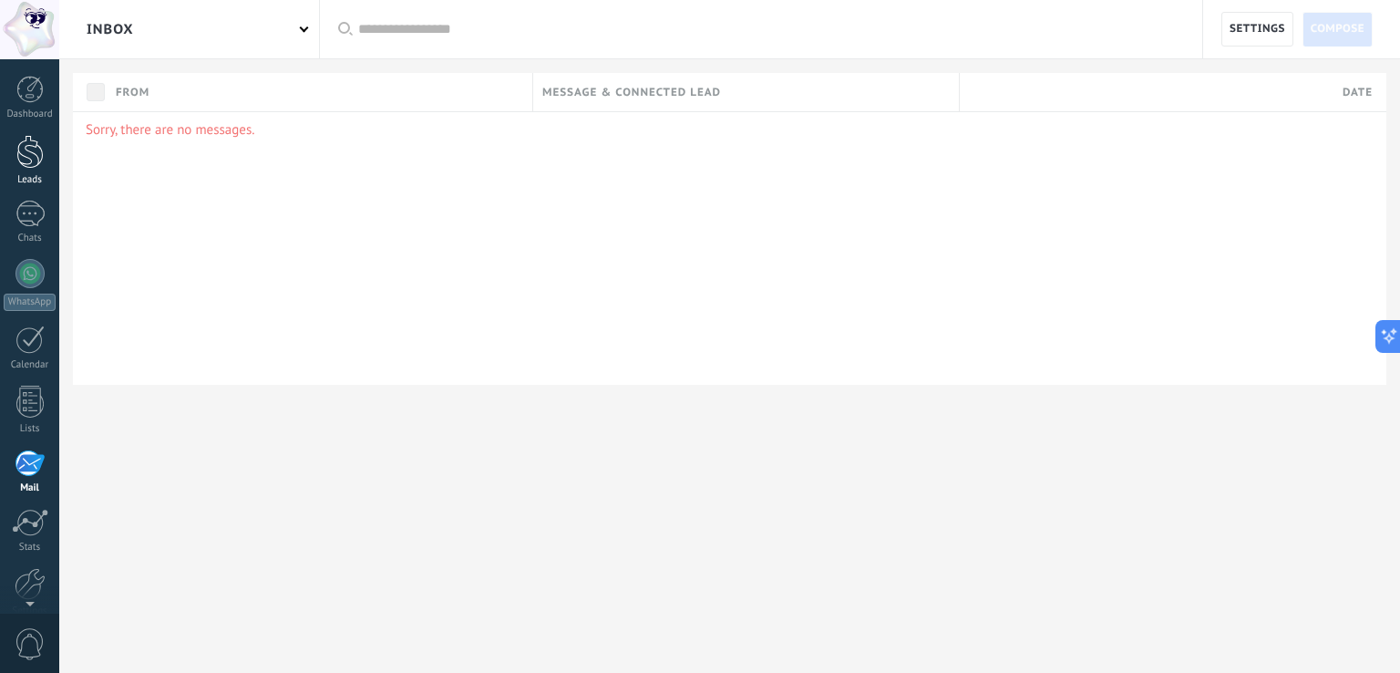
click at [32, 161] on div at bounding box center [29, 152] width 27 height 34
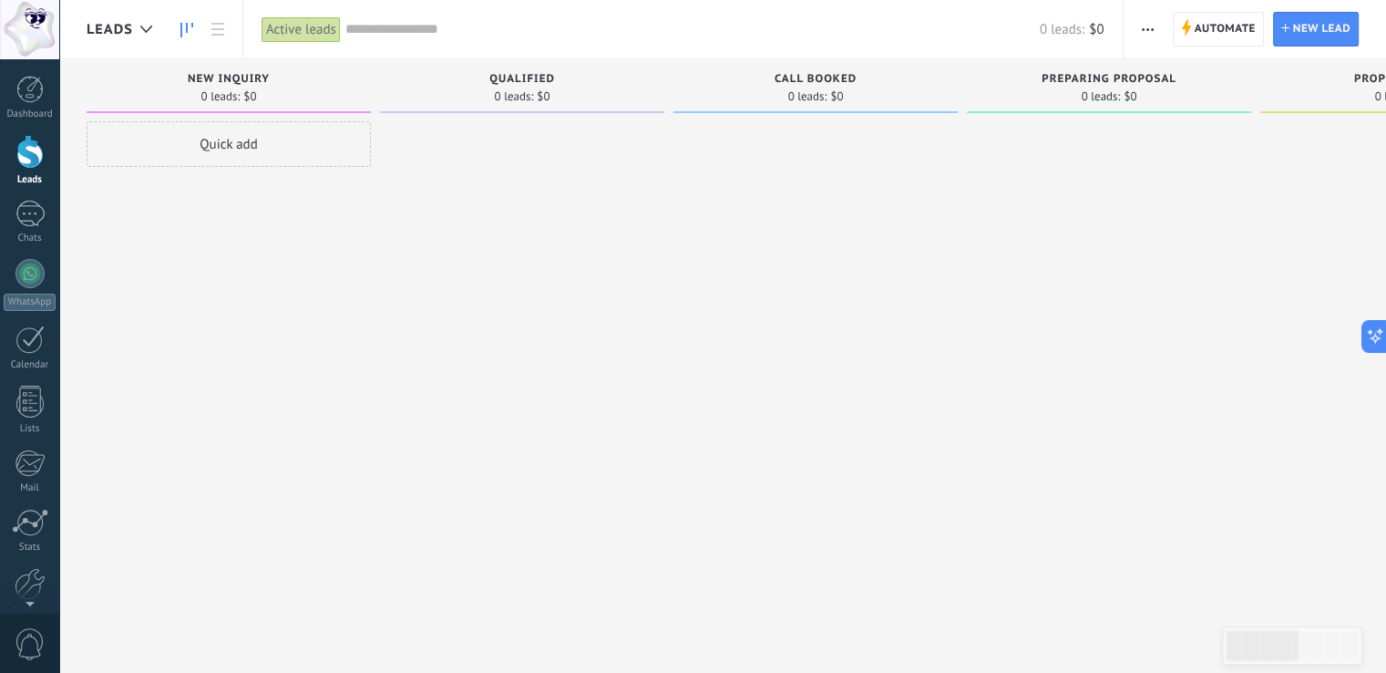
click at [220, 142] on div "Quick add" at bounding box center [229, 144] width 284 height 46
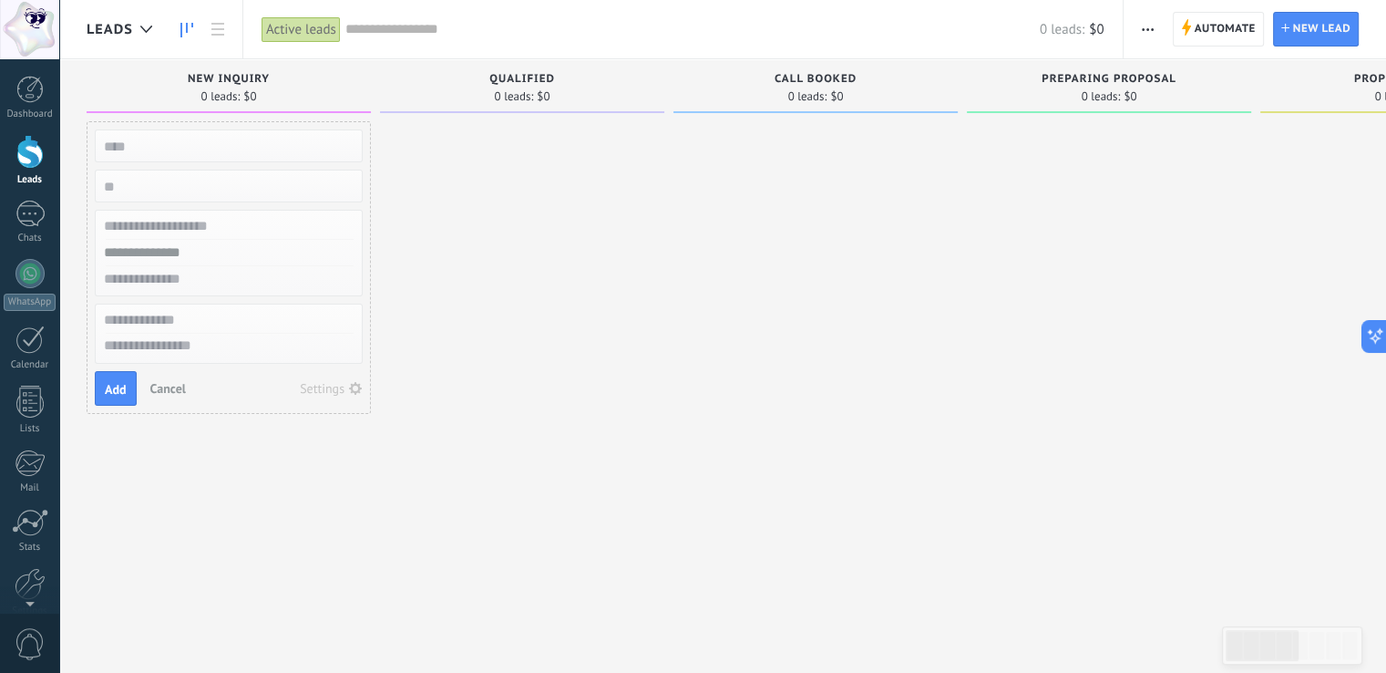
click at [581, 325] on div at bounding box center [522, 338] width 284 height 435
click at [37, 154] on div at bounding box center [29, 152] width 27 height 34
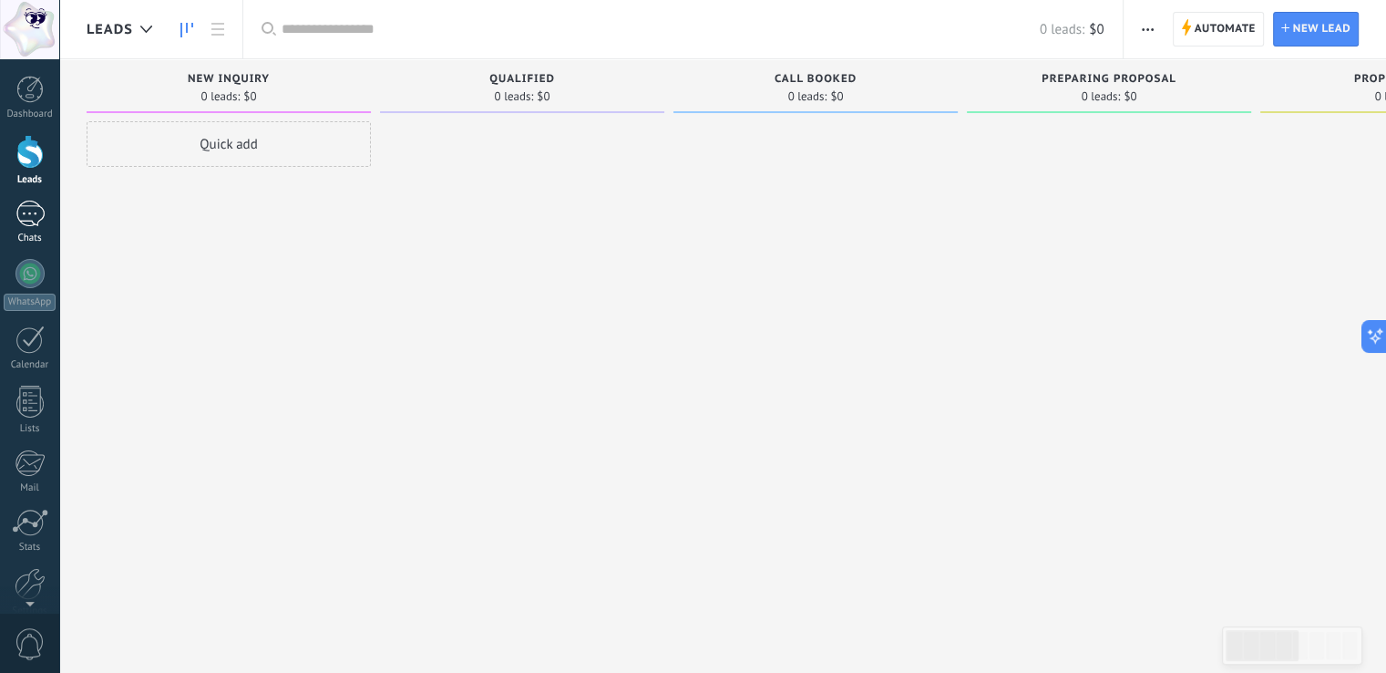
click at [33, 221] on div at bounding box center [29, 214] width 29 height 26
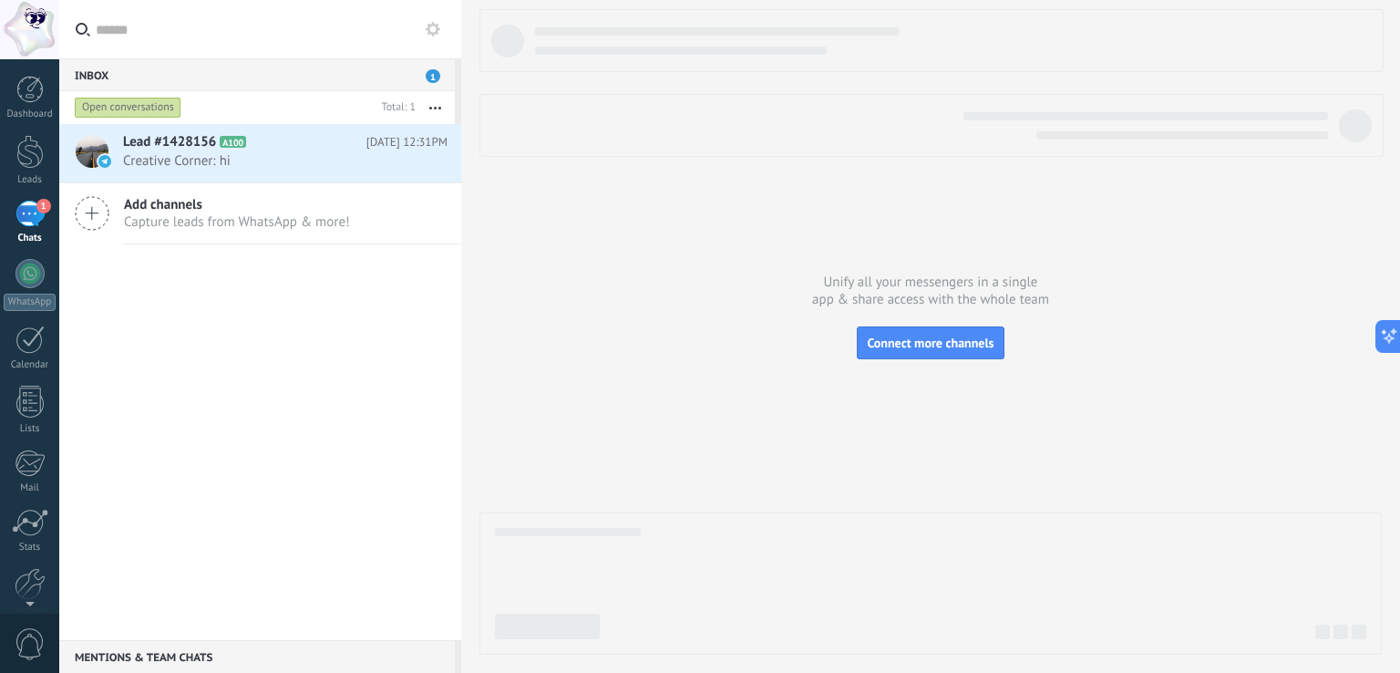
click at [294, 317] on div "Lead #1428156 A100 [DATE] 12:31PM Creative Corner: hi Add channels Capture lead…" at bounding box center [260, 382] width 402 height 516
click at [289, 157] on span "Creative Corner: hi" at bounding box center [268, 160] width 290 height 17
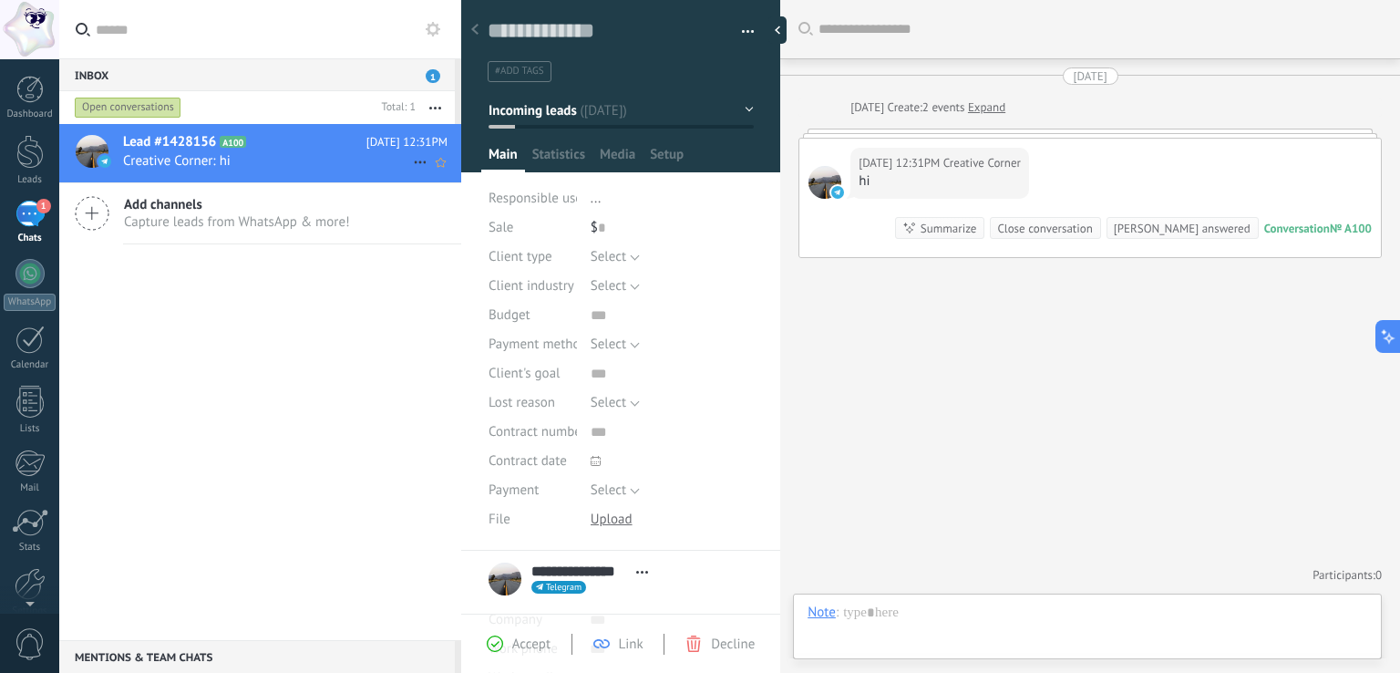
scroll to position [26, 0]
click at [507, 580] on div "**********" at bounding box center [573, 579] width 169 height 46
click at [920, 431] on div "Search Load more [DATE] [DATE] Create: 2 events Expand [DATE] 12:31PM Creative …" at bounding box center [1090, 336] width 620 height 673
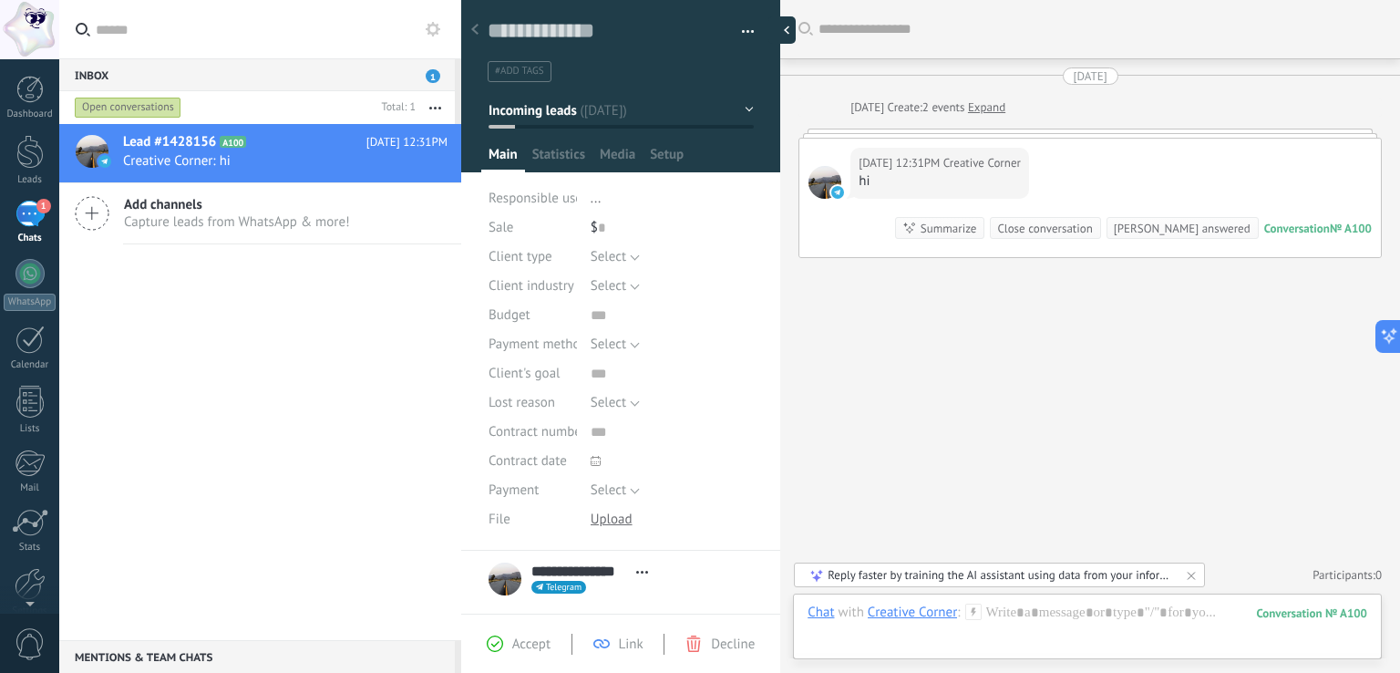
click at [776, 27] on div at bounding box center [781, 29] width 27 height 27
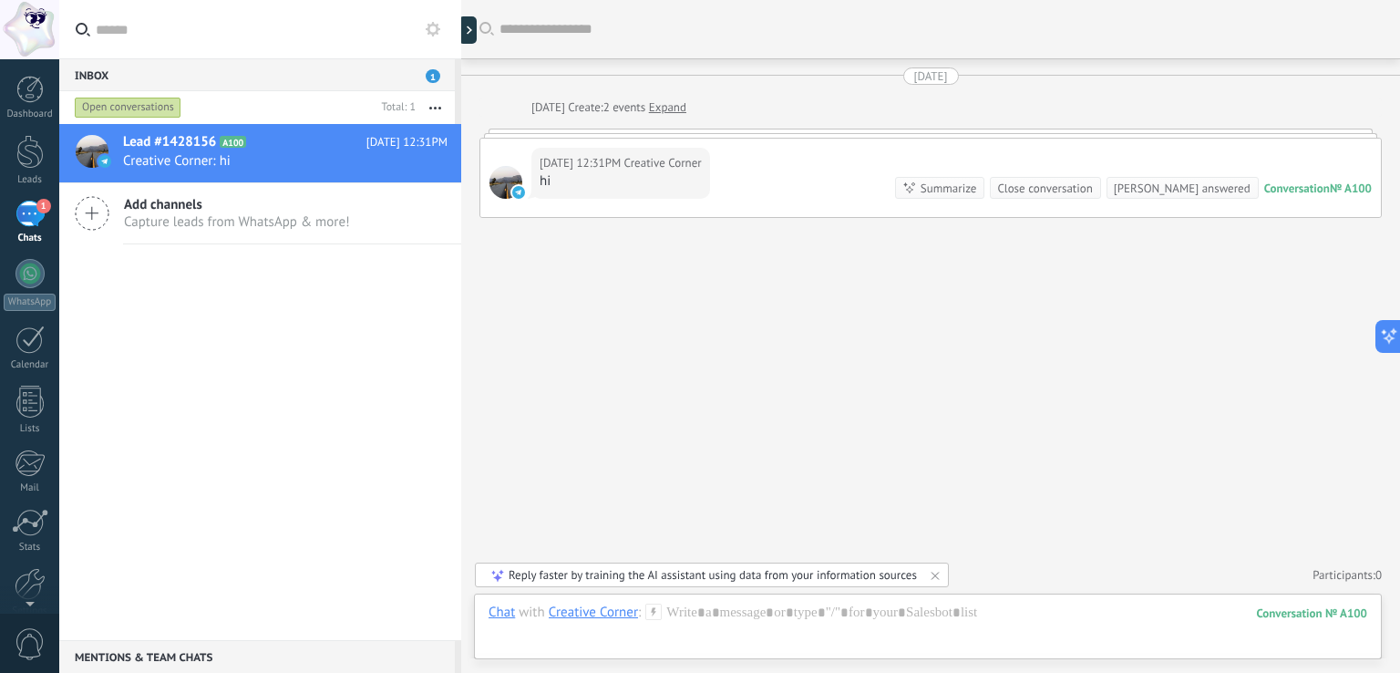
click at [502, 180] on div at bounding box center [505, 182] width 33 height 33
click at [756, 172] on div "[DATE] 12:31PM Creative Corner hi Conversation № A100 Conversation № A100 Summa…" at bounding box center [930, 178] width 900 height 78
click at [722, 613] on div at bounding box center [928, 630] width 879 height 55
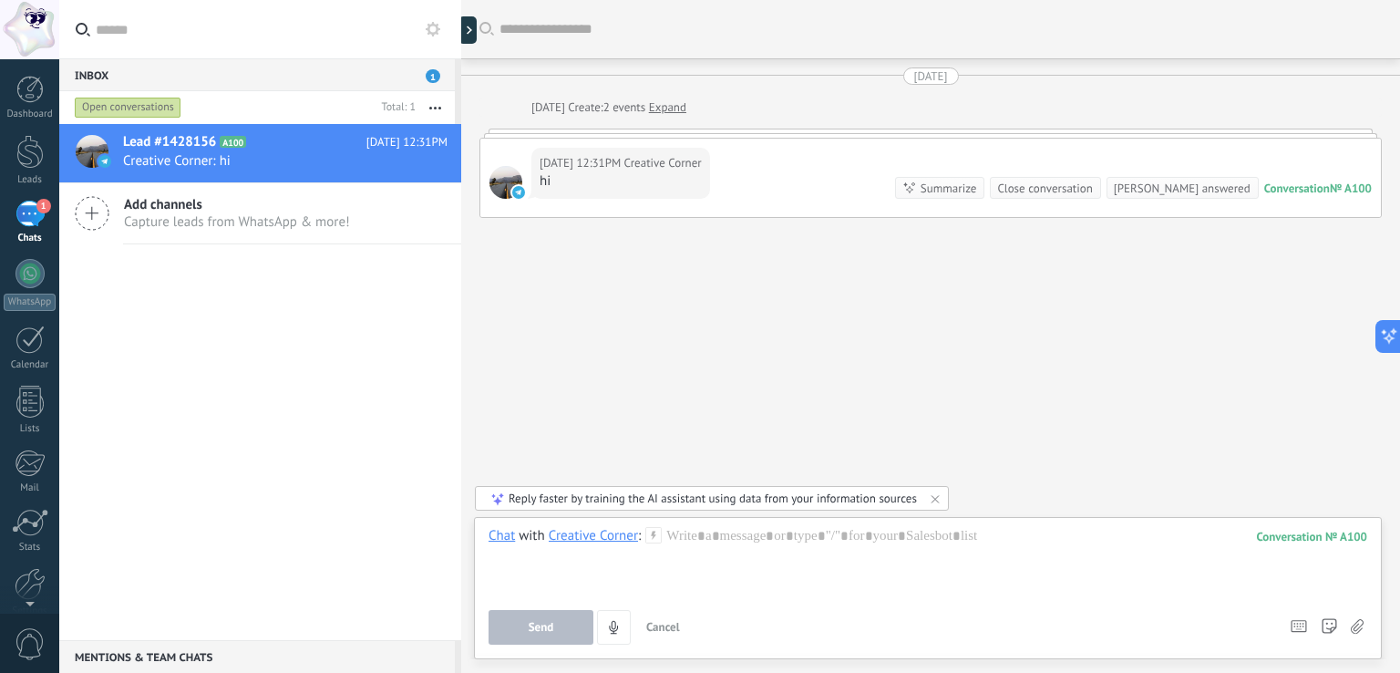
click at [510, 183] on div at bounding box center [505, 182] width 33 height 33
click at [696, 537] on div at bounding box center [928, 561] width 879 height 69
click at [538, 629] on span "Send" at bounding box center [542, 627] width 26 height 13
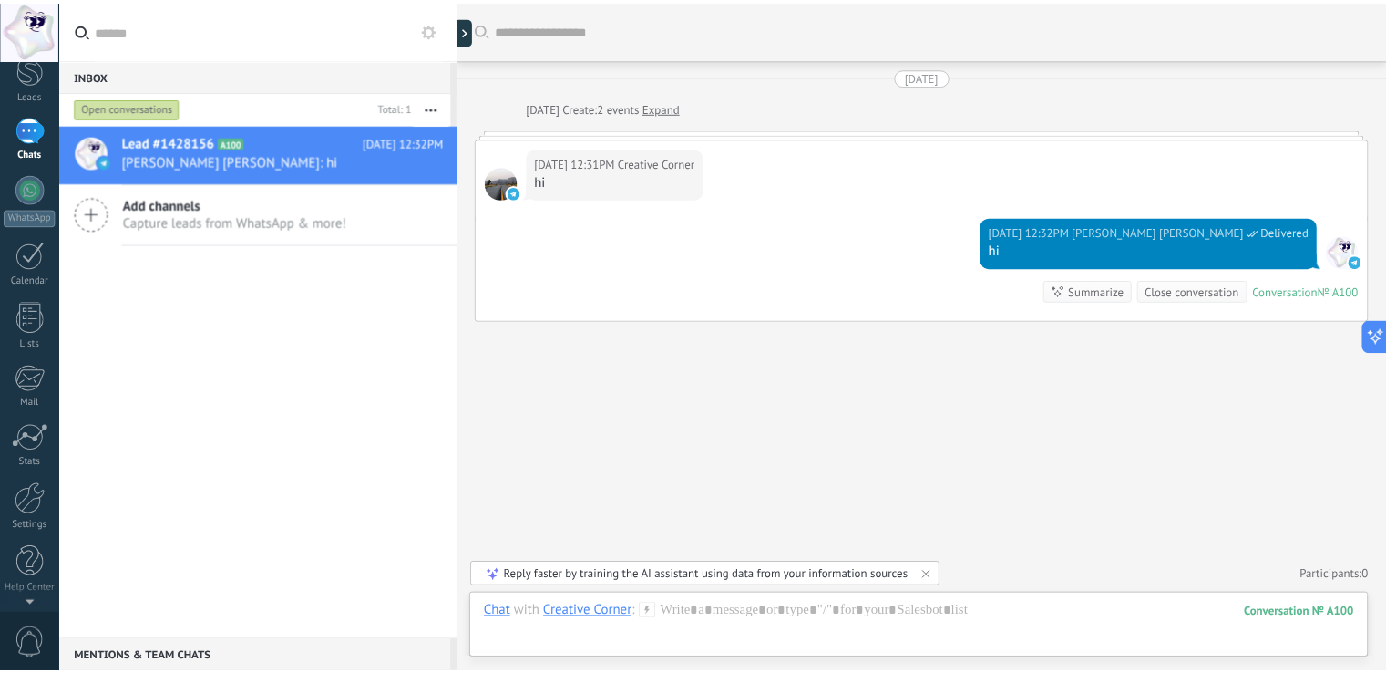
scroll to position [0, 0]
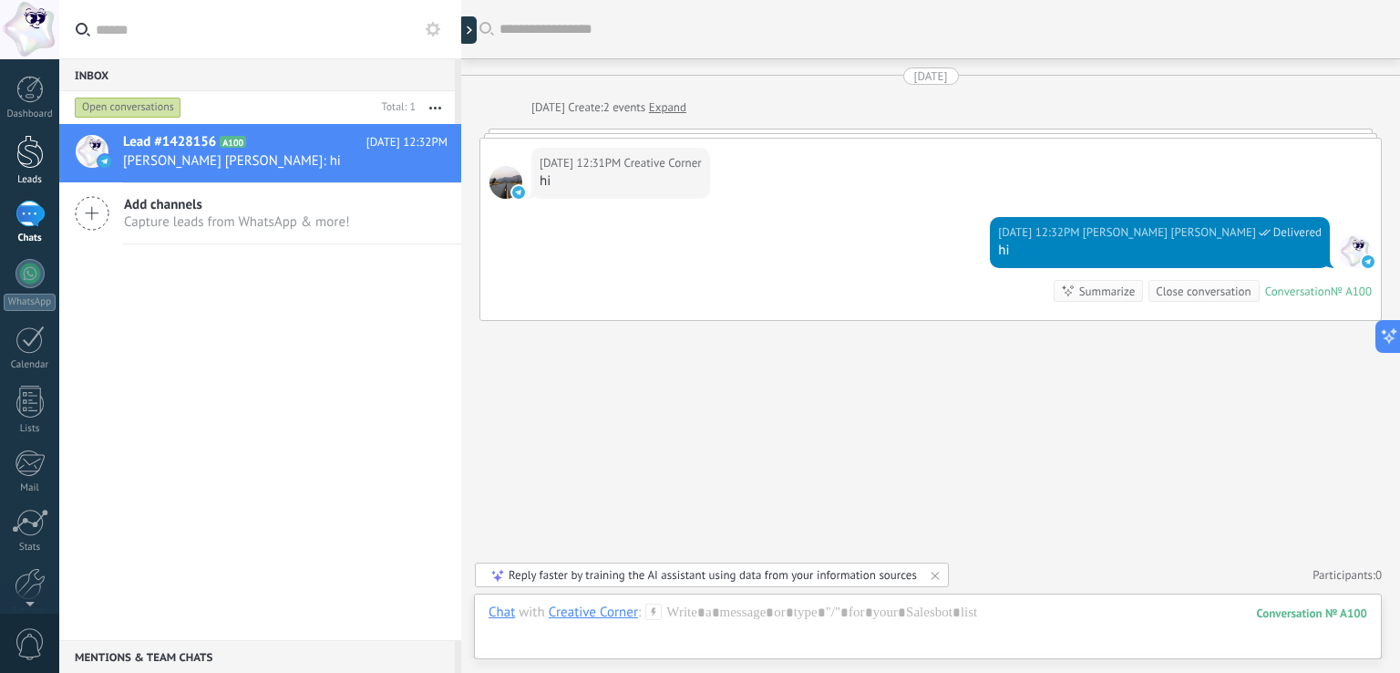
click at [33, 165] on div at bounding box center [29, 152] width 27 height 34
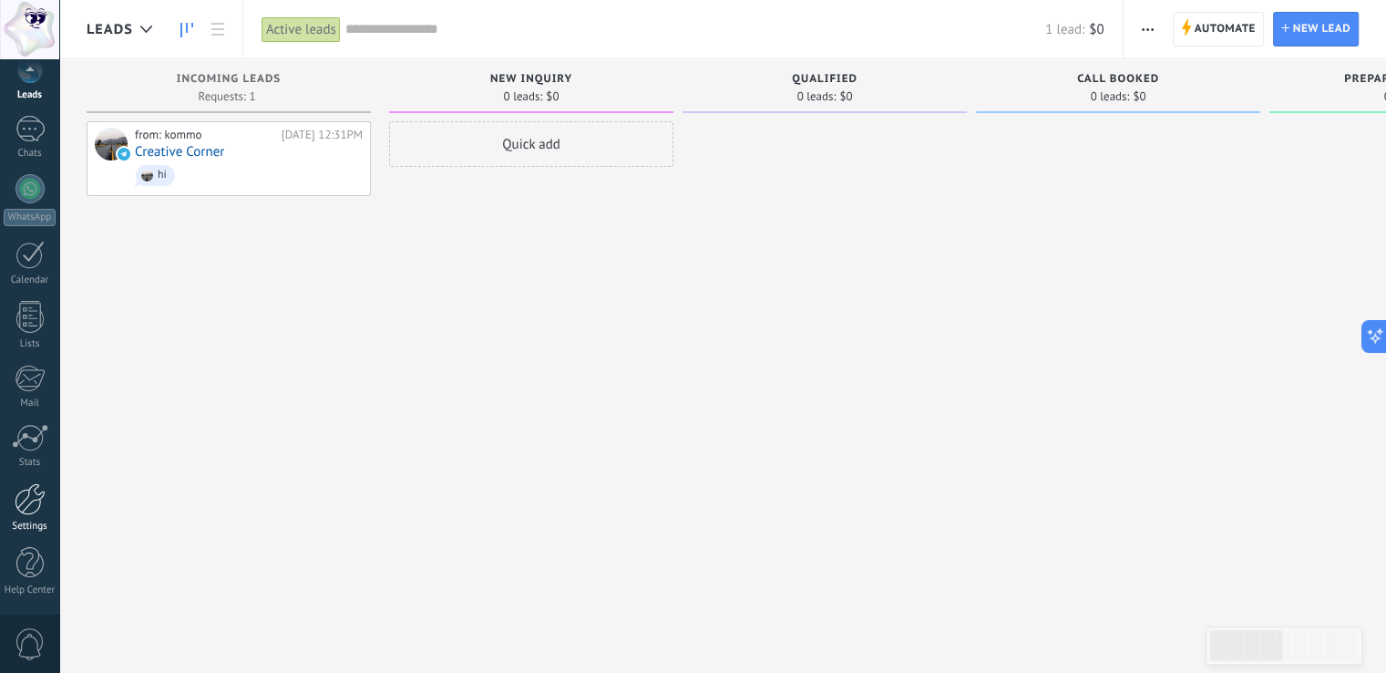
scroll to position [84, 0]
click at [29, 518] on link "Settings" at bounding box center [29, 508] width 59 height 49
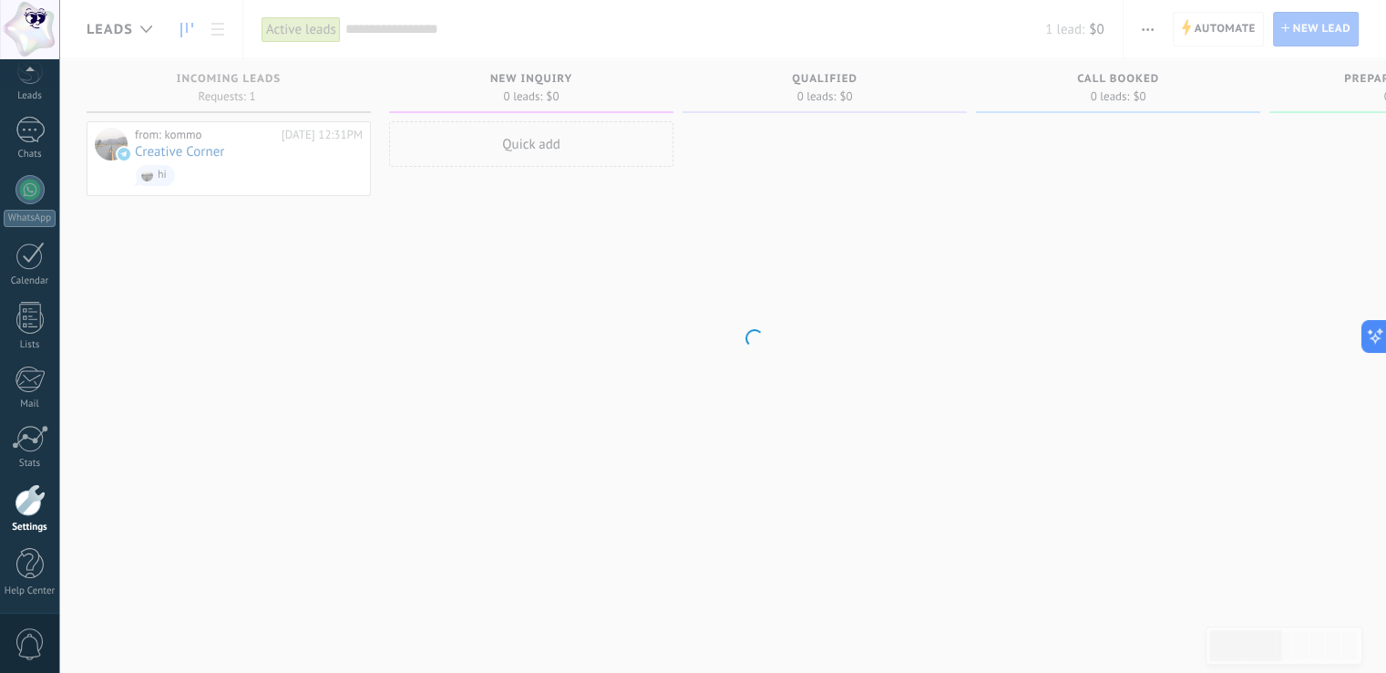
scroll to position [85, 0]
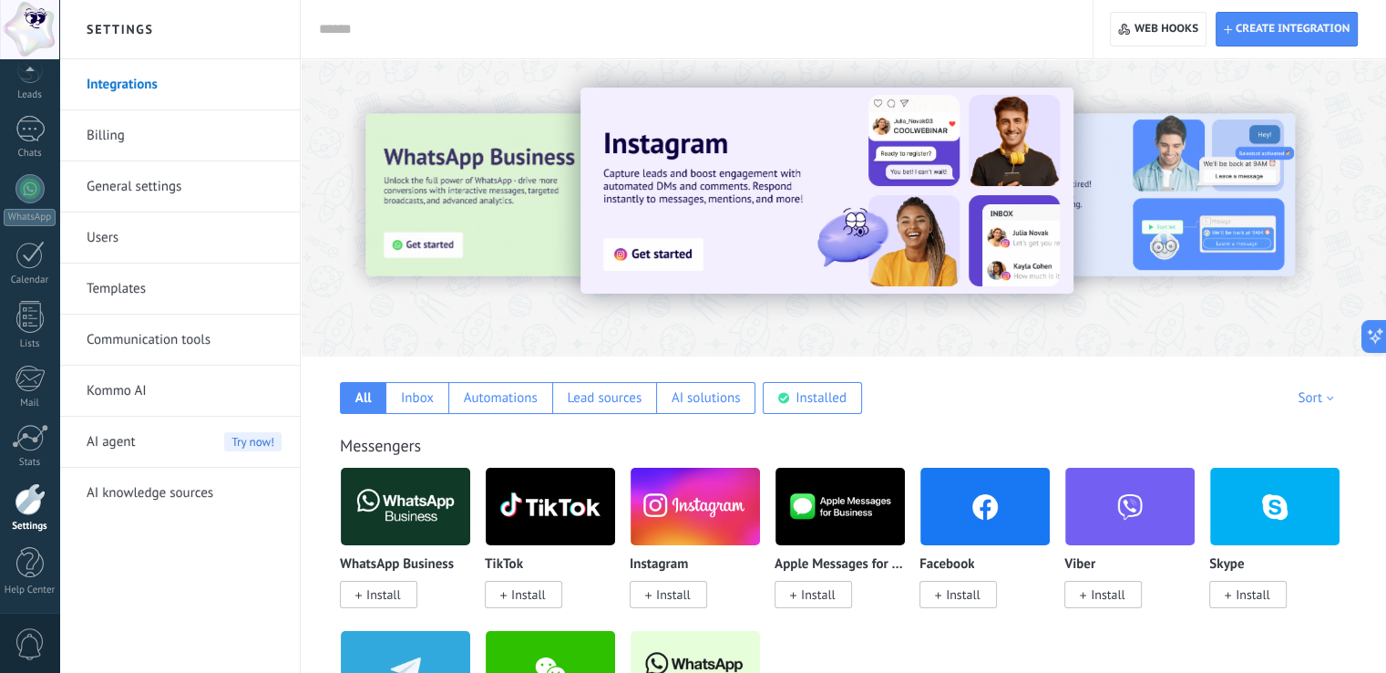
click at [124, 289] on link "Templates" at bounding box center [184, 288] width 195 height 51
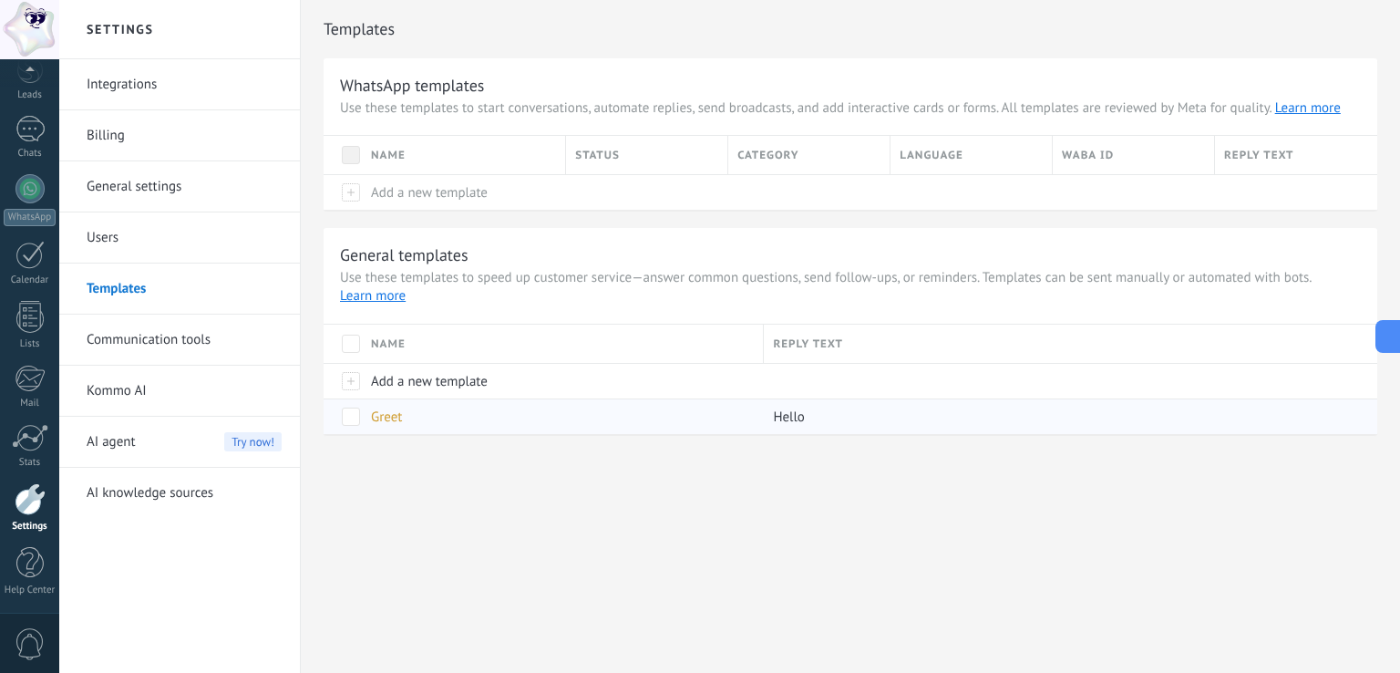
click at [518, 427] on div "Greet" at bounding box center [558, 416] width 393 height 35
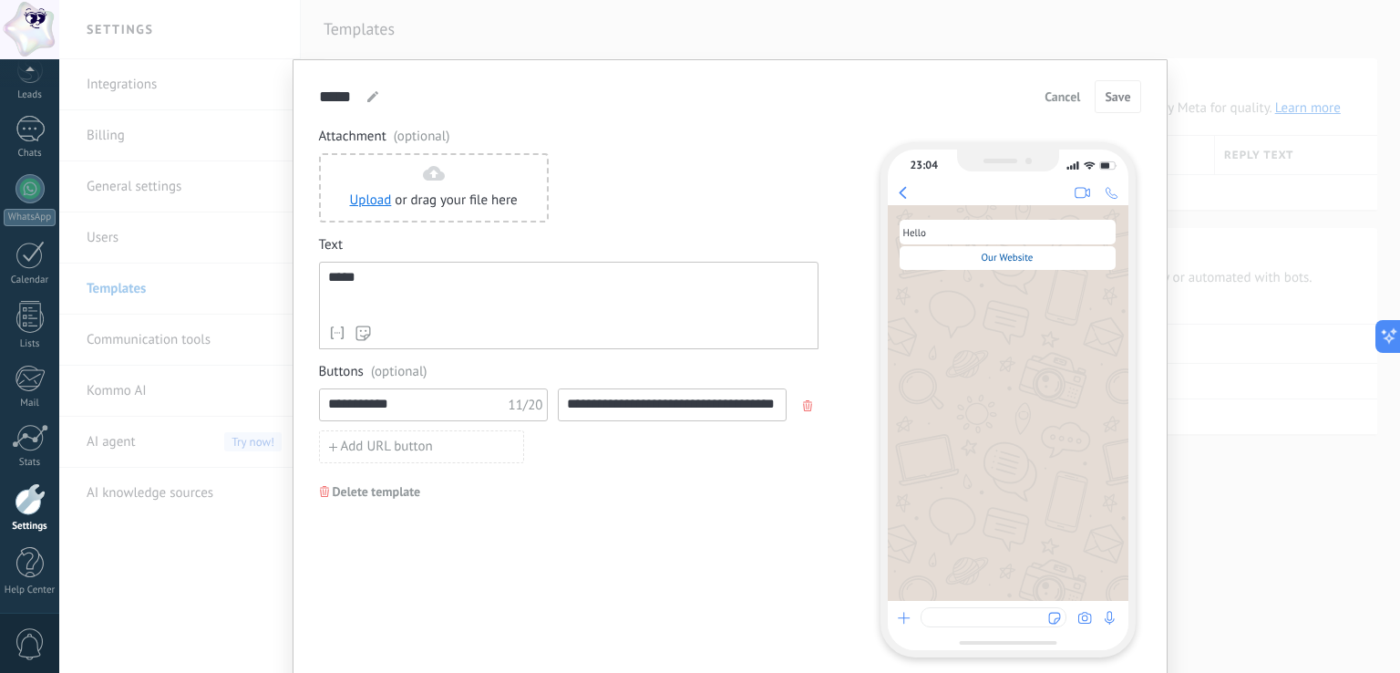
click at [1058, 101] on span "Cancel" at bounding box center [1062, 96] width 36 height 13
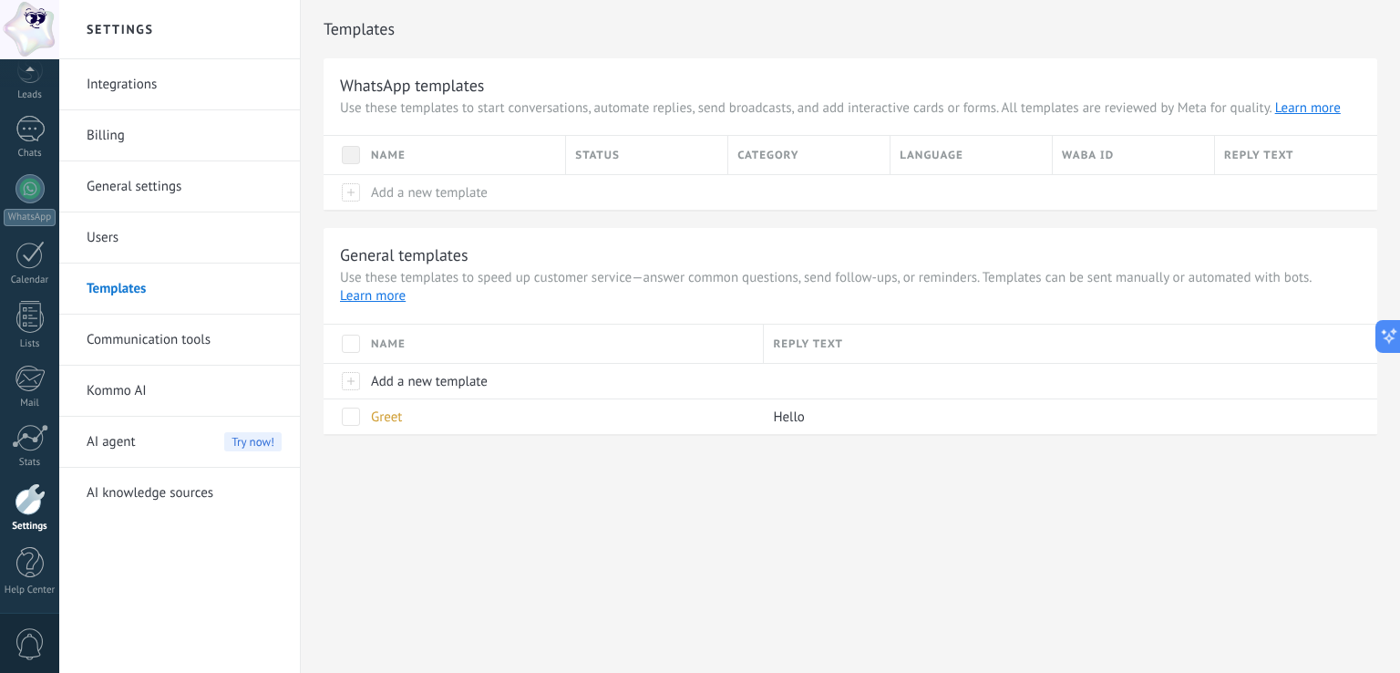
drag, startPoint x: 697, startPoint y: 426, endPoint x: 541, endPoint y: 514, distance: 179.2
click at [541, 514] on div "Settings Integrations Billing General settings Users Templates Communication to…" at bounding box center [729, 336] width 1341 height 673
click at [117, 439] on span "AI agent" at bounding box center [111, 442] width 49 height 51
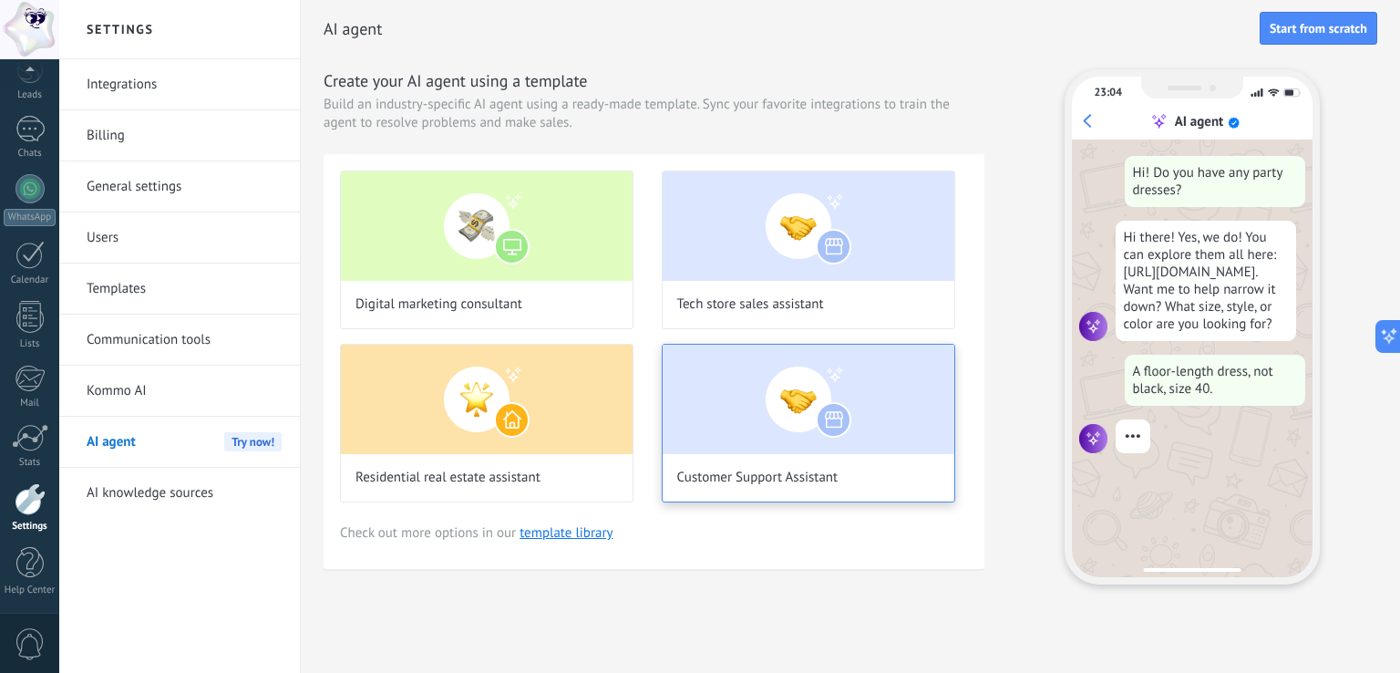
click at [755, 423] on img at bounding box center [809, 399] width 292 height 109
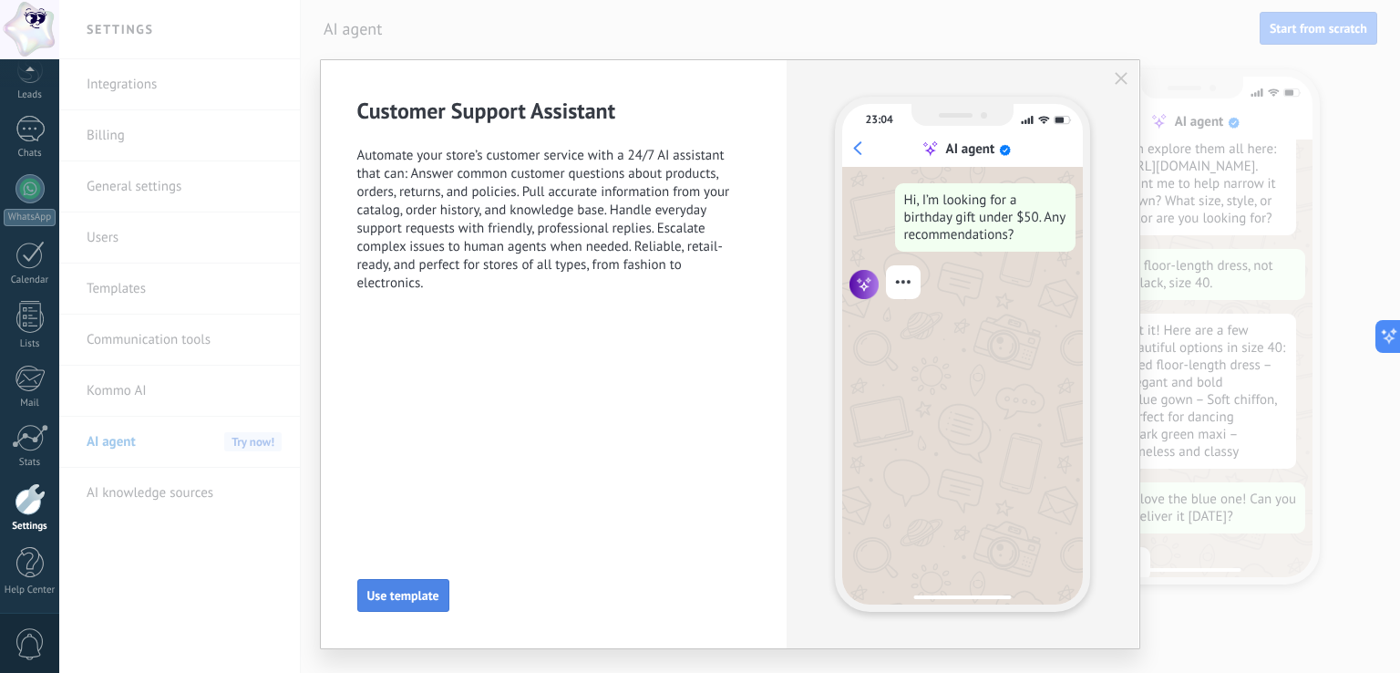
scroll to position [153, 0]
click at [419, 599] on span "Use template" at bounding box center [403, 595] width 72 height 13
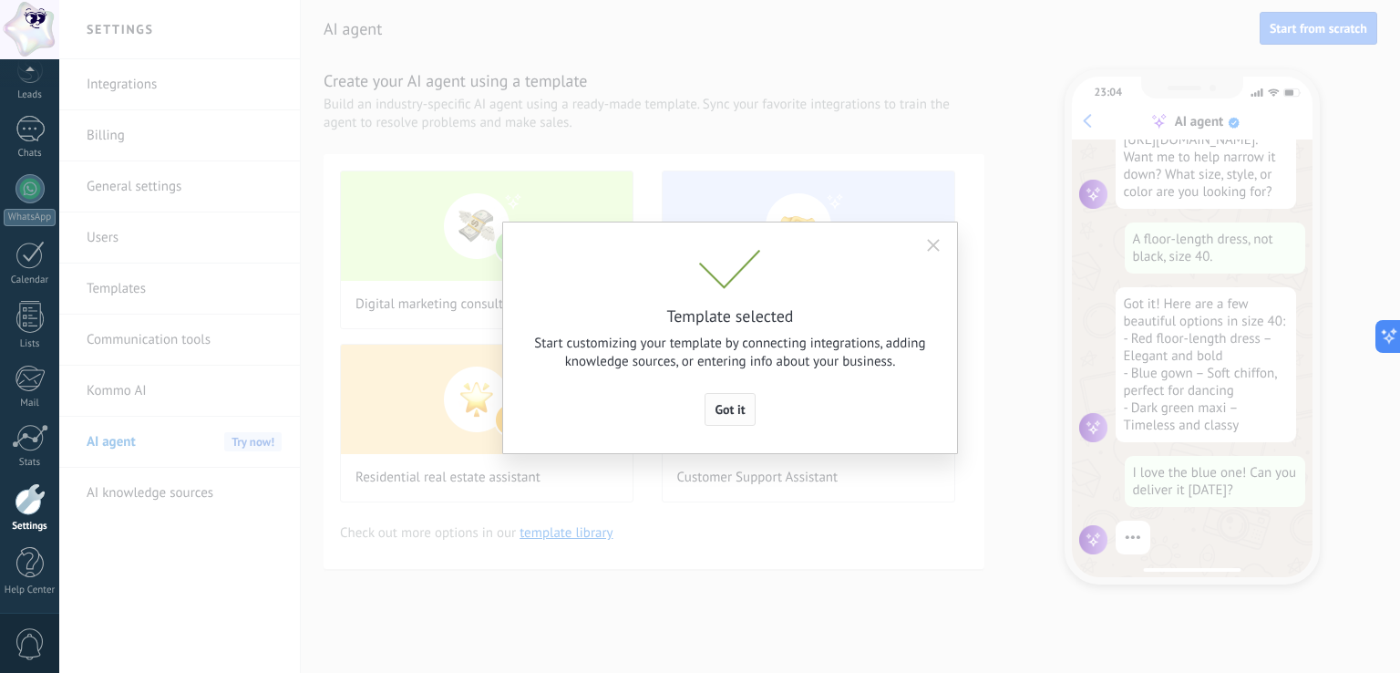
click at [736, 409] on span "Got it" at bounding box center [730, 409] width 30 height 13
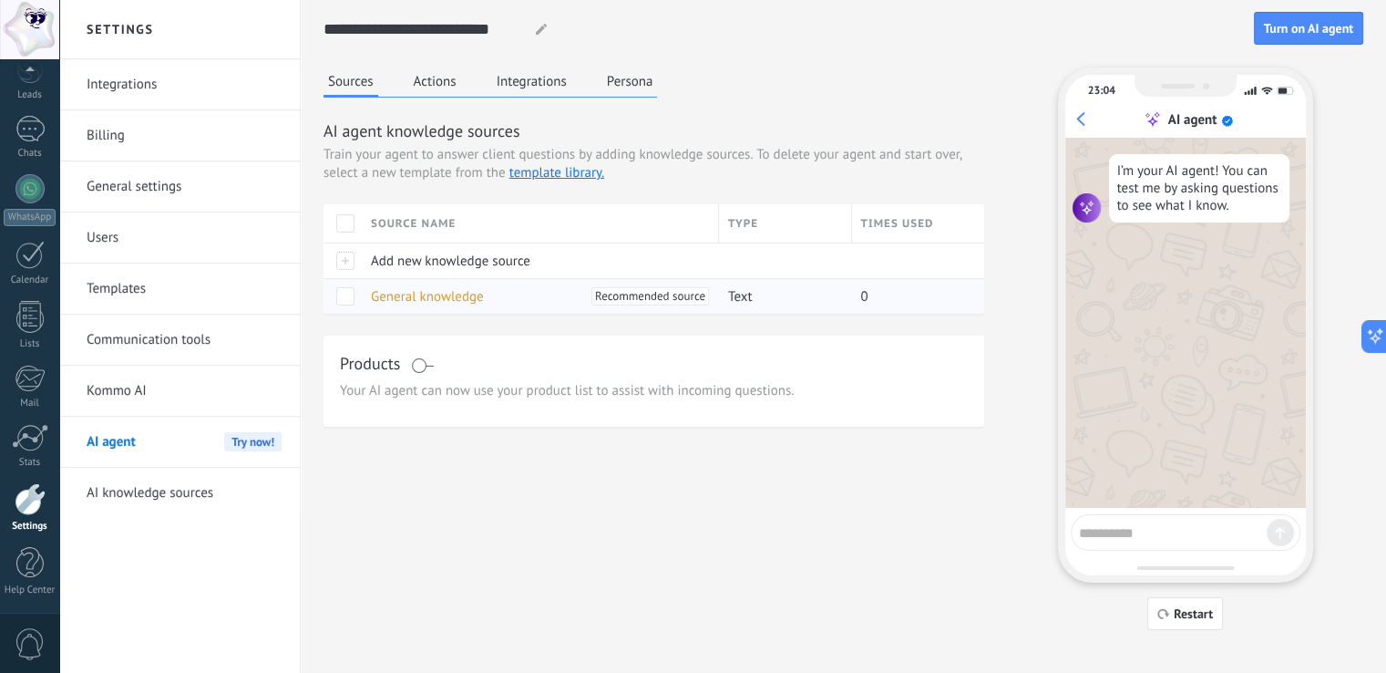
click at [441, 297] on span "General knowledge" at bounding box center [427, 296] width 113 height 17
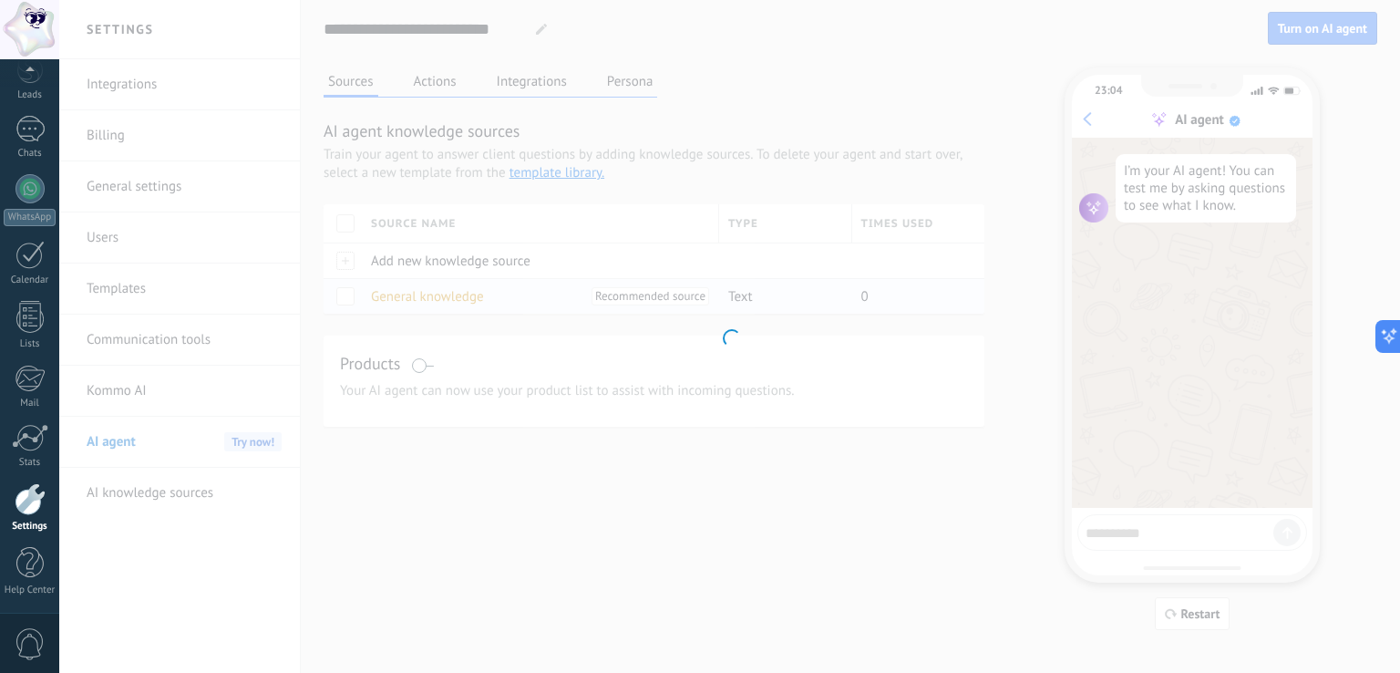
type input "**********"
type textarea "**********"
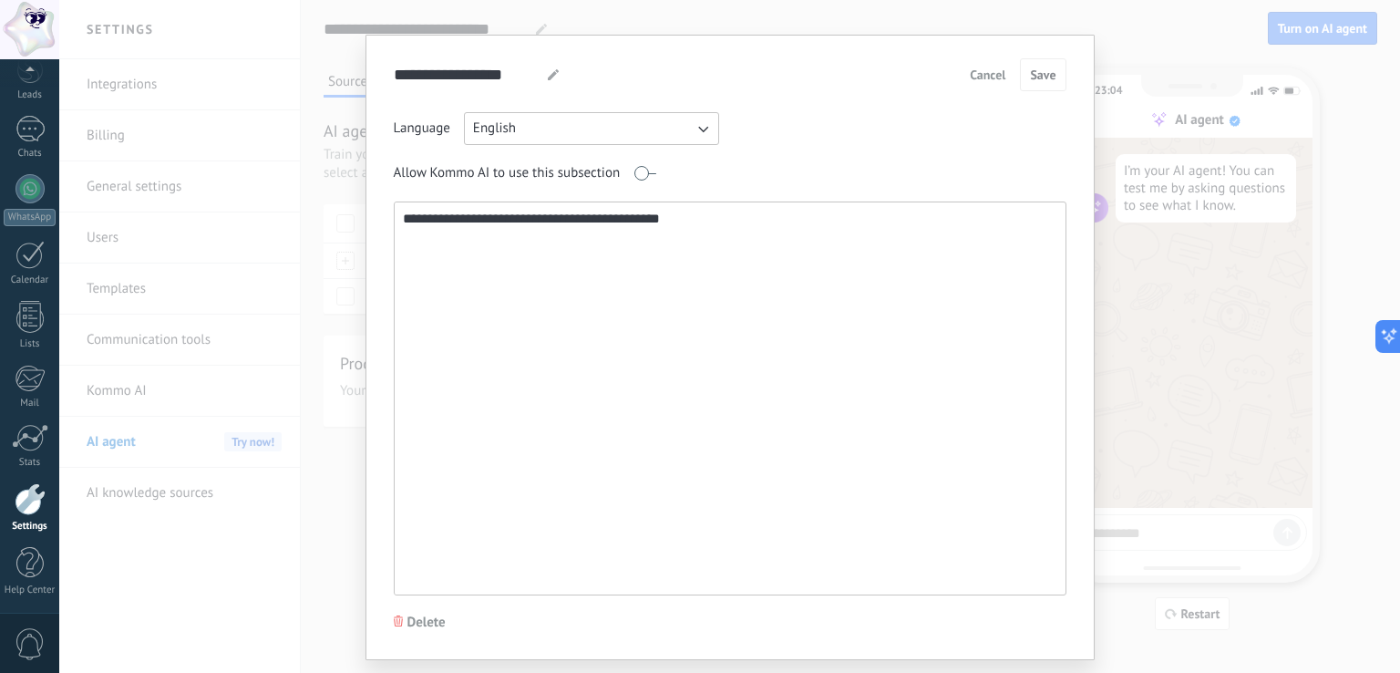
scroll to position [0, 0]
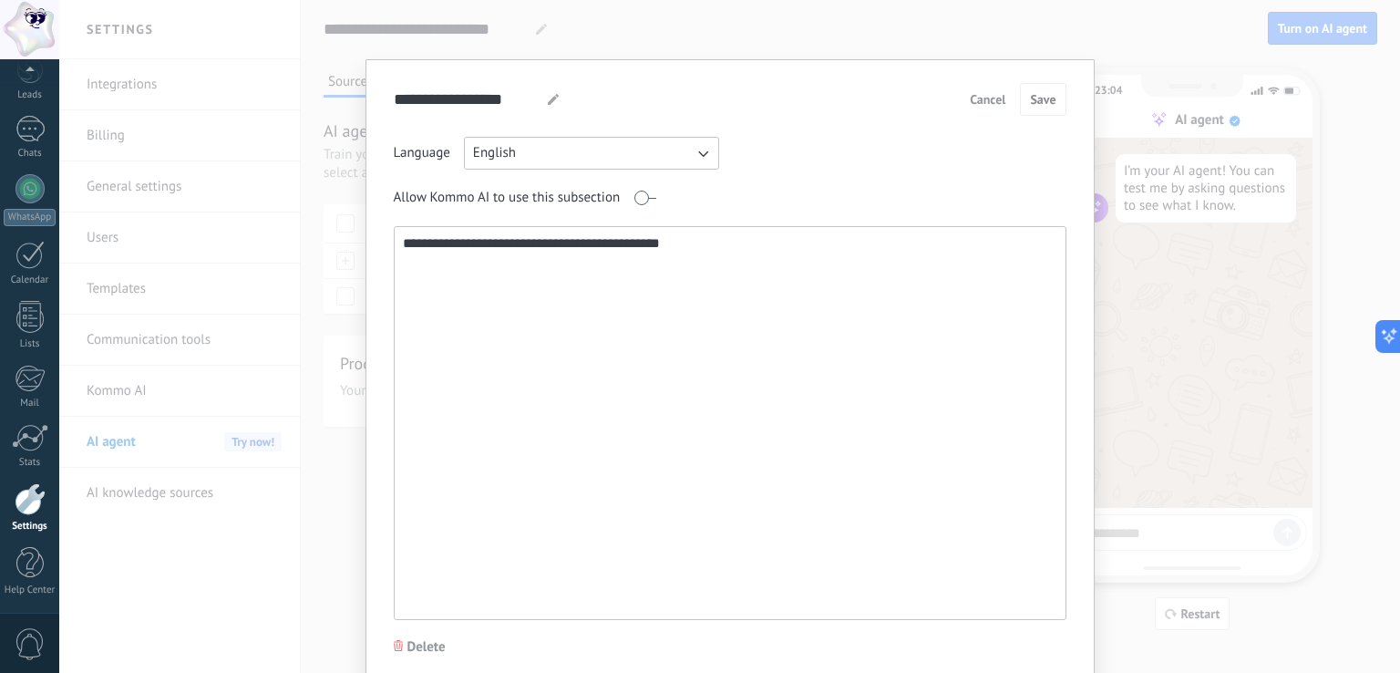
click at [1002, 100] on span "Cancel" at bounding box center [988, 99] width 36 height 13
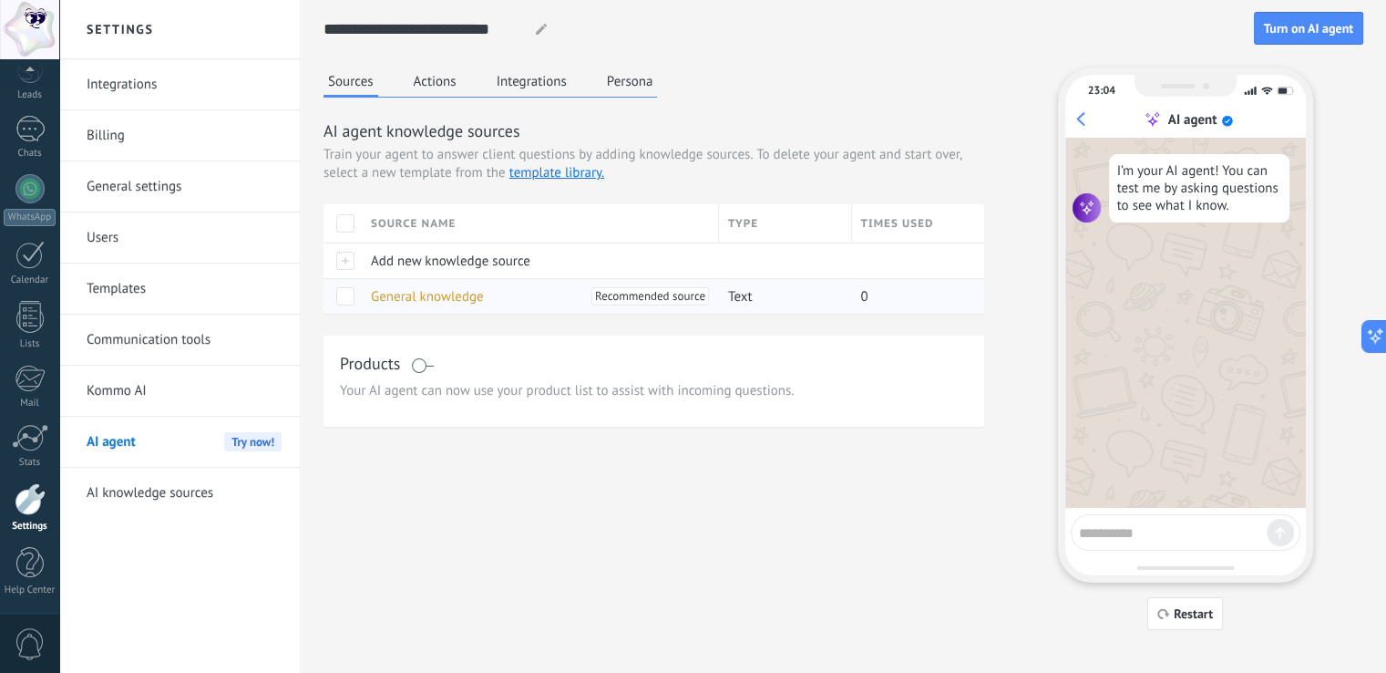
click at [471, 295] on span "General knowledge" at bounding box center [427, 296] width 113 height 17
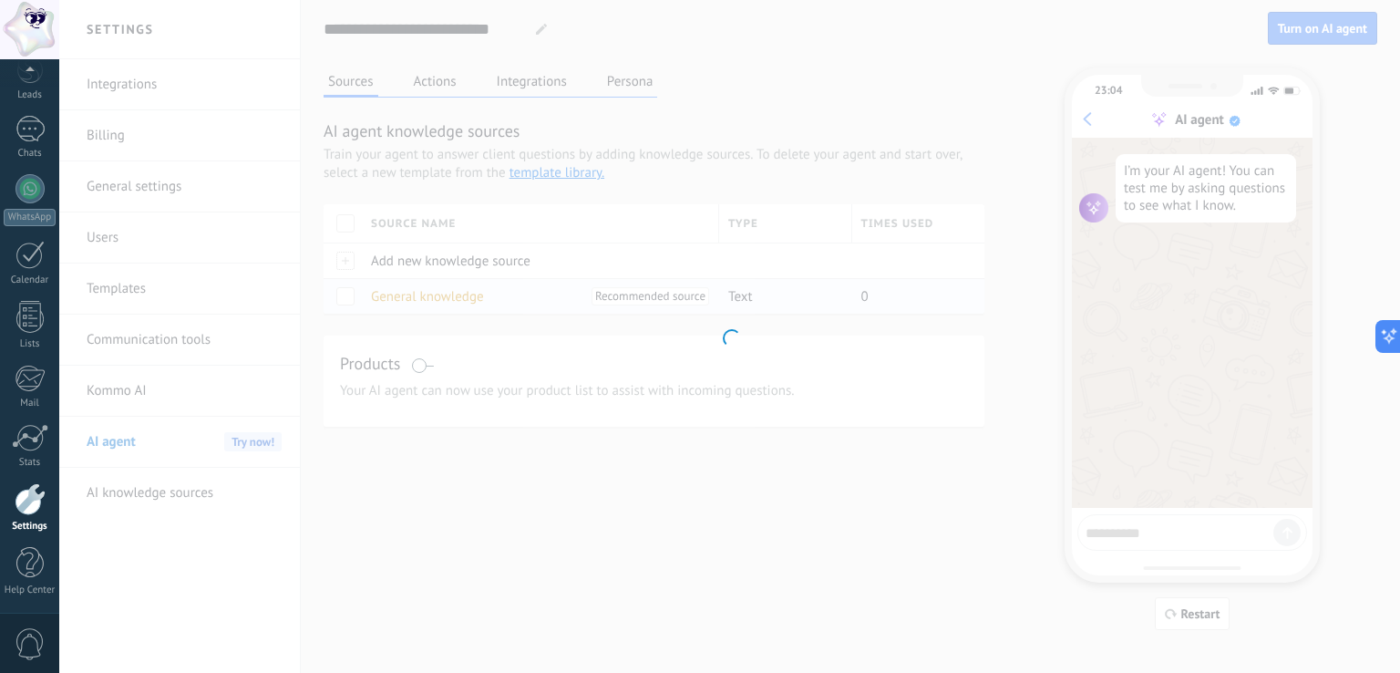
type textarea "**********"
type input "**********"
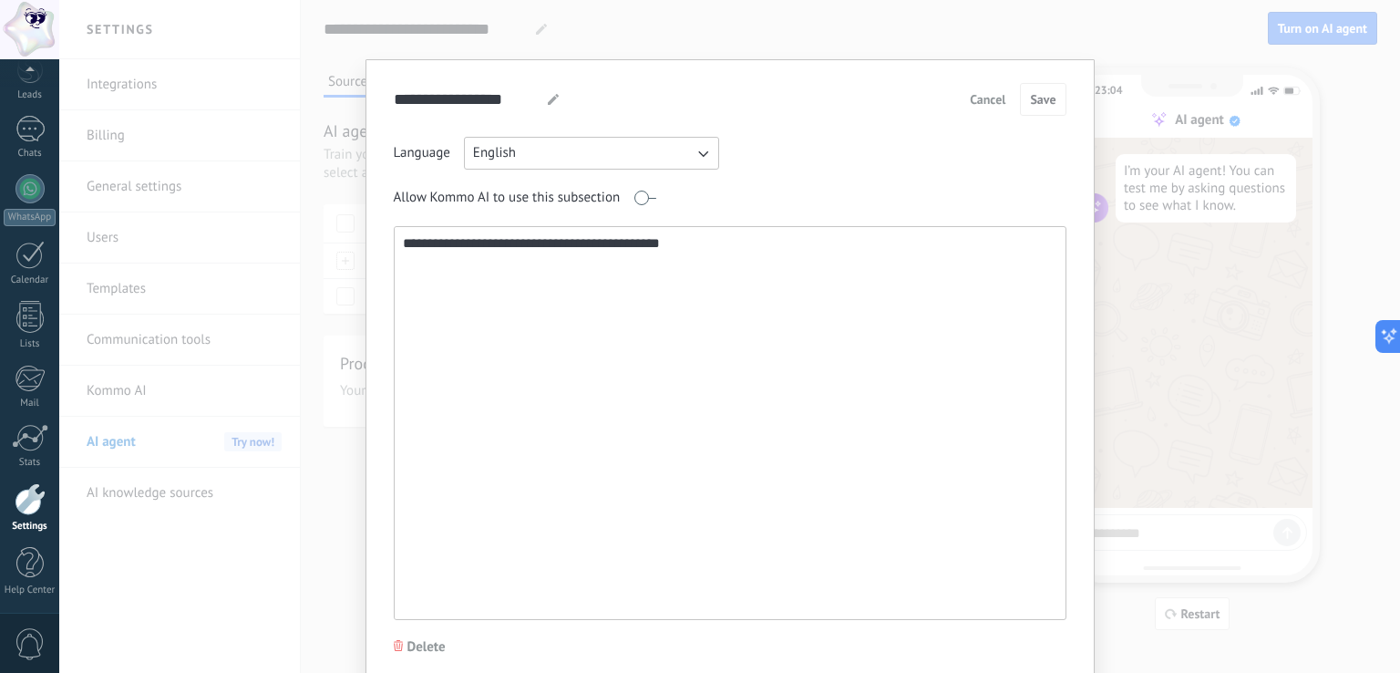
click at [589, 150] on button "English" at bounding box center [591, 153] width 255 height 33
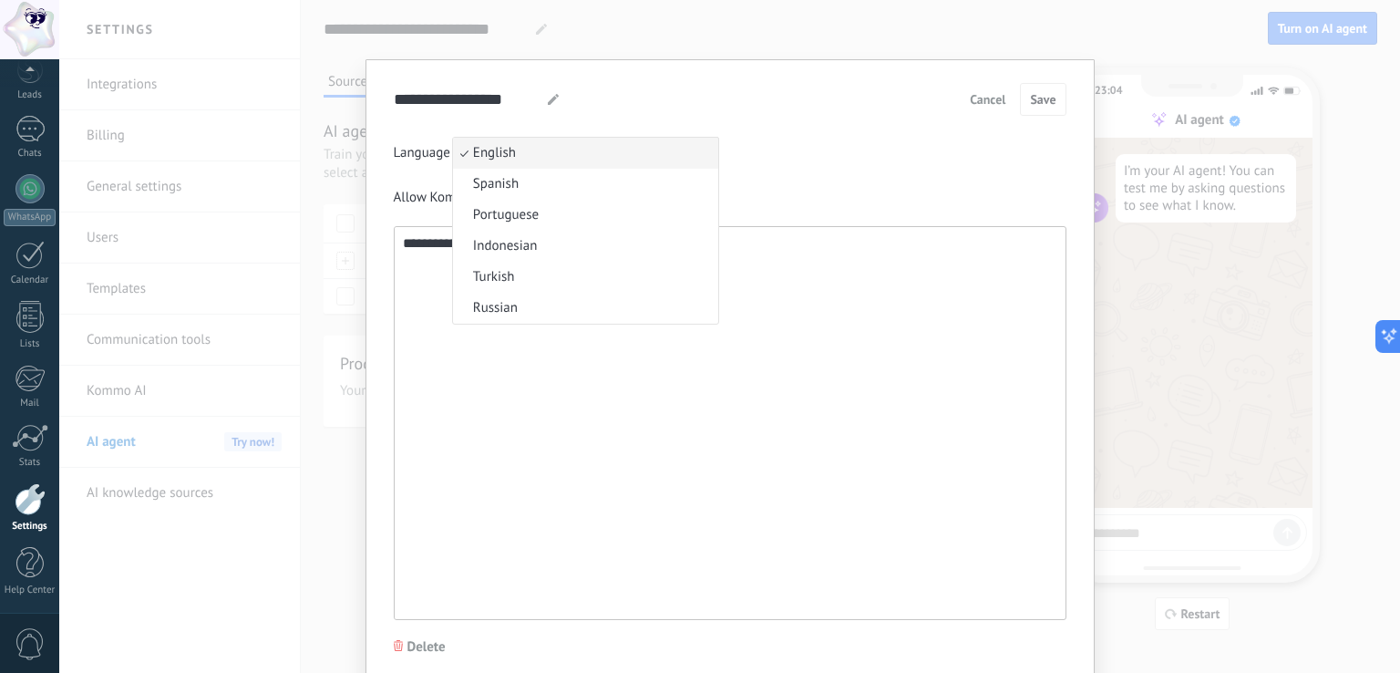
drag, startPoint x: 798, startPoint y: 414, endPoint x: 815, endPoint y: 401, distance: 20.8
click at [814, 405] on textarea "**********" at bounding box center [729, 423] width 668 height 392
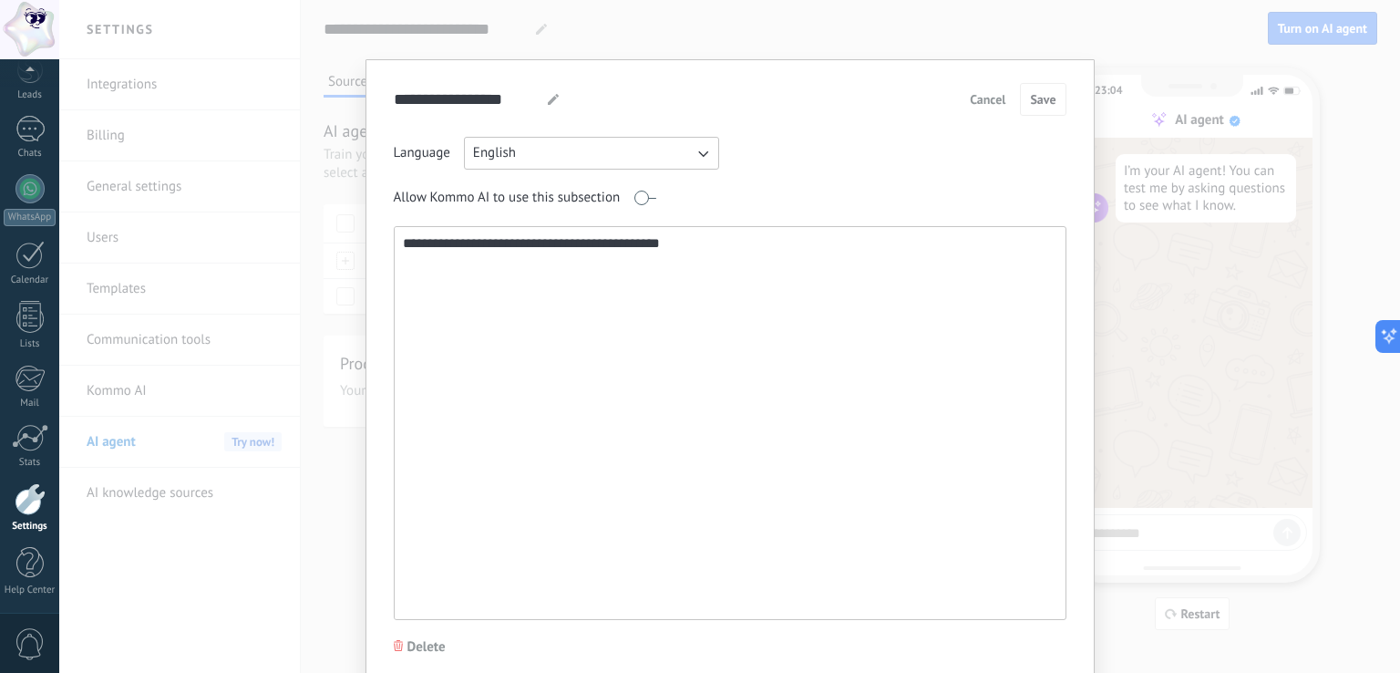
click at [973, 98] on span "Cancel" at bounding box center [988, 99] width 36 height 13
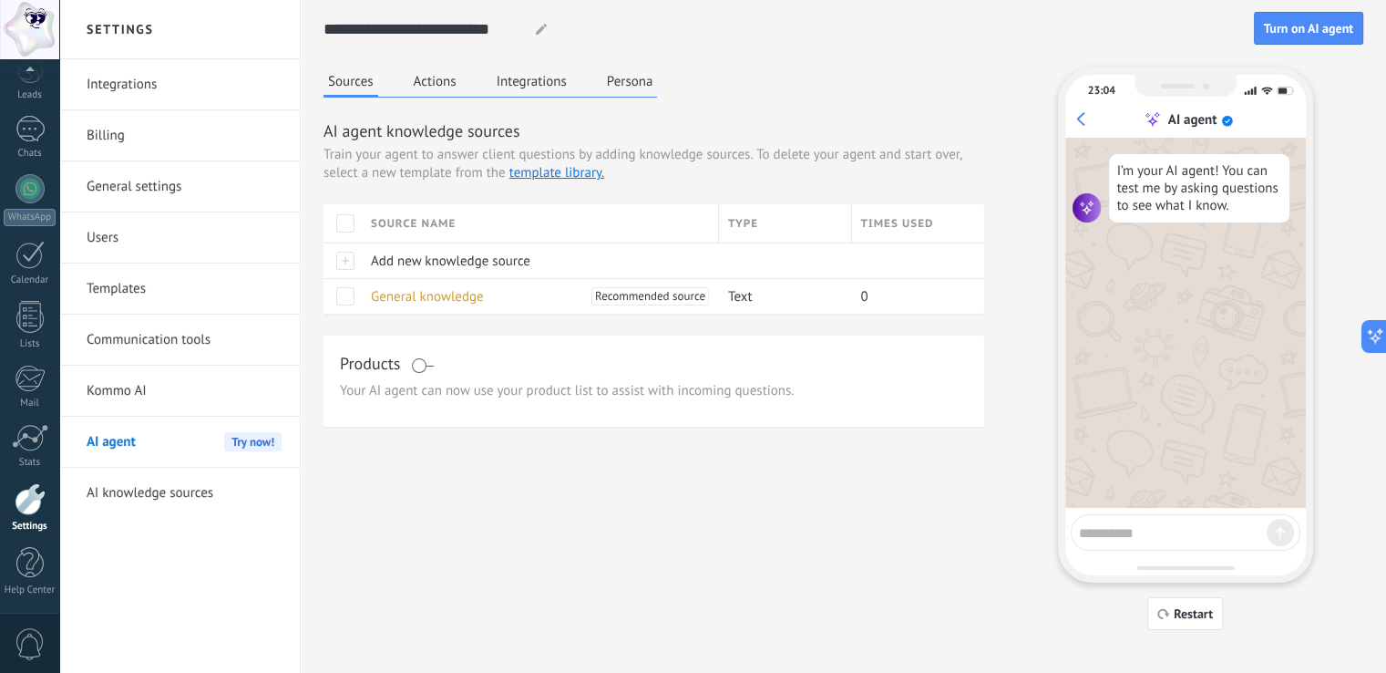
click at [453, 84] on button "Actions" at bounding box center [435, 80] width 52 height 27
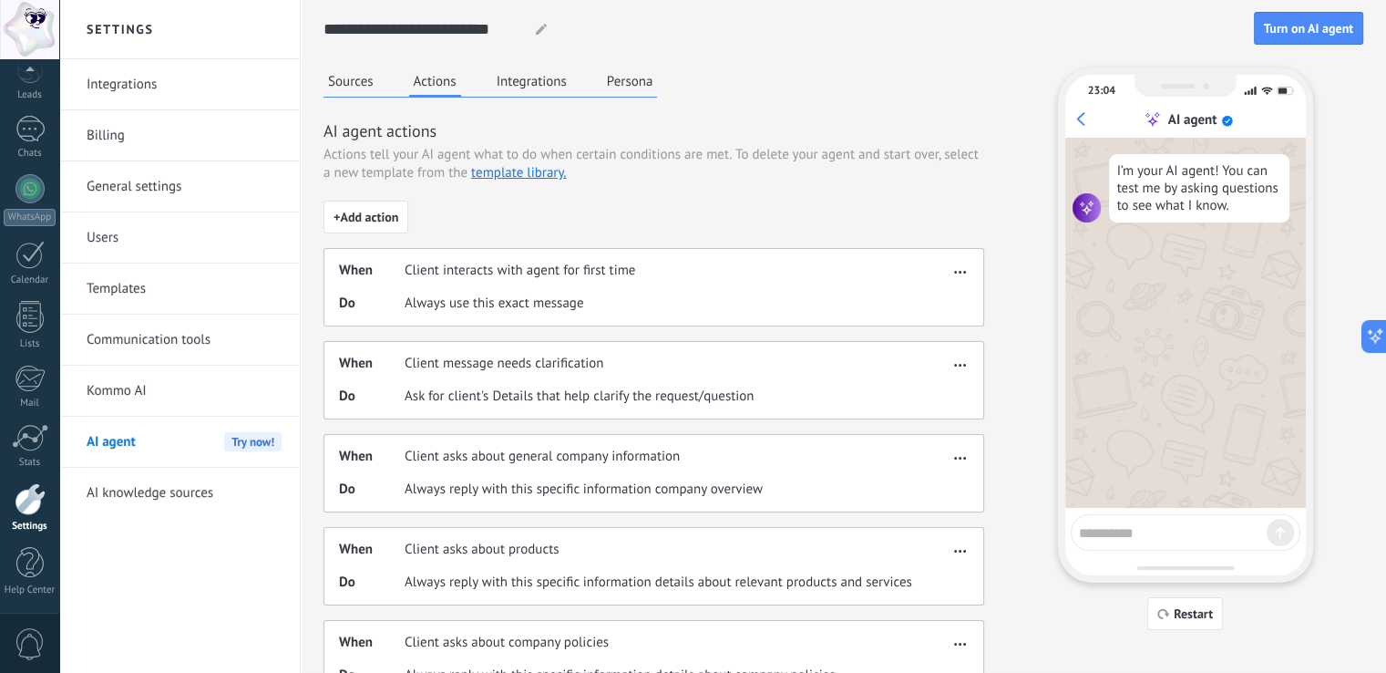
click at [397, 296] on span "Do" at bounding box center [372, 303] width 66 height 18
click at [501, 78] on button "Integrations" at bounding box center [531, 80] width 79 height 27
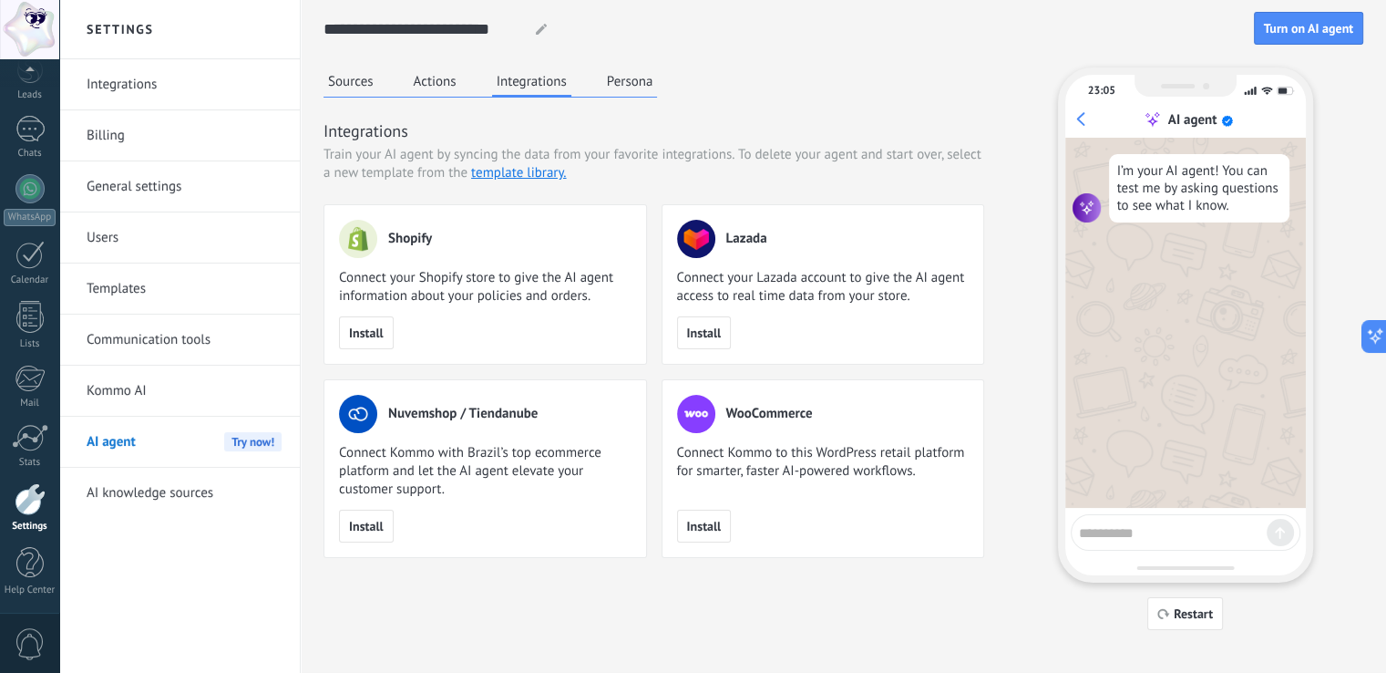
click at [619, 87] on button "Persona" at bounding box center [630, 80] width 56 height 27
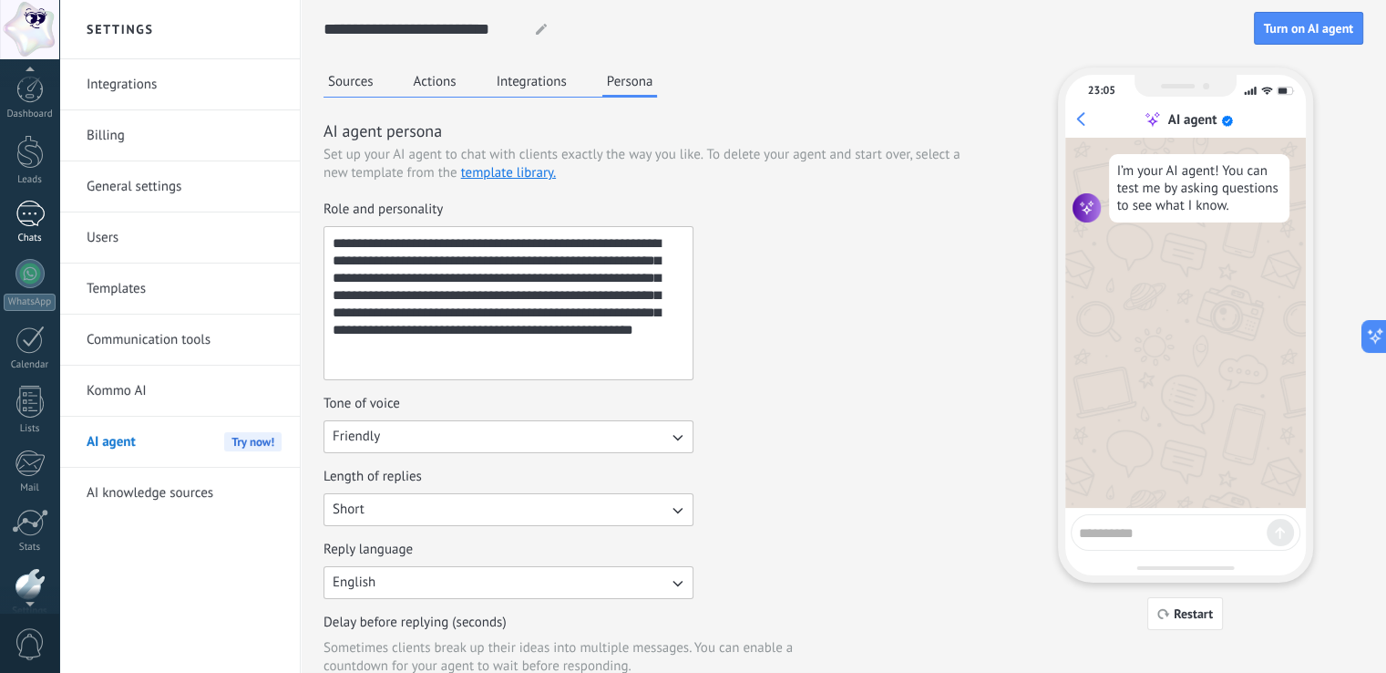
click at [35, 209] on div "1" at bounding box center [29, 214] width 29 height 26
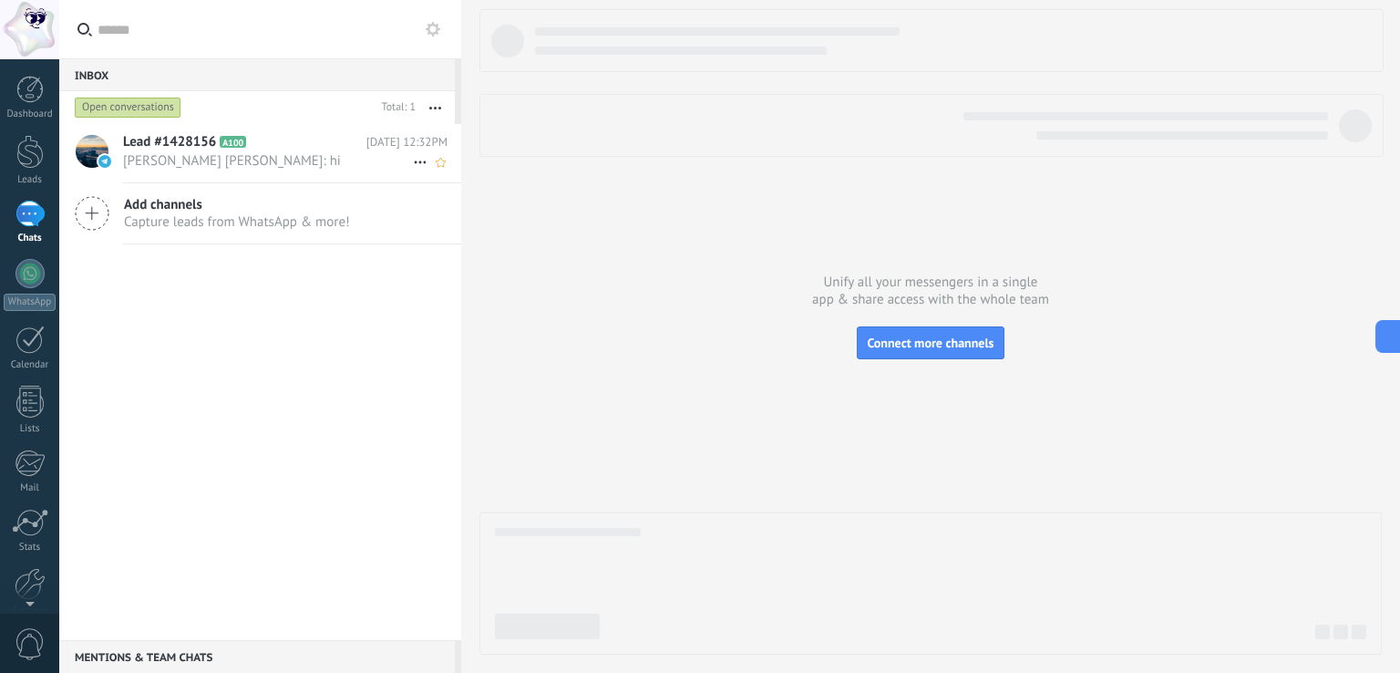
click at [228, 157] on span "[PERSON_NAME] [PERSON_NAME]: hi" at bounding box center [268, 160] width 290 height 17
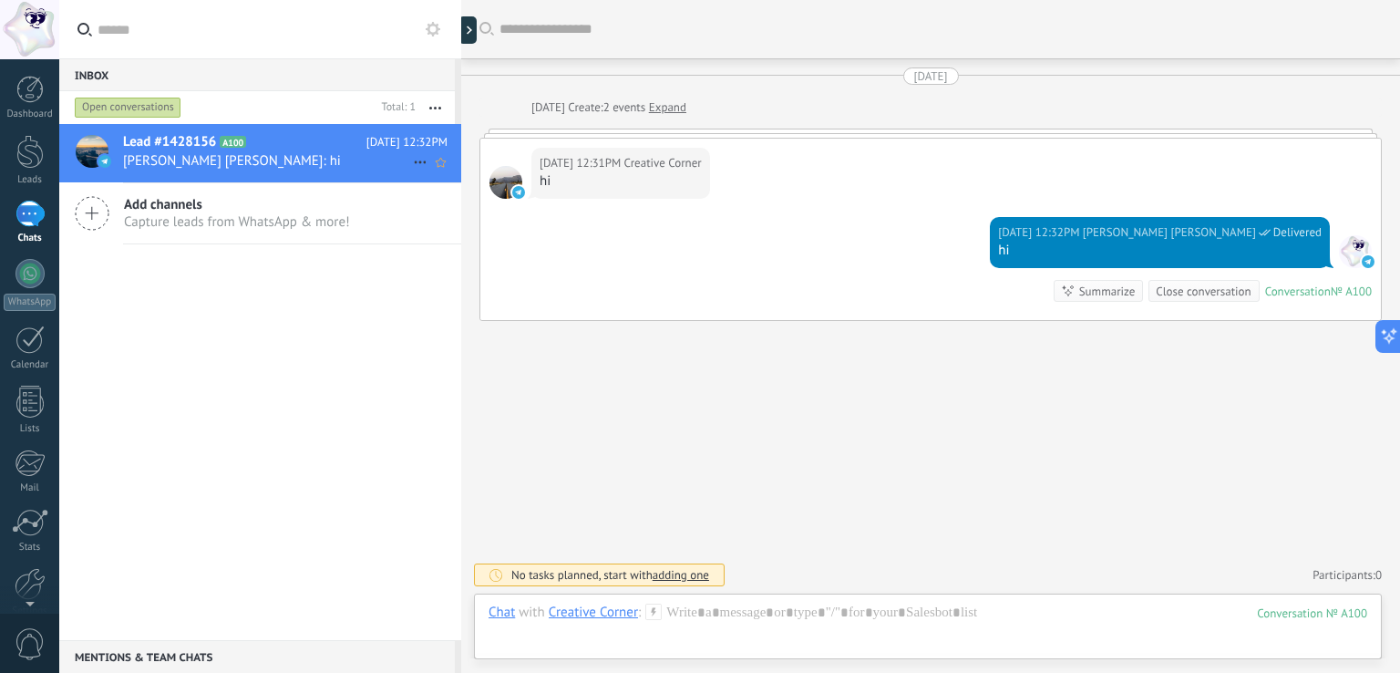
click at [215, 165] on span "[PERSON_NAME] [PERSON_NAME]: hi" at bounding box center [268, 160] width 290 height 17
click at [201, 205] on span "Add channels" at bounding box center [237, 204] width 226 height 17
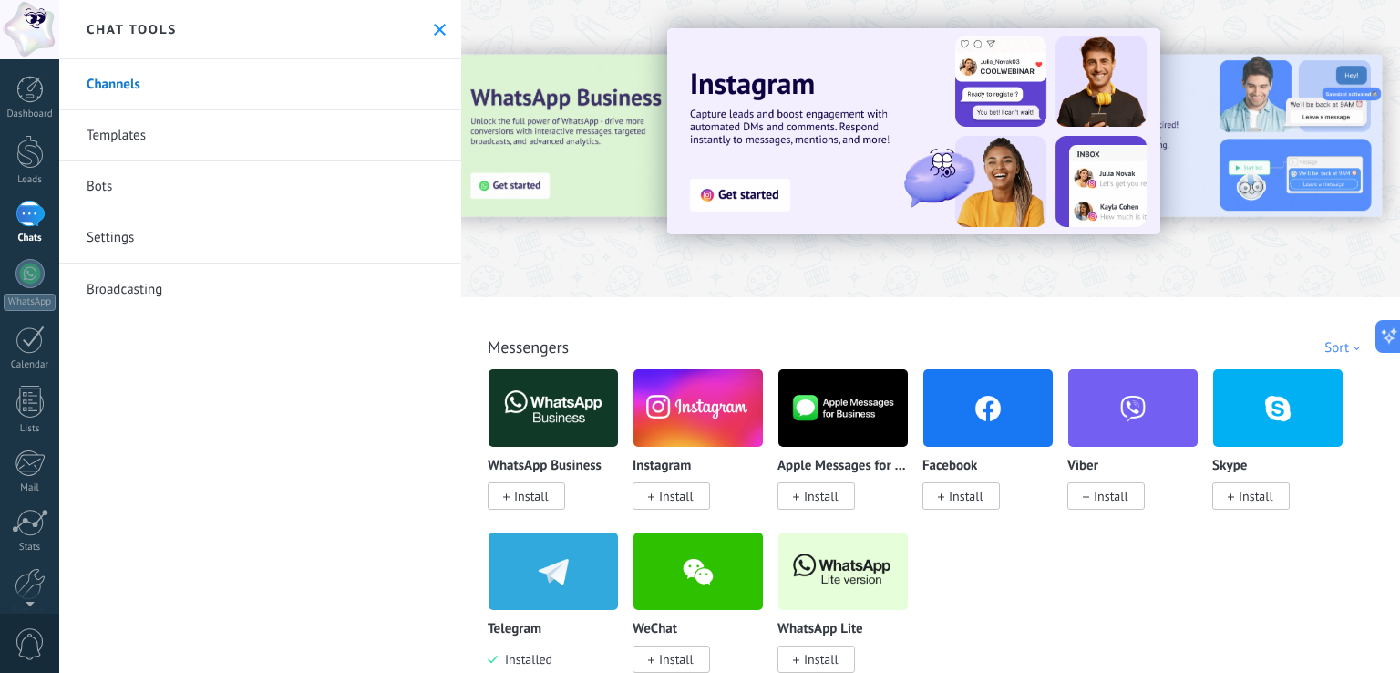
click at [136, 137] on link "Templates" at bounding box center [260, 135] width 402 height 51
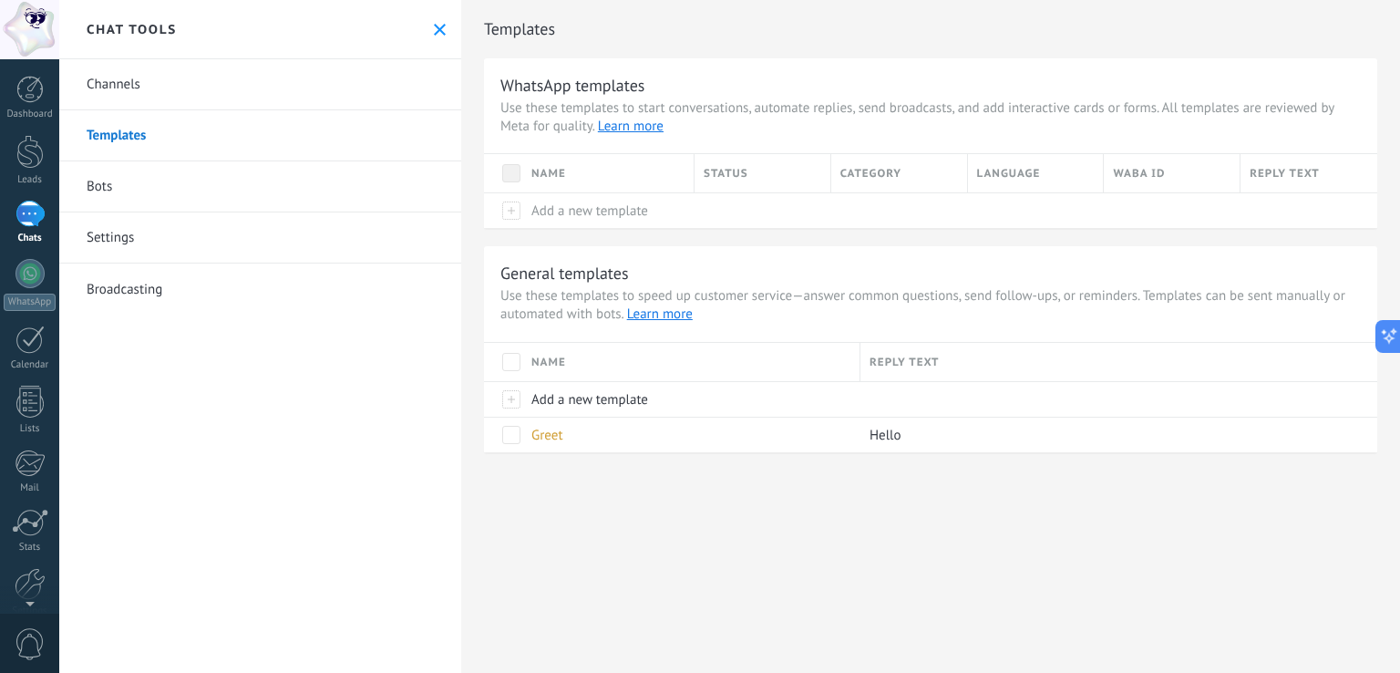
click at [96, 238] on link "Settings" at bounding box center [260, 237] width 402 height 51
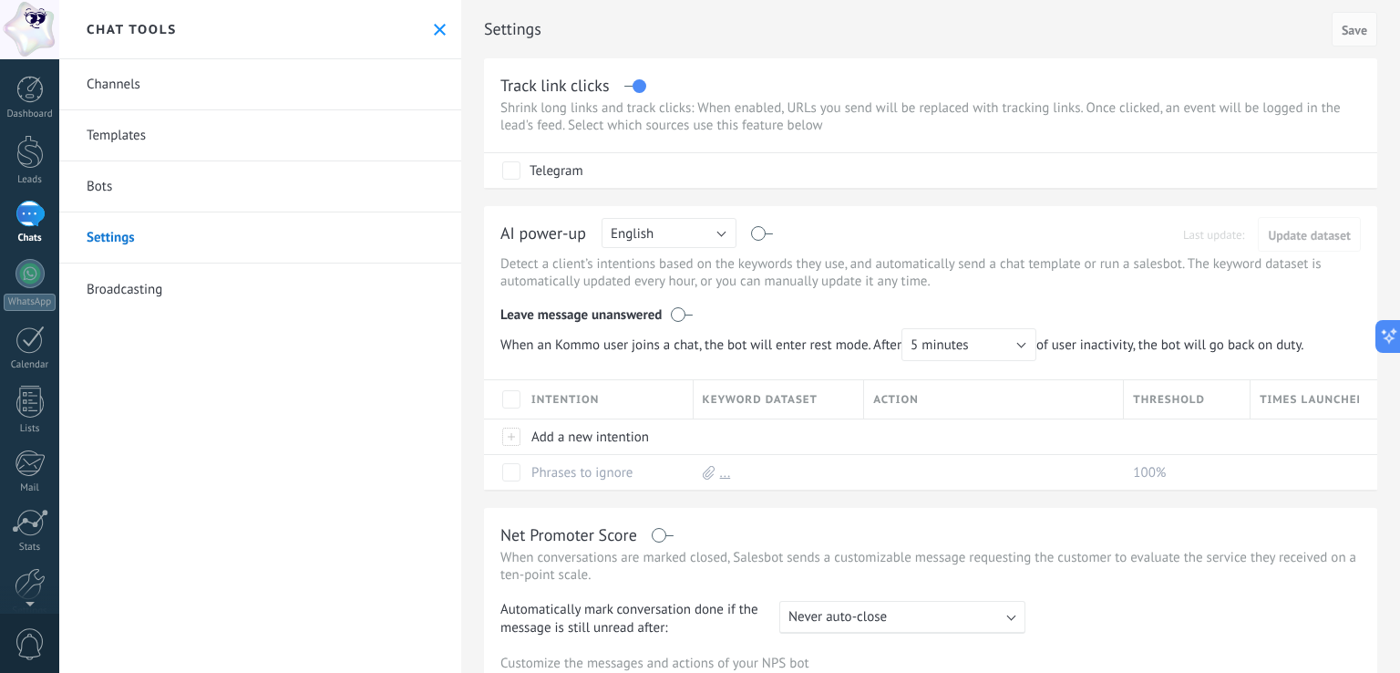
scroll to position [91, 0]
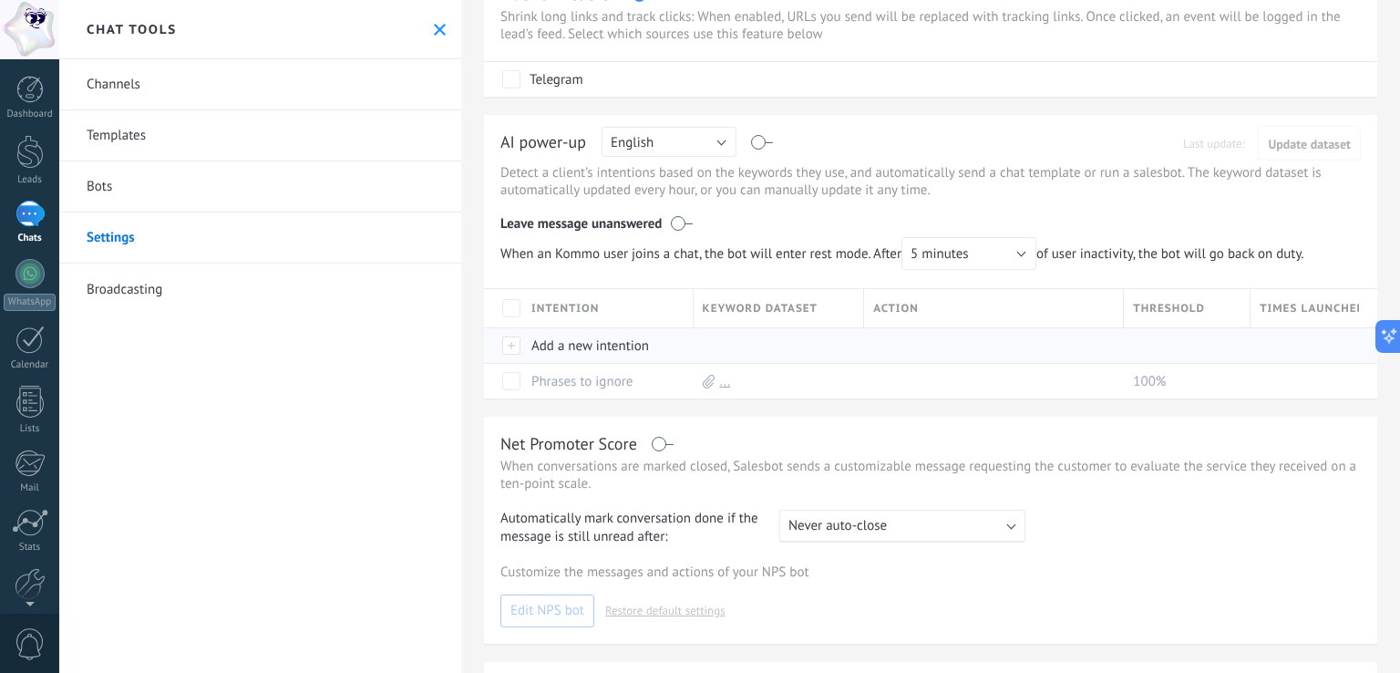
click at [597, 344] on div "Add a new intention" at bounding box center [603, 345] width 162 height 35
click at [864, 422] on div "Net Promoter Score When conversations are marked closed, Salesbot sends a custo…" at bounding box center [930, 530] width 893 height 227
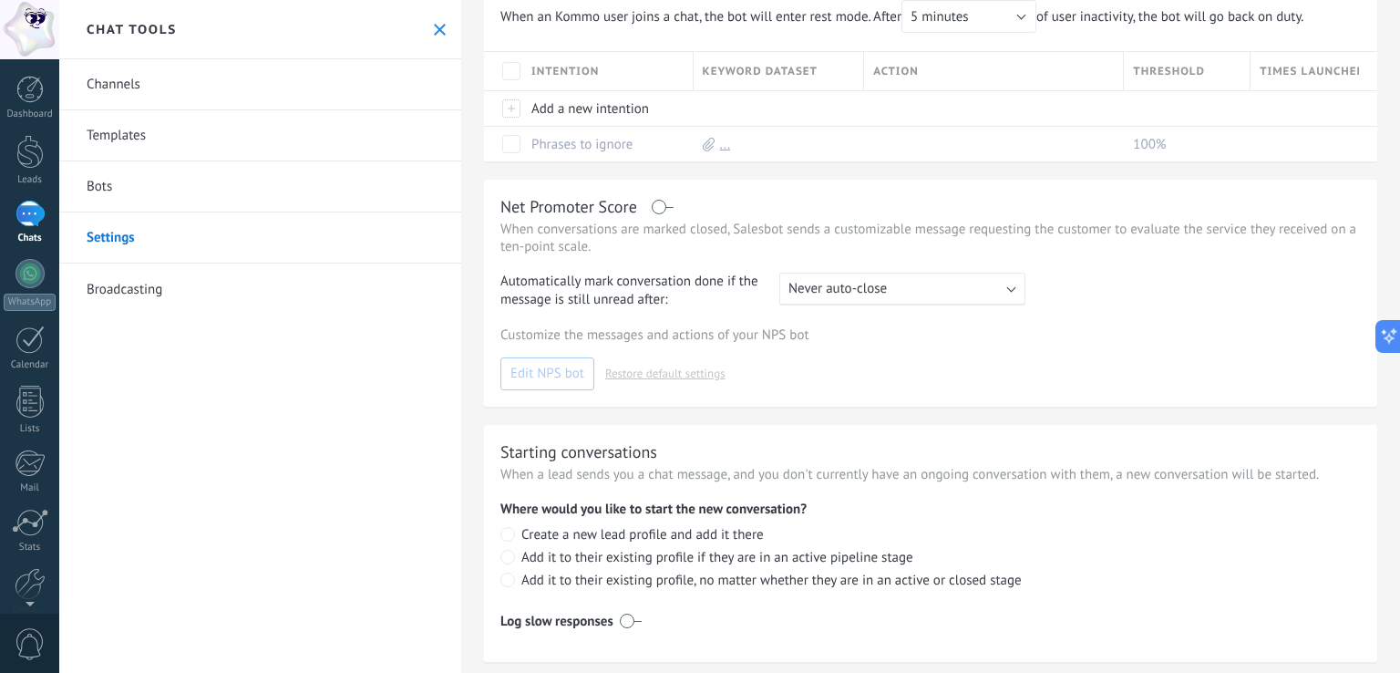
scroll to position [359, 0]
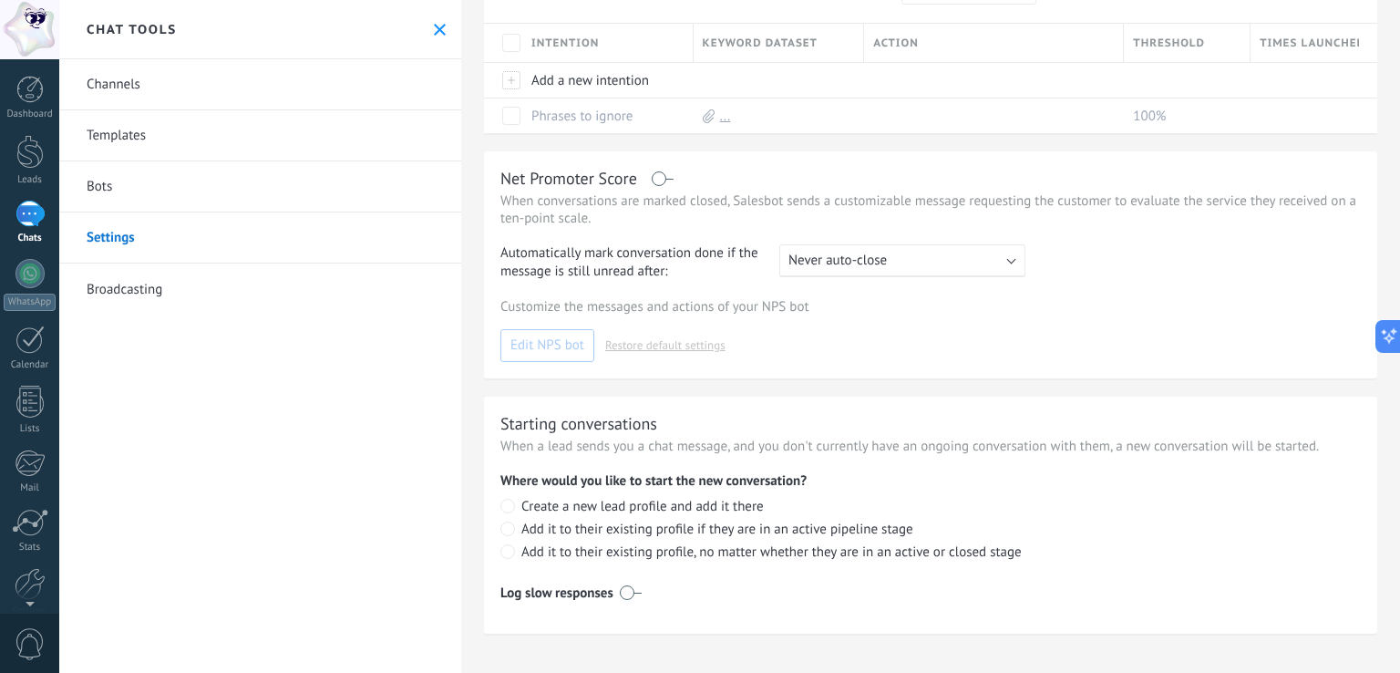
click at [632, 591] on label at bounding box center [631, 592] width 22 height 29
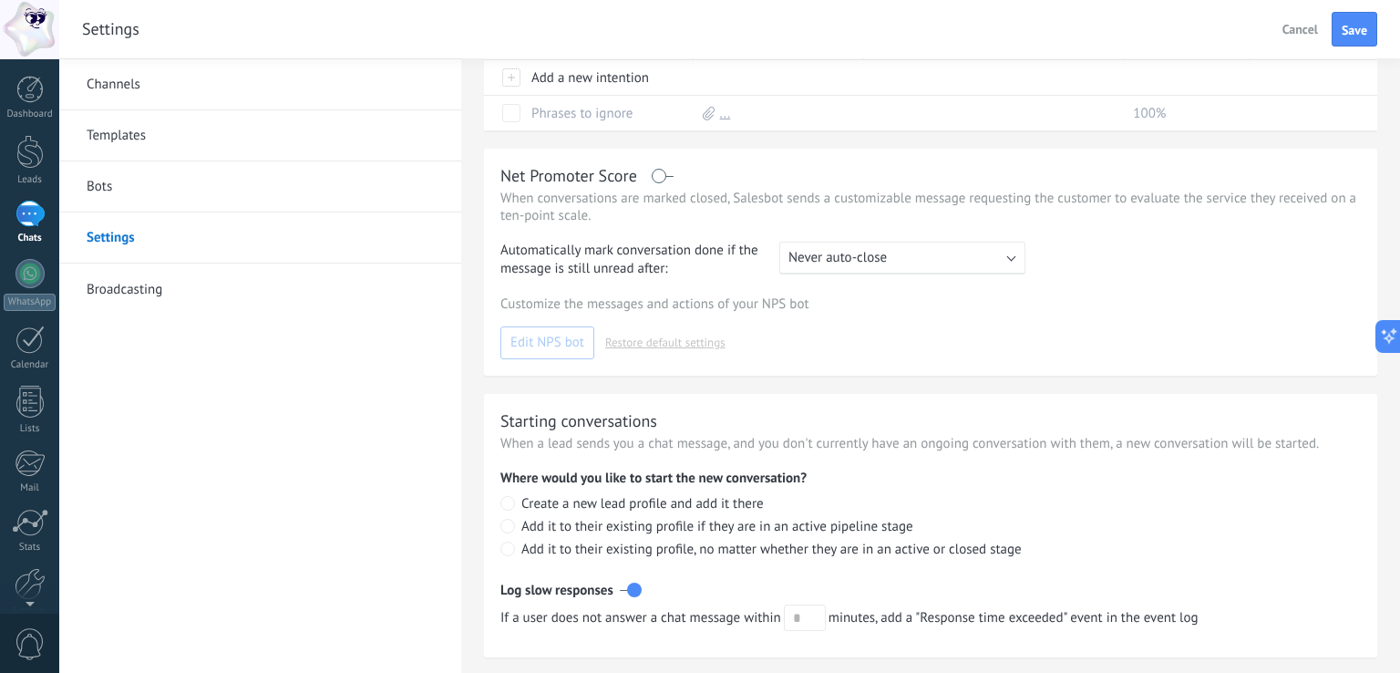
click at [632, 591] on label at bounding box center [631, 589] width 22 height 29
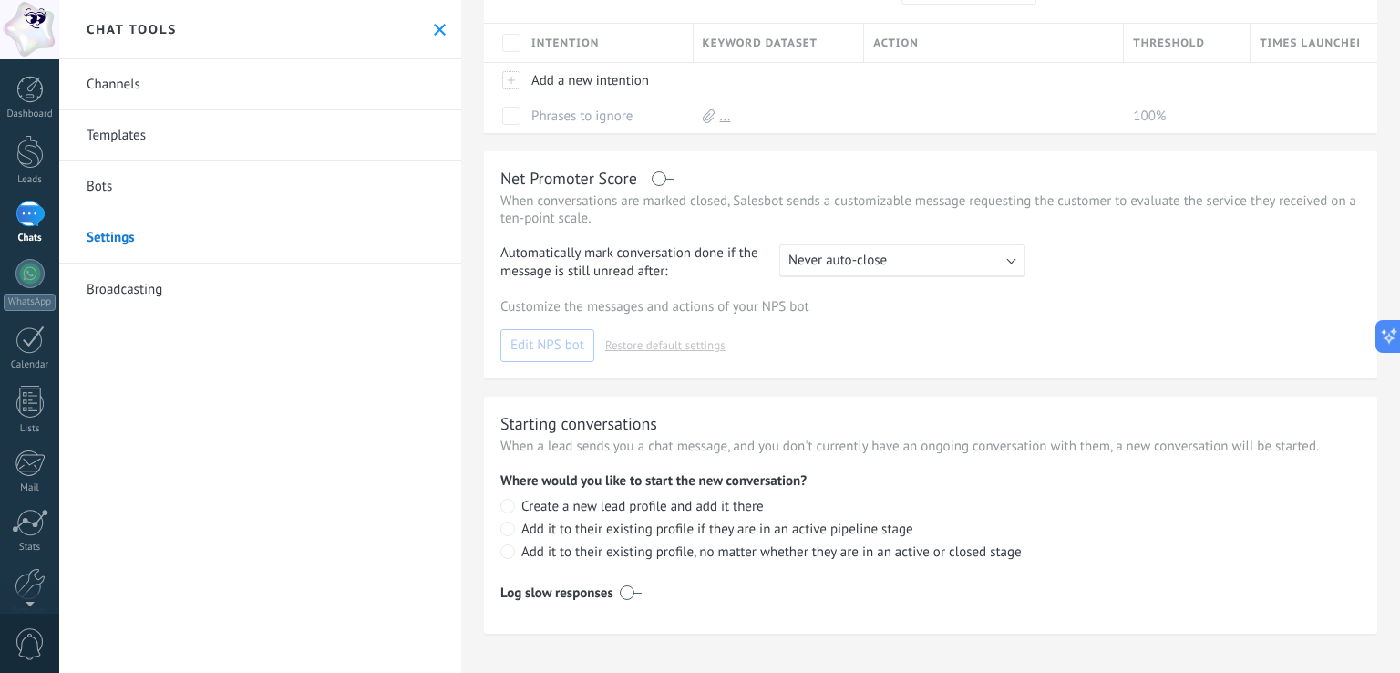
click at [574, 447] on p "When a lead sends you a chat message, and you don't currently have an ongoing c…" at bounding box center [930, 445] width 860 height 17
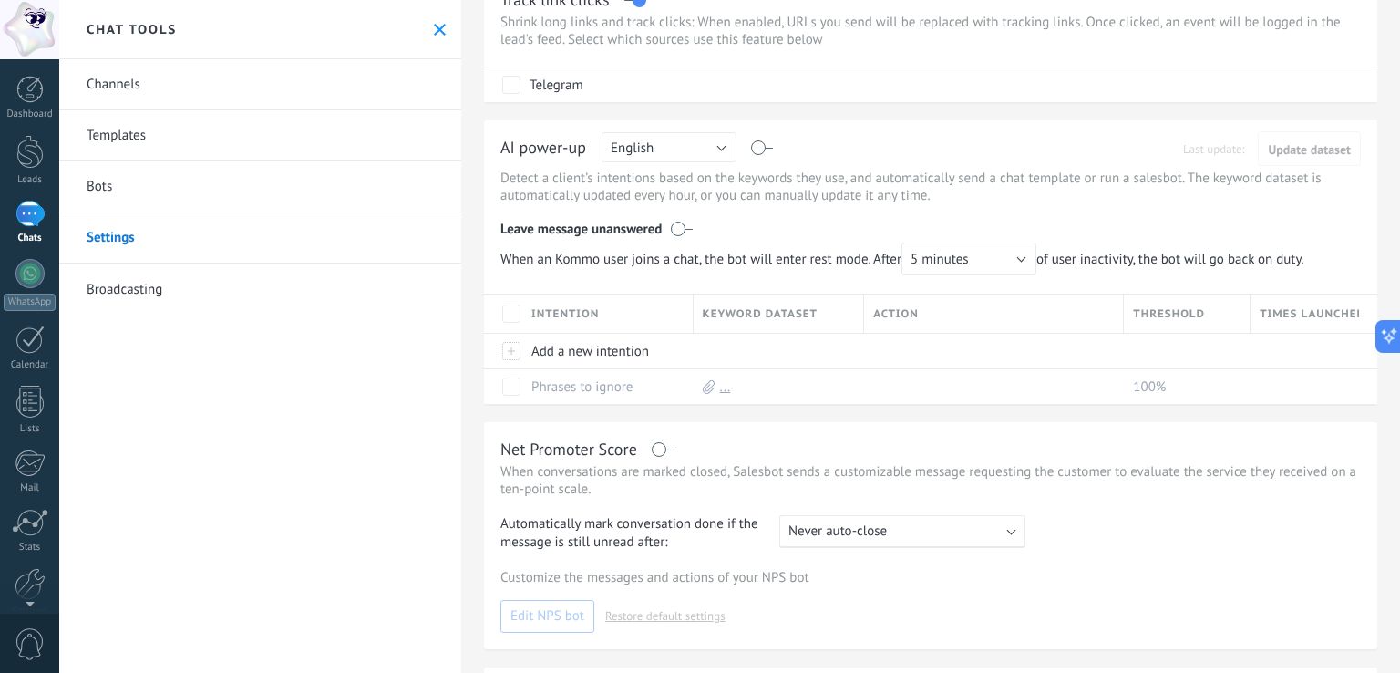
scroll to position [0, 0]
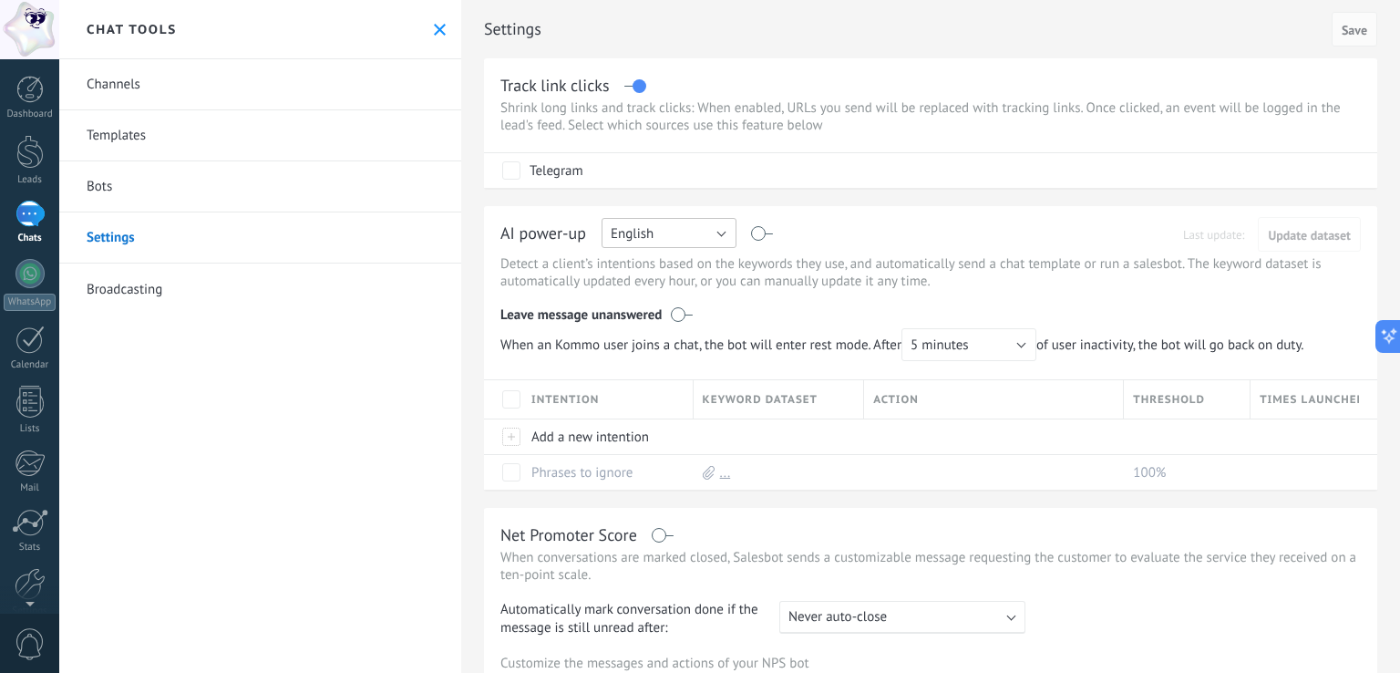
click at [661, 237] on button "English" at bounding box center [669, 233] width 135 height 30
click at [661, 237] on span "Russian" at bounding box center [660, 234] width 139 height 17
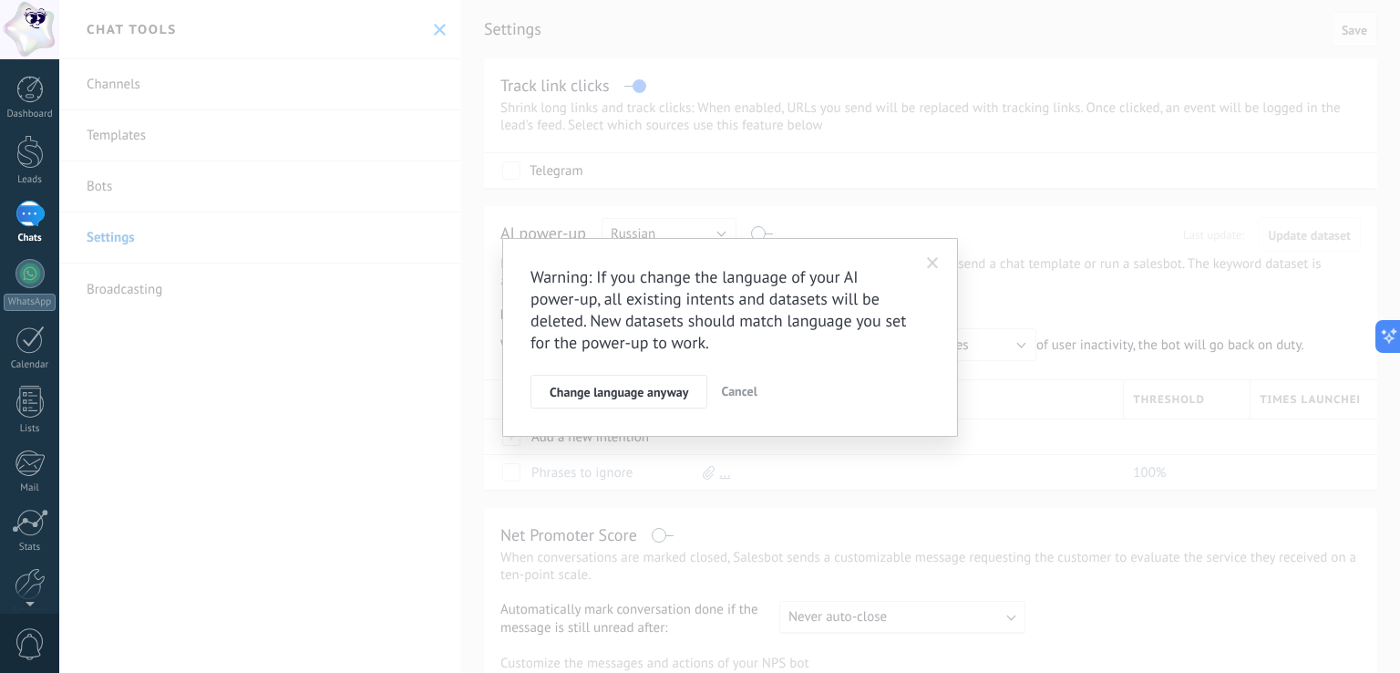
click at [910, 216] on div "Warning: If you change the language of your AI power-up, all existing intents a…" at bounding box center [729, 336] width 1341 height 673
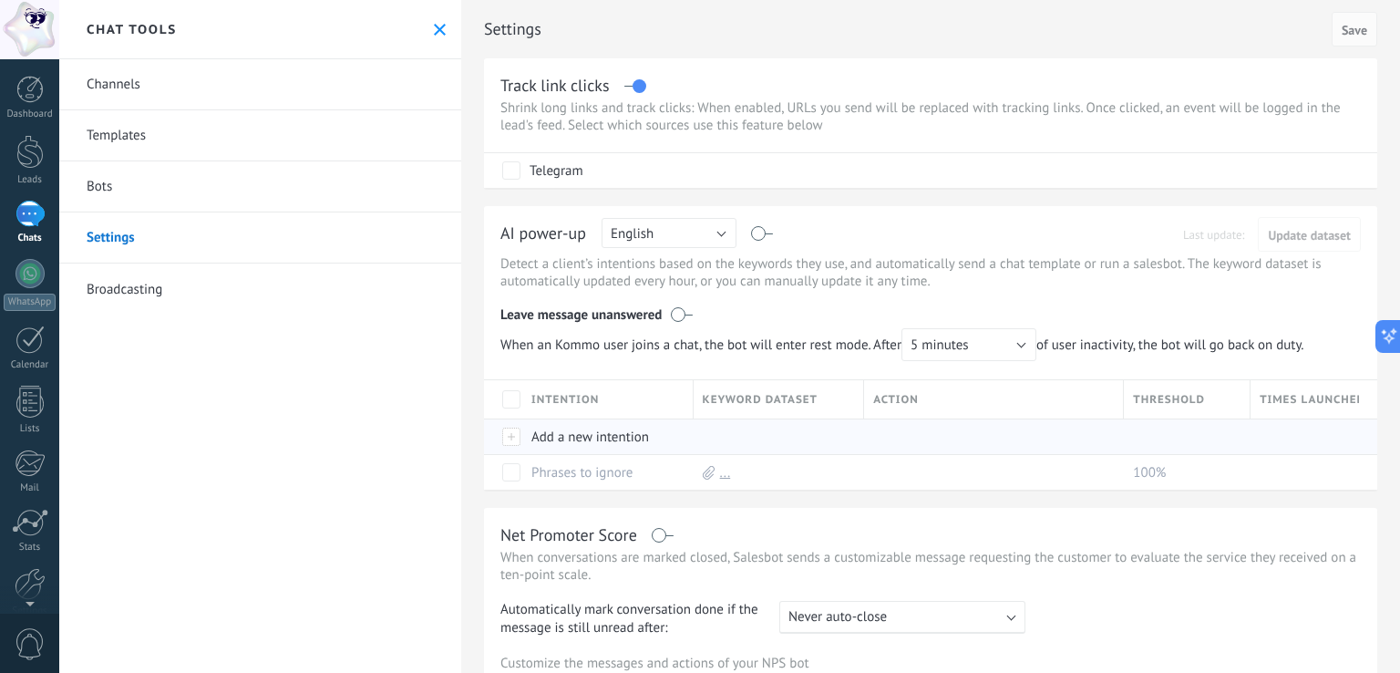
click at [548, 439] on div "Add a new intention" at bounding box center [603, 436] width 162 height 35
type input "**"
click at [570, 485] on span "Save" at bounding box center [564, 478] width 26 height 13
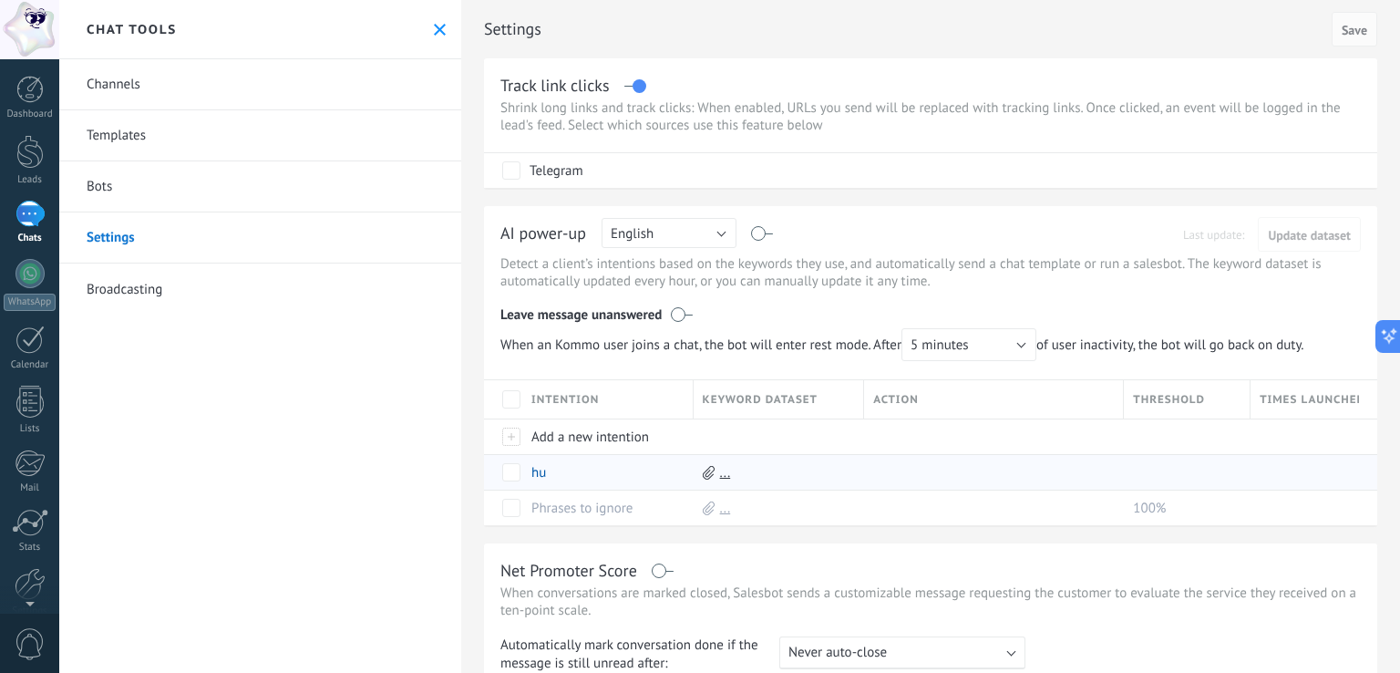
click at [707, 471] on use at bounding box center [709, 472] width 12 height 14
click at [725, 478] on link "..." at bounding box center [725, 472] width 11 height 17
click at [870, 474] on div at bounding box center [989, 472] width 251 height 35
click at [895, 474] on span at bounding box center [898, 472] width 18 height 18
click at [894, 469] on span "Select" at bounding box center [892, 473] width 36 height 24
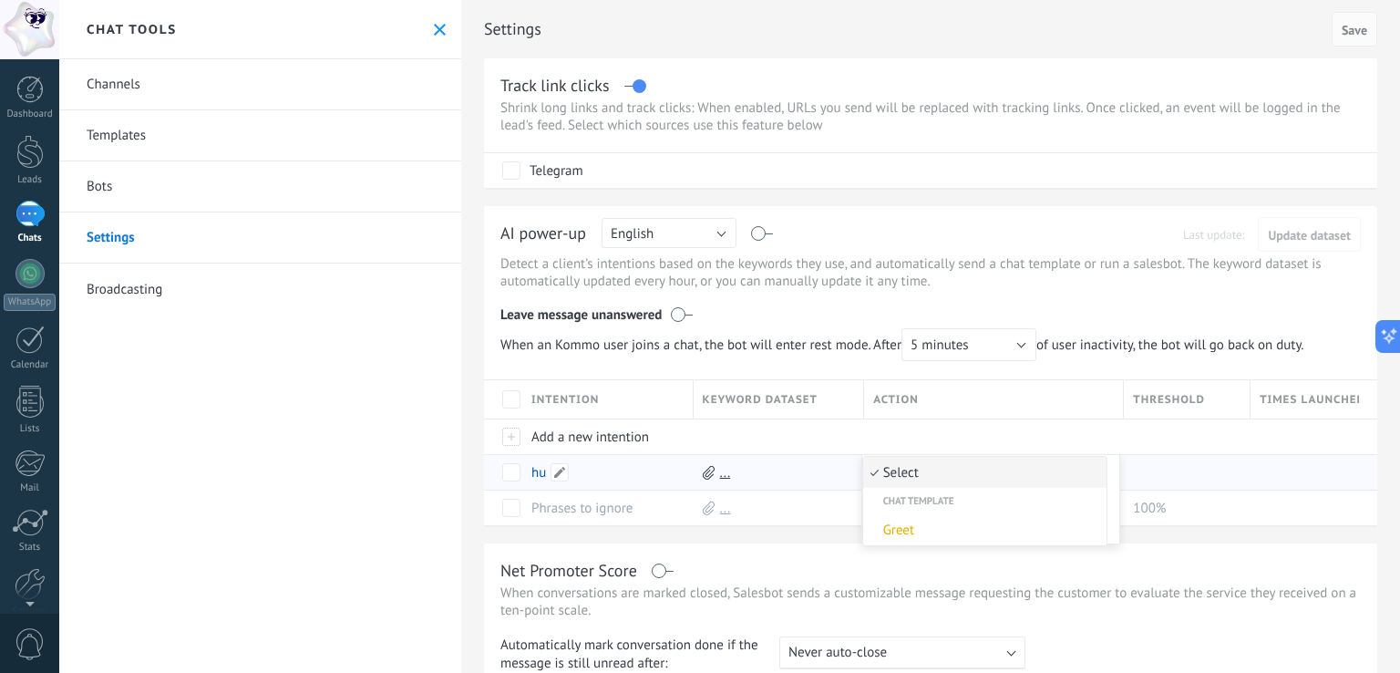
click at [620, 470] on div "hu" at bounding box center [603, 472] width 162 height 35
click at [556, 475] on span at bounding box center [559, 472] width 18 height 18
drag, startPoint x: 553, startPoint y: 478, endPoint x: 486, endPoint y: 466, distance: 68.5
click at [486, 466] on div "Intention Keyword dataset Action Threshold Times launched Add a new intention h…" at bounding box center [930, 452] width 893 height 146
click at [826, 471] on div "..." at bounding box center [775, 472] width 162 height 35
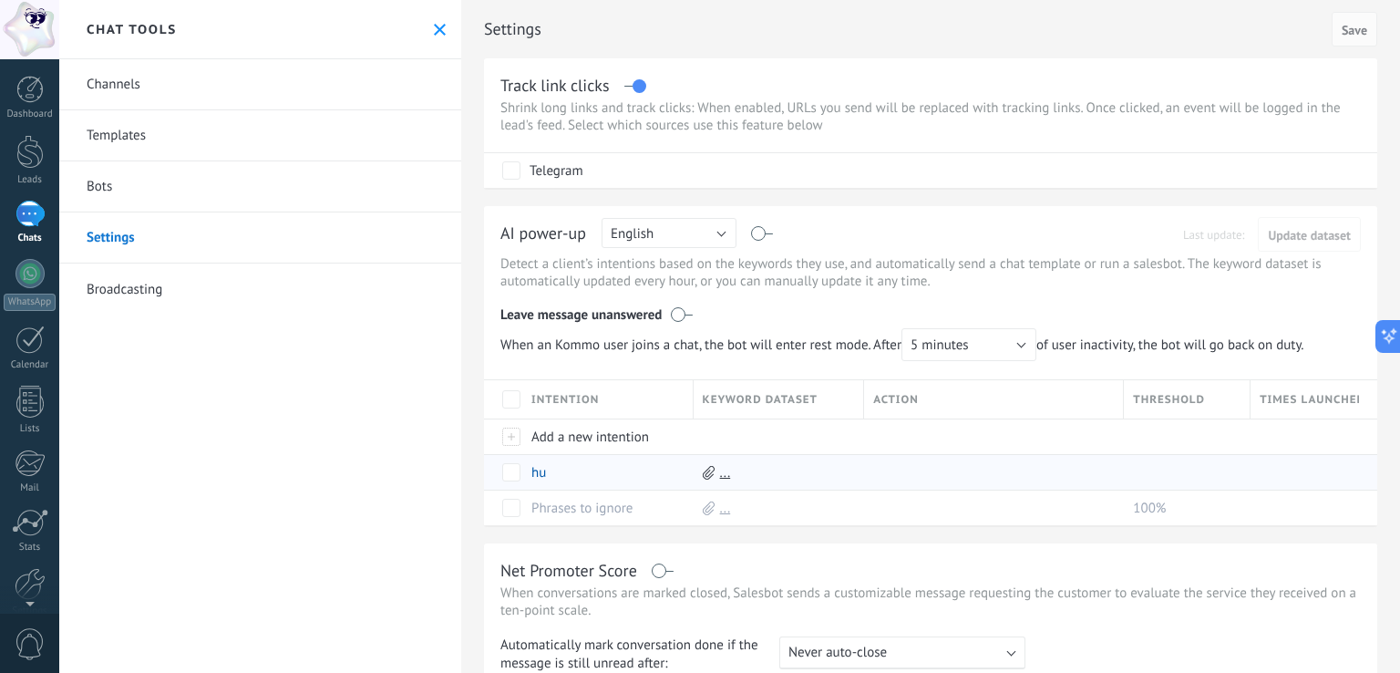
click at [720, 471] on link "..." at bounding box center [725, 472] width 11 height 17
click at [747, 512] on link "Download template" at bounding box center [804, 507] width 115 height 17
click at [891, 471] on span at bounding box center [898, 472] width 18 height 18
click at [914, 472] on button "Select" at bounding box center [898, 473] width 49 height 24
click at [908, 533] on span "Greet" at bounding box center [982, 529] width 238 height 17
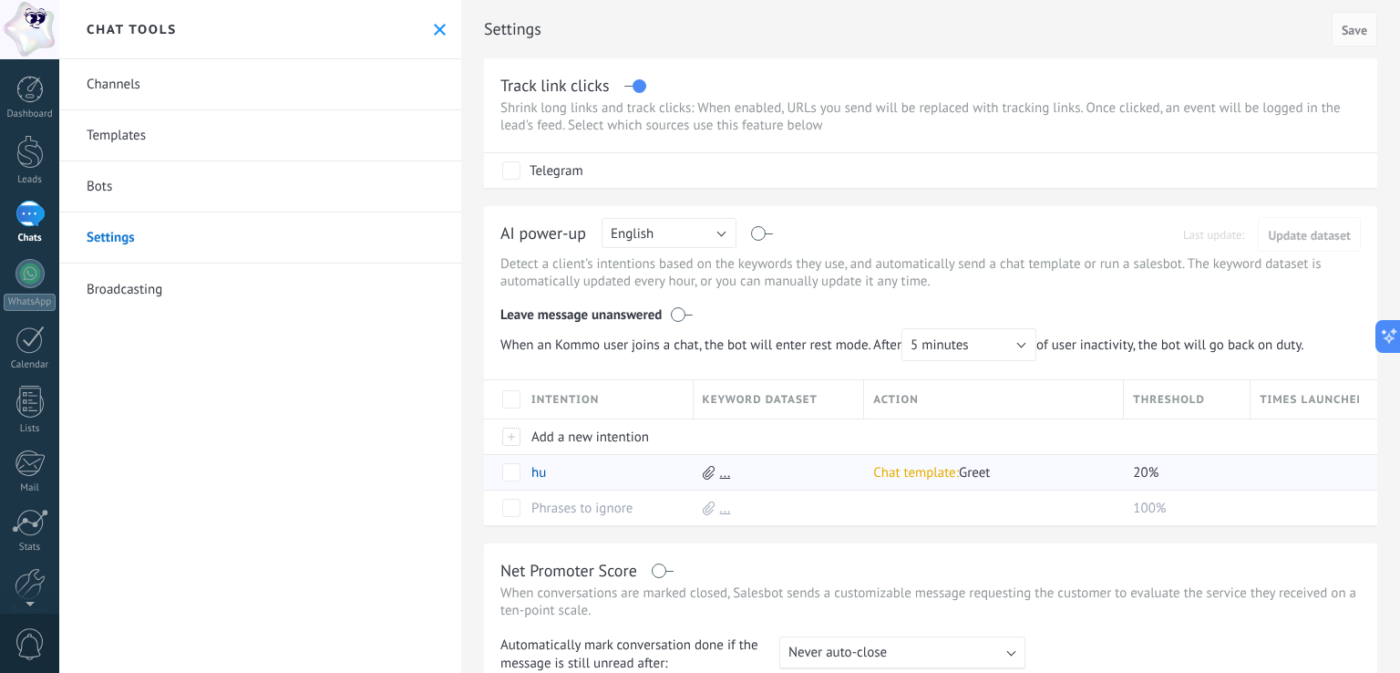
click at [1323, 398] on span "Times launched" at bounding box center [1309, 399] width 99 height 17
click at [1203, 468] on div "20%" at bounding box center [1183, 472] width 118 height 35
click at [1167, 472] on span at bounding box center [1172, 472] width 18 height 18
click at [1363, 495] on div at bounding box center [1313, 507] width 127 height 36
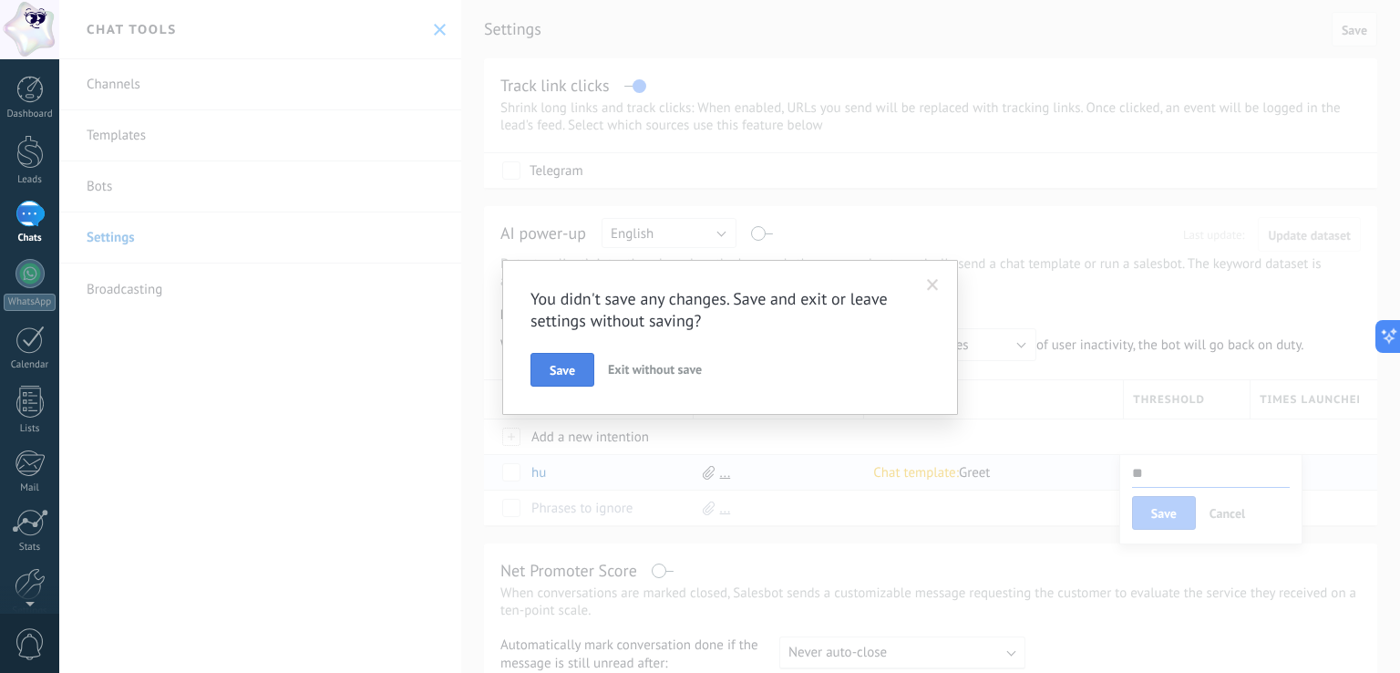
click at [553, 371] on span "Save" at bounding box center [563, 370] width 26 height 13
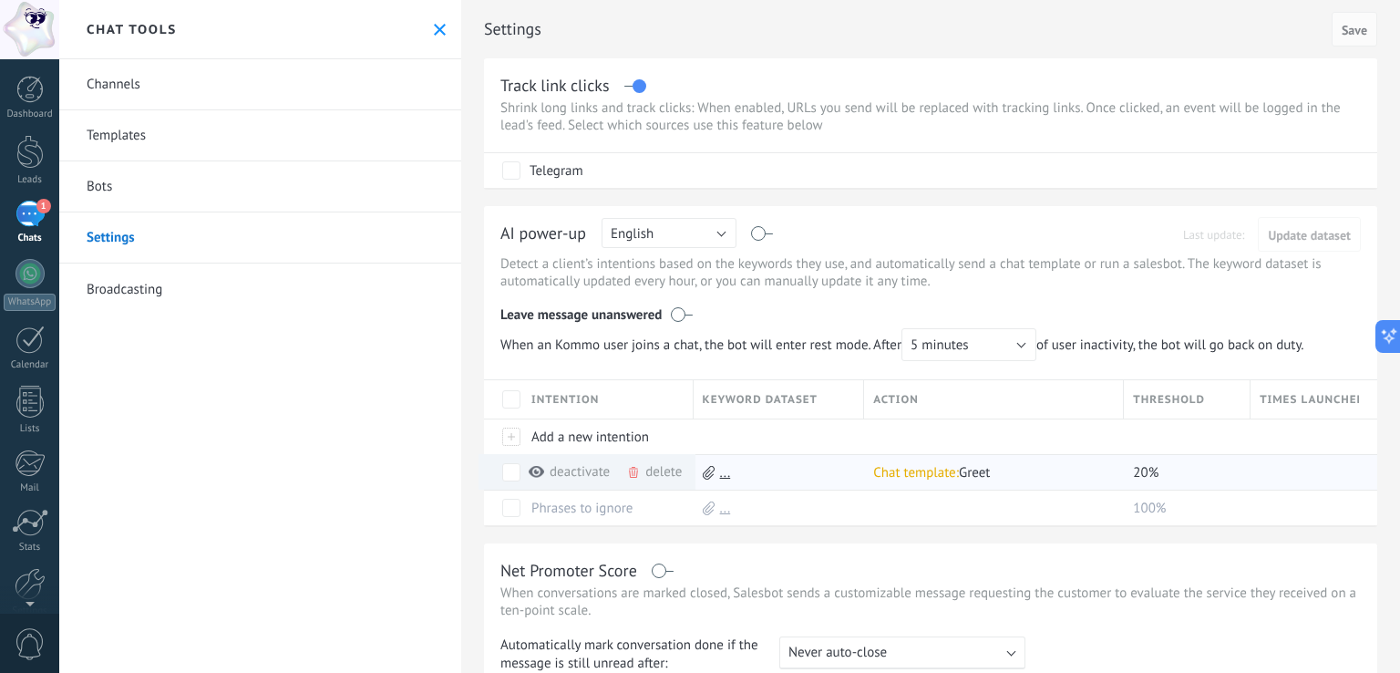
click at [639, 475] on span at bounding box center [633, 472] width 15 height 15
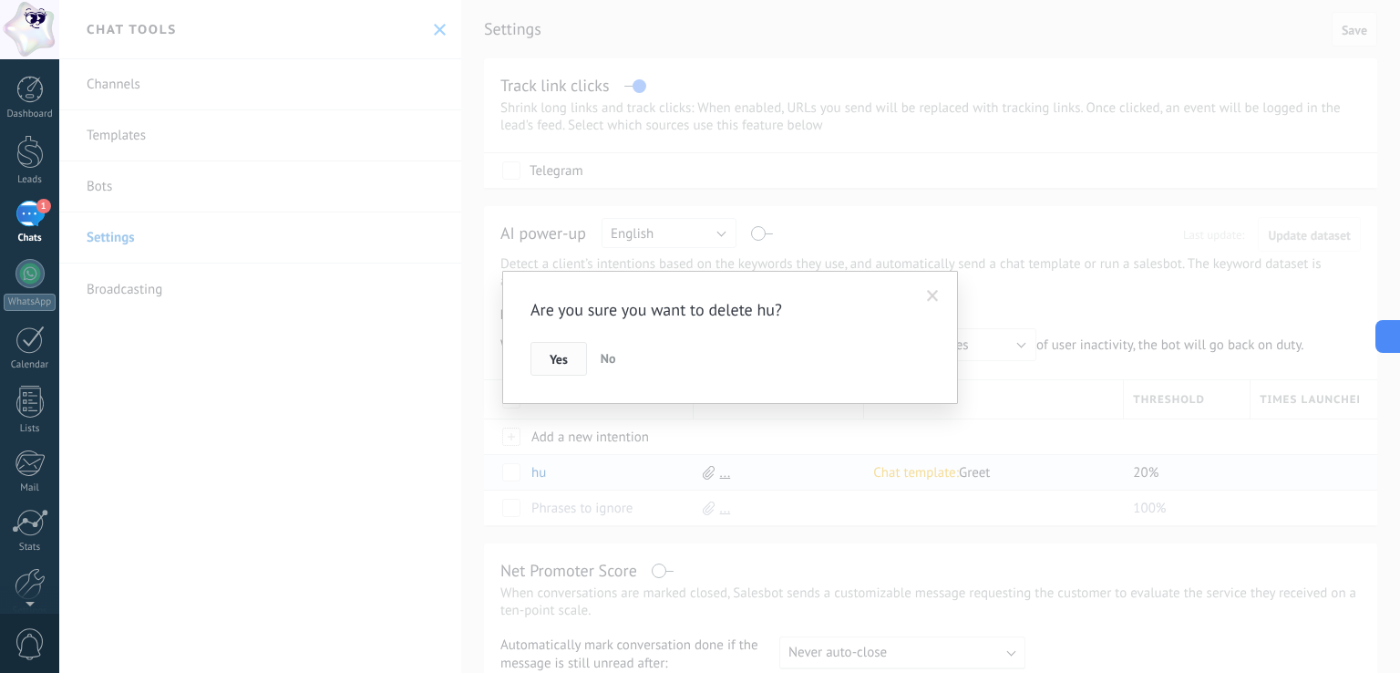
click at [559, 358] on span "Yes" at bounding box center [559, 359] width 18 height 13
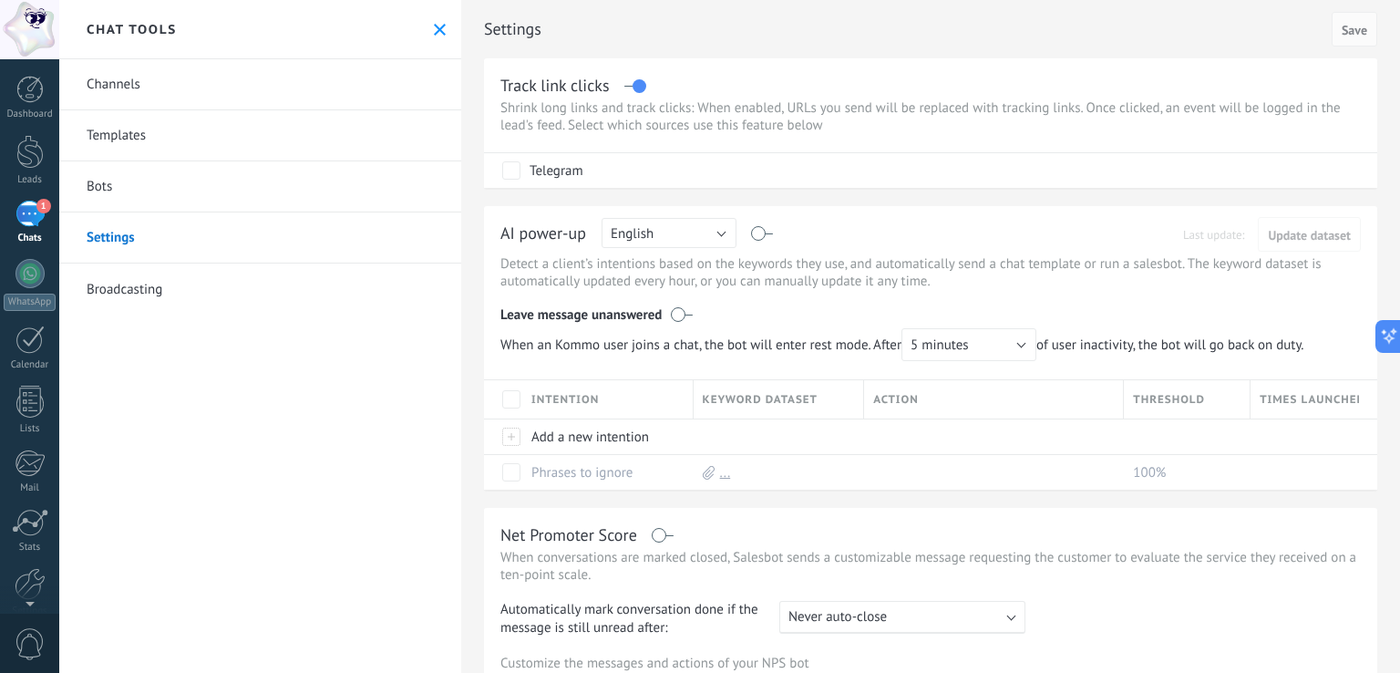
click at [97, 187] on link "Bots" at bounding box center [260, 186] width 402 height 51
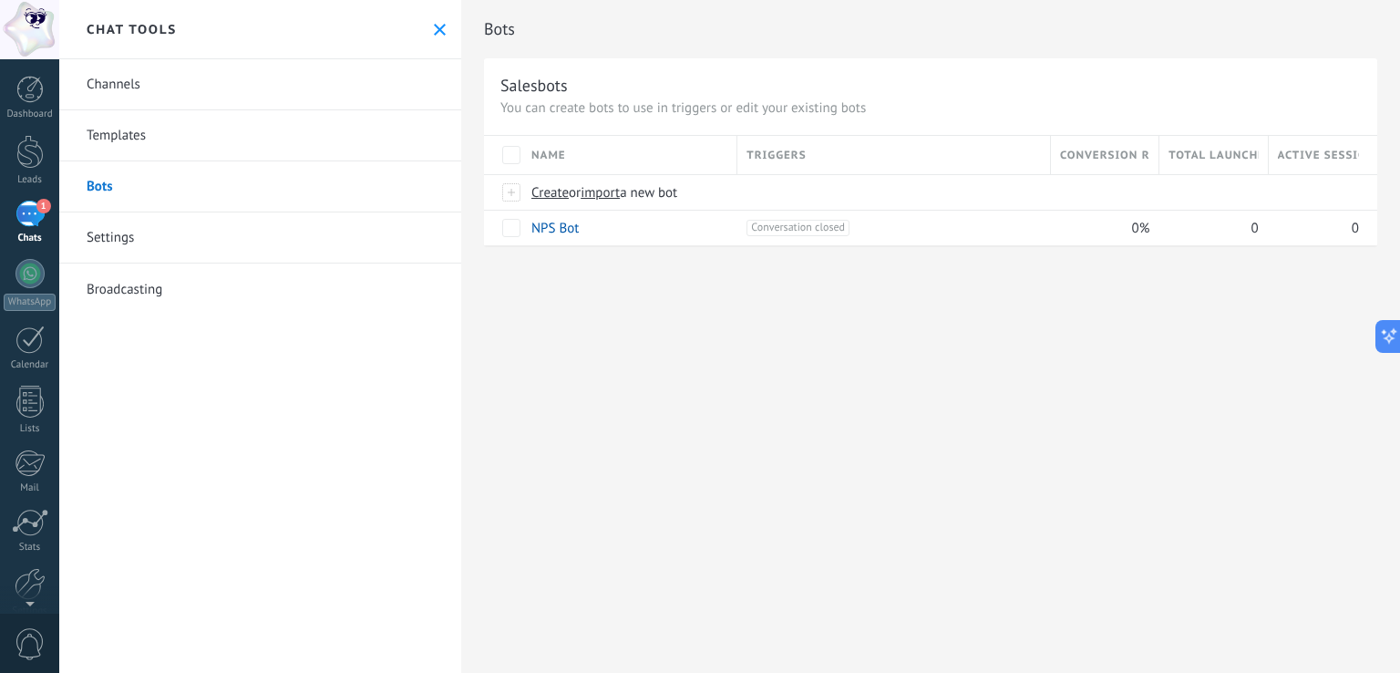
click at [117, 238] on link "Settings" at bounding box center [260, 237] width 402 height 51
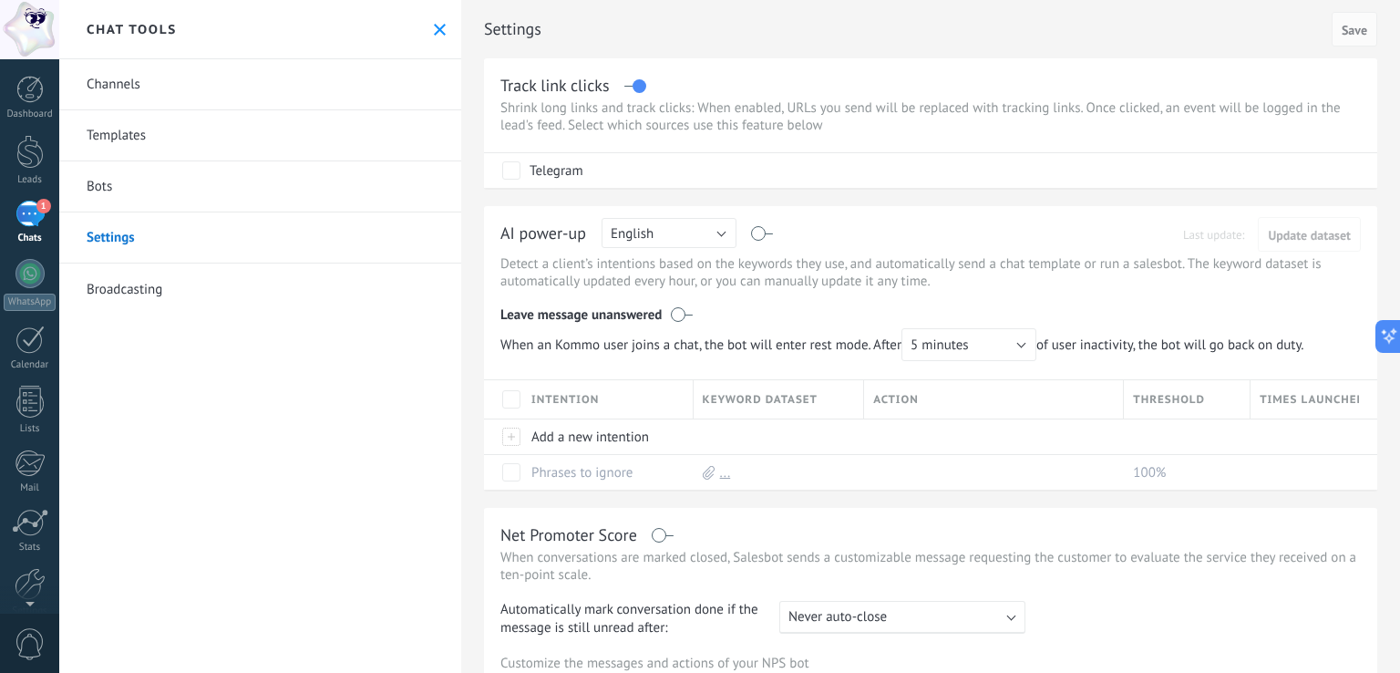
click at [129, 93] on link "Channels" at bounding box center [260, 84] width 402 height 51
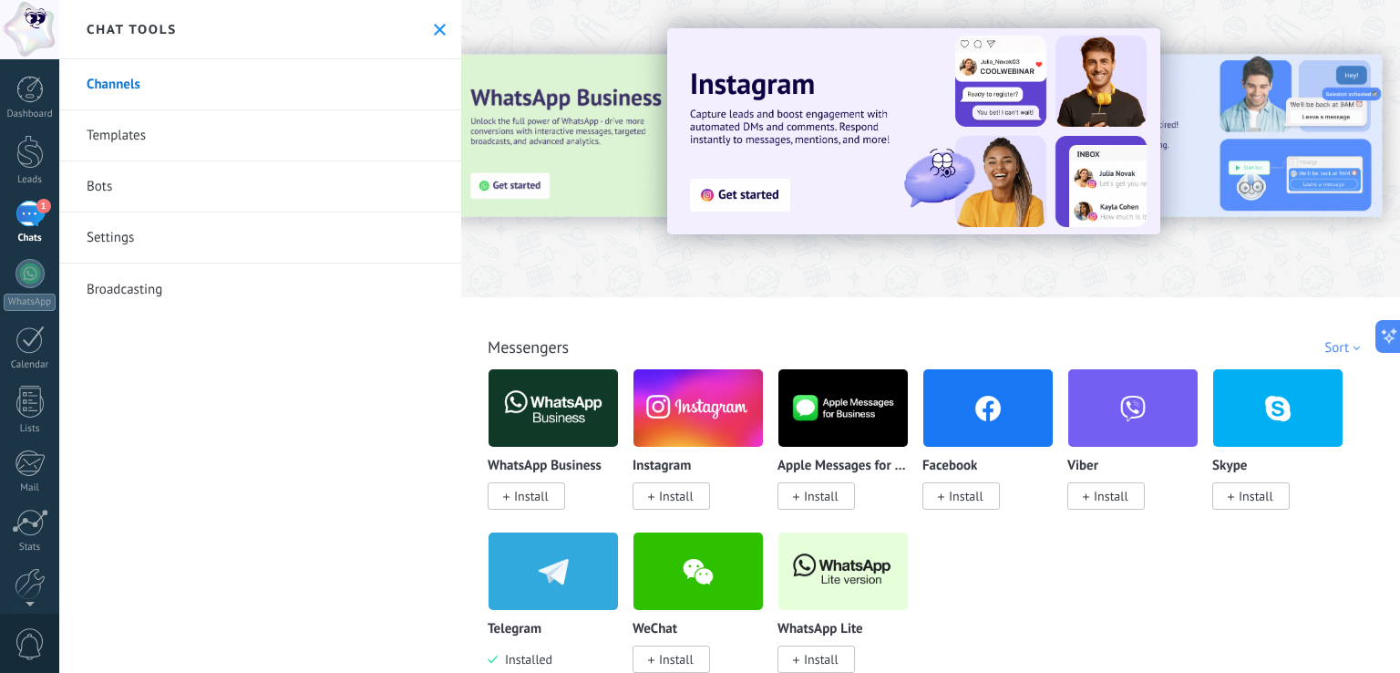
click at [1082, 588] on div "WhatsApp Business Install Instagram Install Apple Messages for Business Install…" at bounding box center [940, 531] width 905 height 326
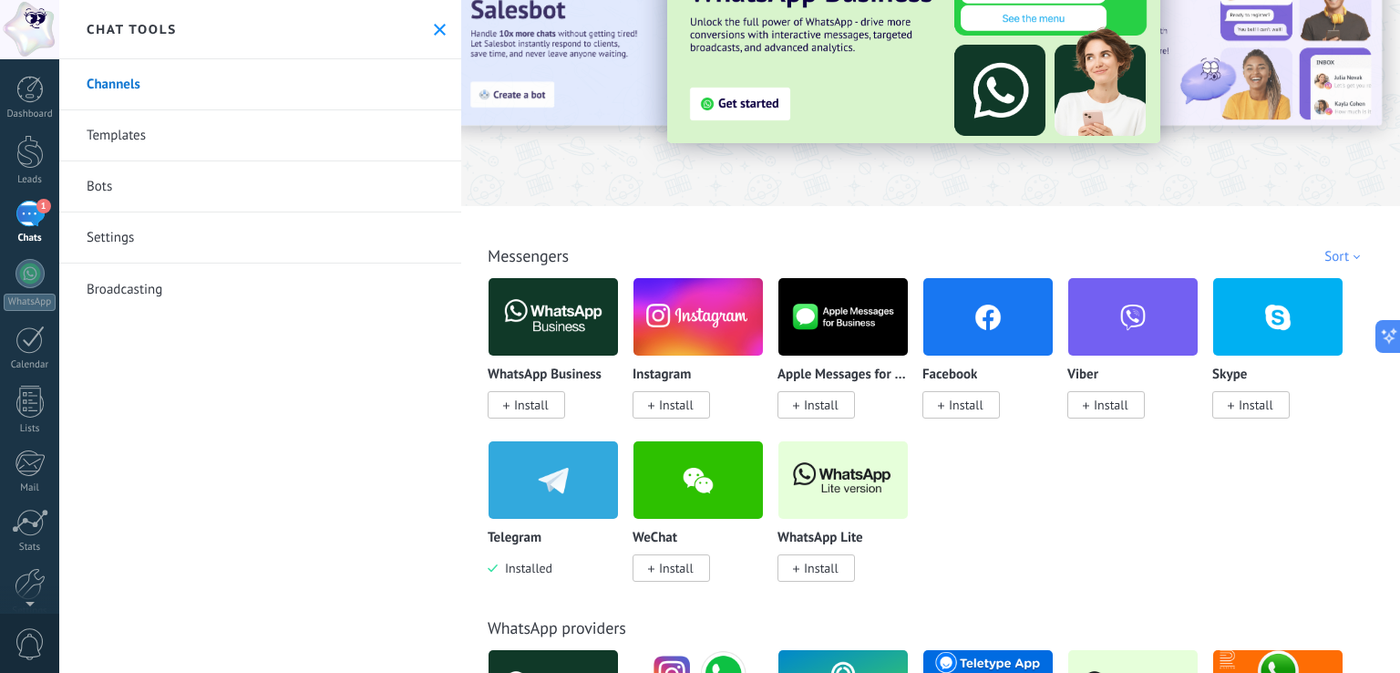
scroll to position [182, 0]
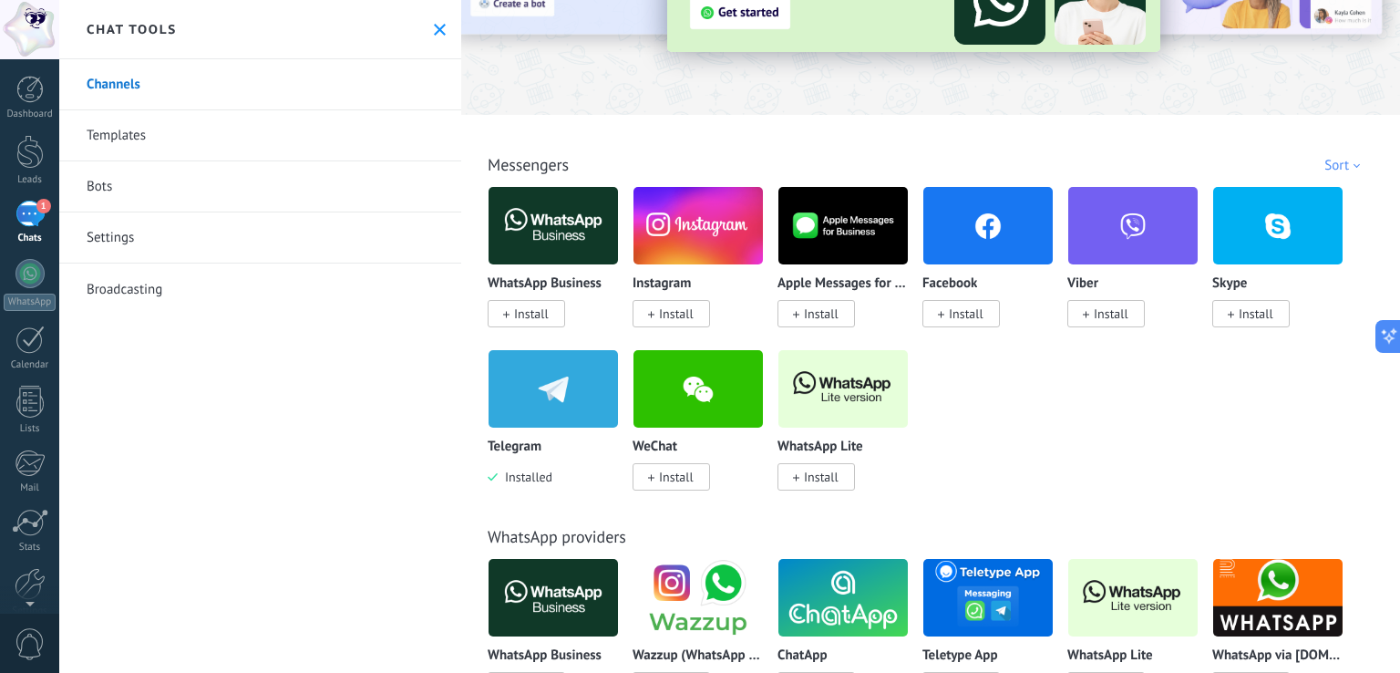
click at [1101, 311] on span "Install" at bounding box center [1111, 313] width 35 height 16
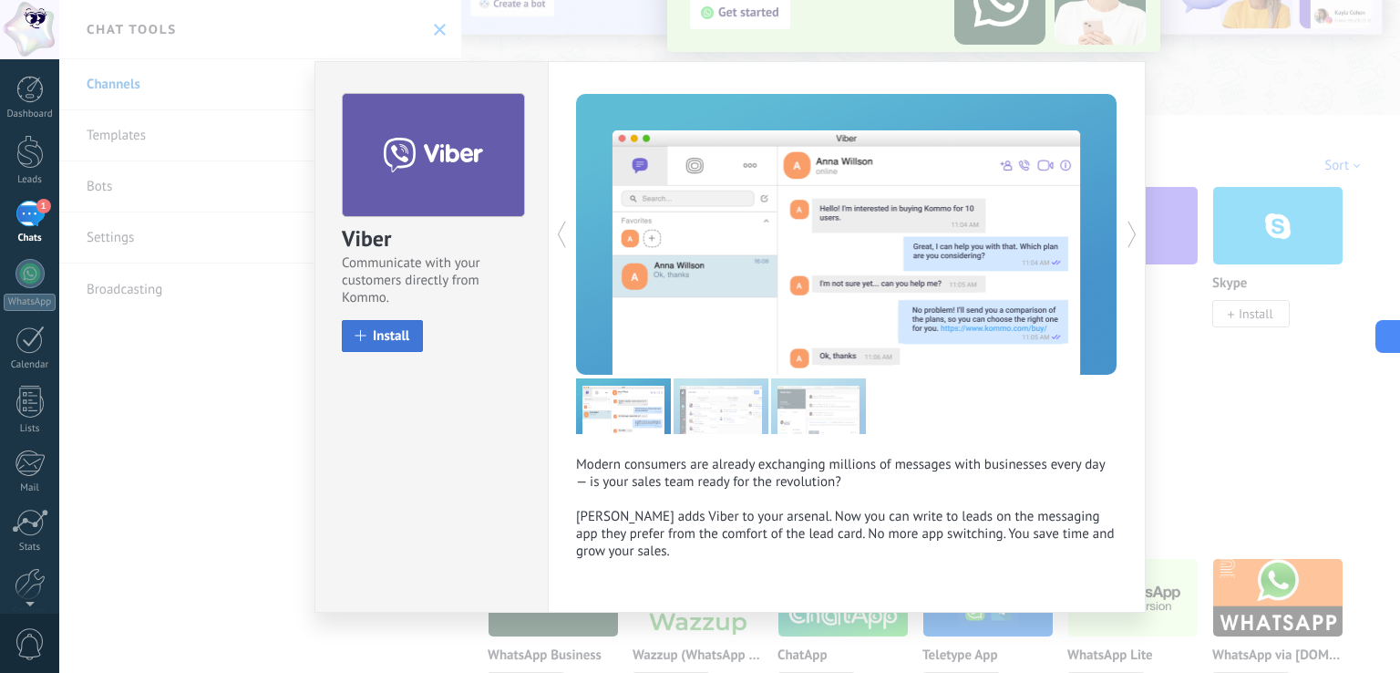
click at [389, 331] on span "Install" at bounding box center [391, 336] width 36 height 14
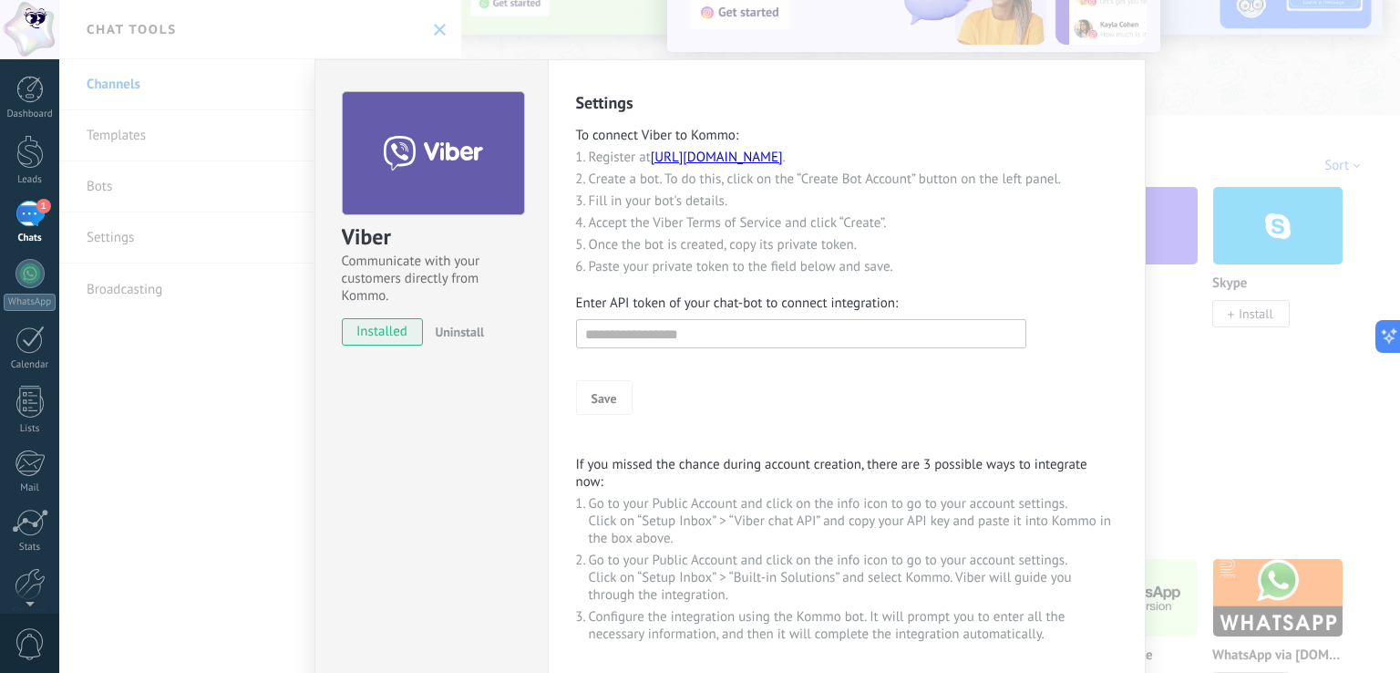
click at [710, 157] on link "[URL][DOMAIN_NAME]" at bounding box center [717, 157] width 132 height 17
